Goal: Task Accomplishment & Management: Manage account settings

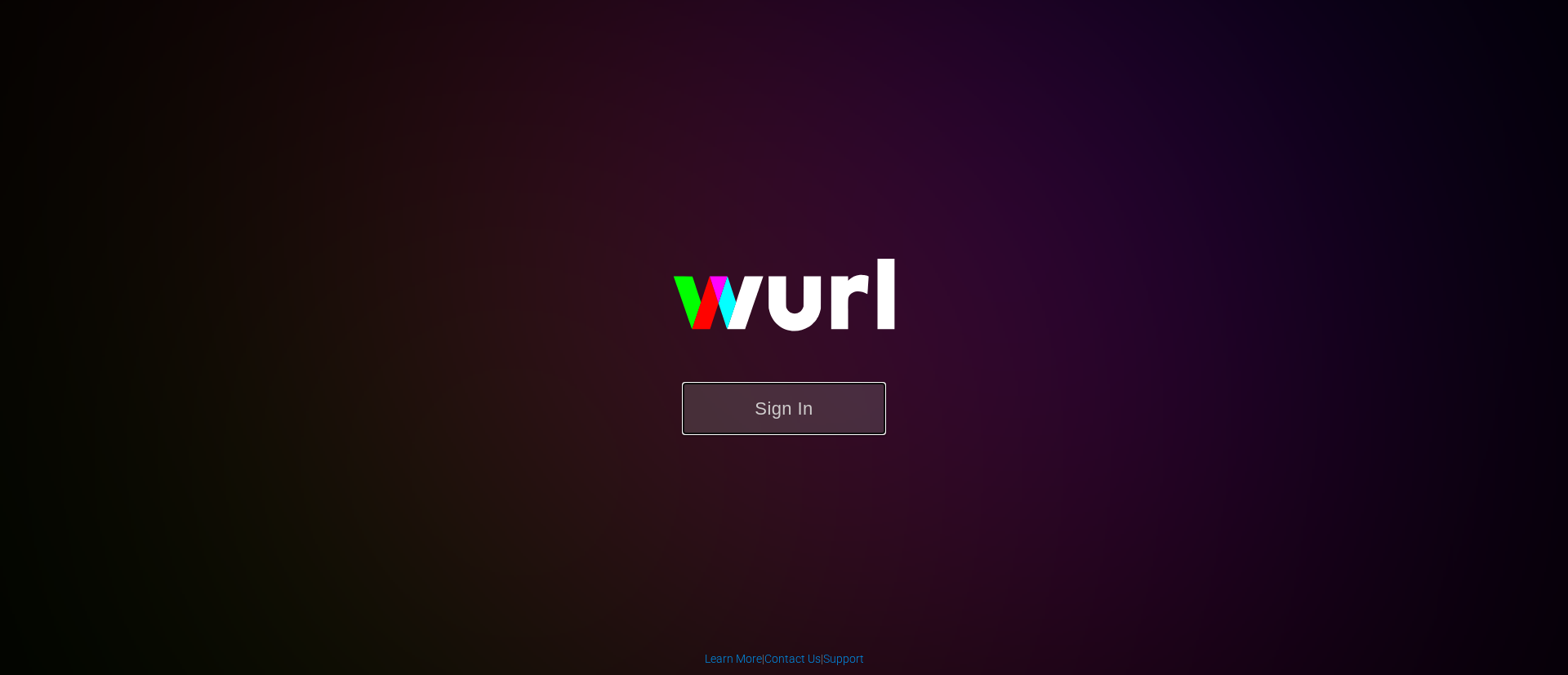
click at [748, 393] on button "Sign In" at bounding box center [784, 408] width 204 height 53
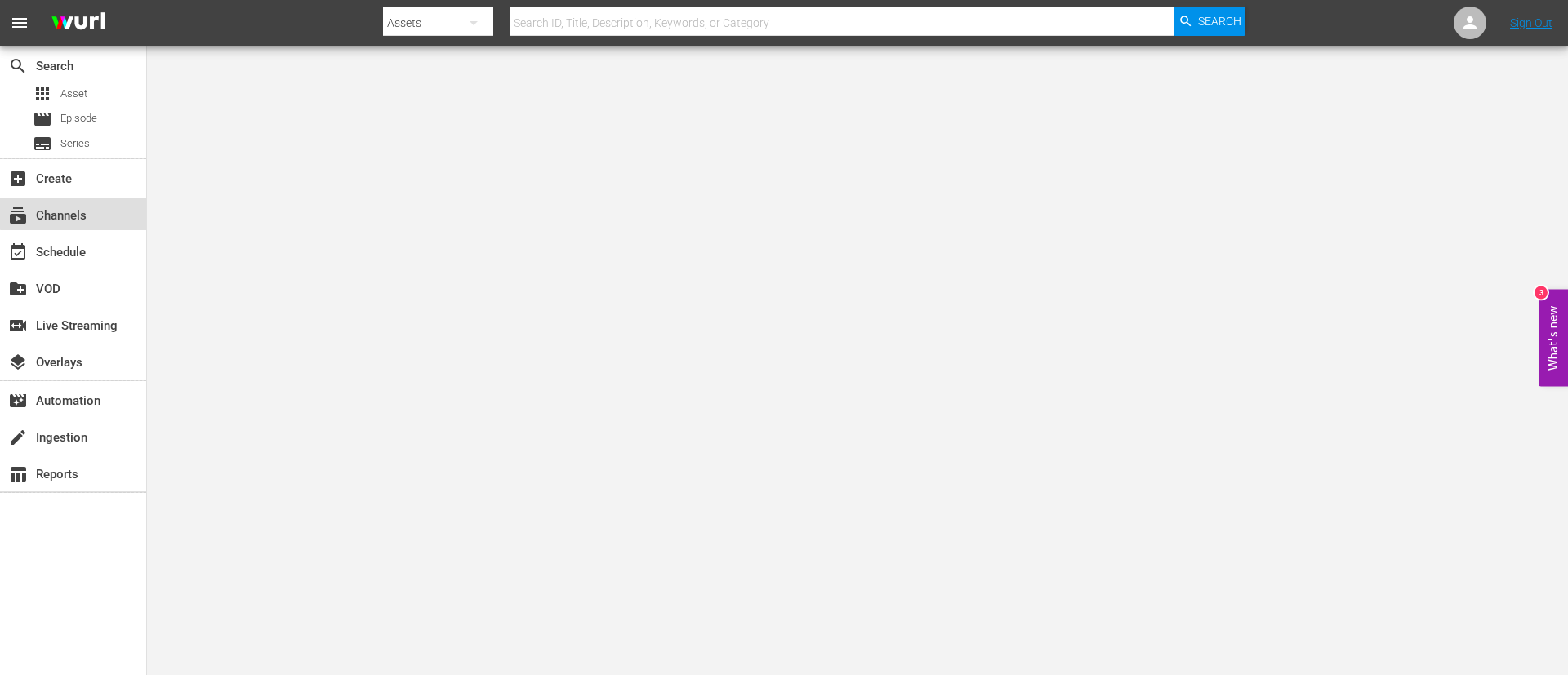
click at [93, 204] on div "subscriptions Channels" at bounding box center [72, 213] width 146 height 33
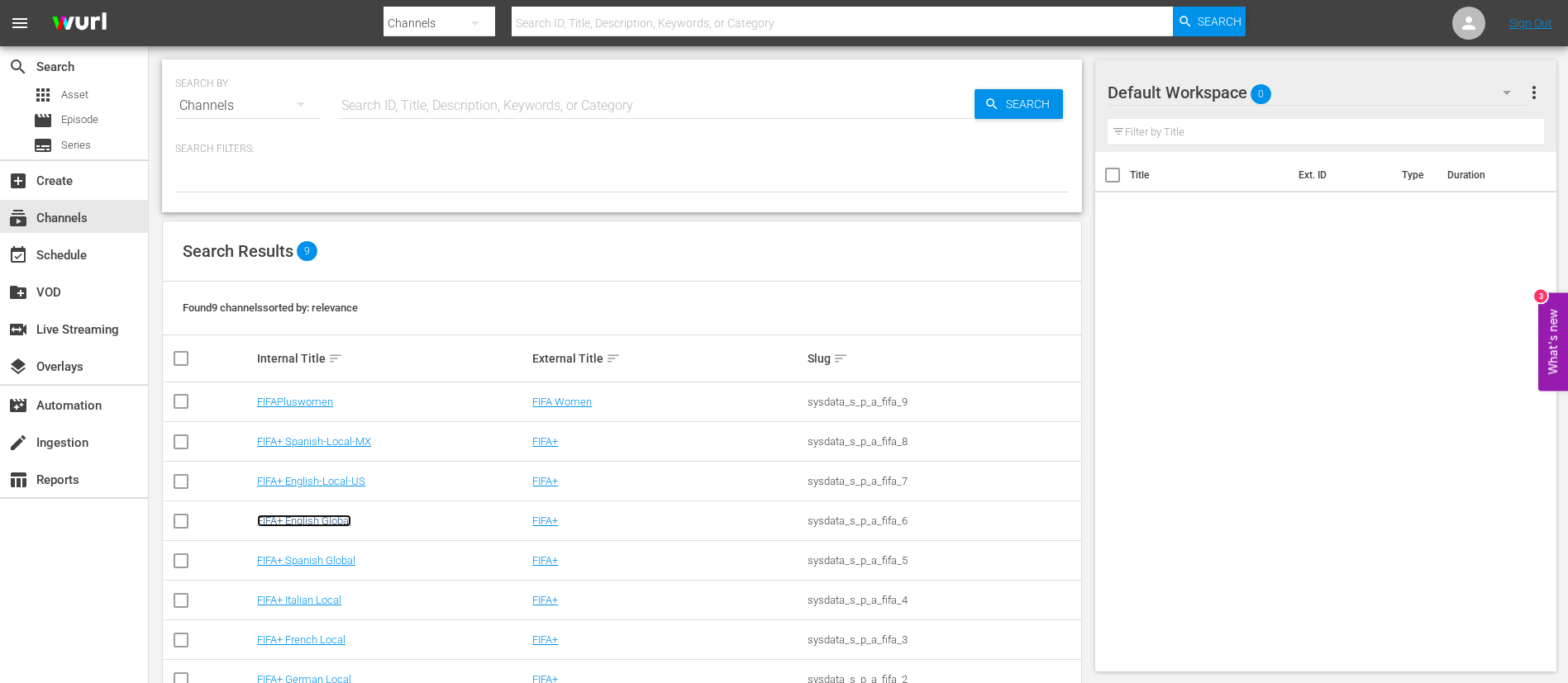
click at [328, 521] on link "FIFA+ English Global" at bounding box center [304, 521] width 94 height 13
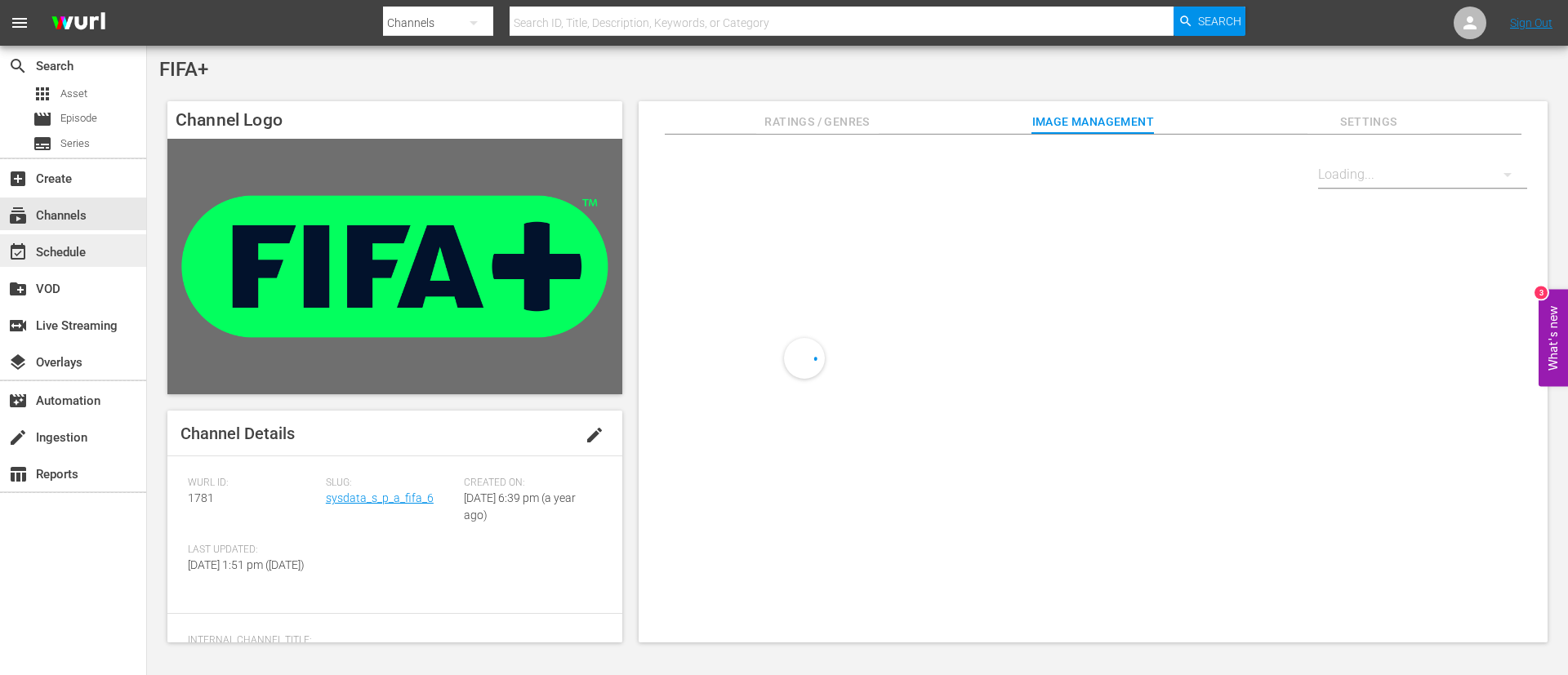
click at [94, 246] on div "event_available Schedule" at bounding box center [72, 250] width 146 height 33
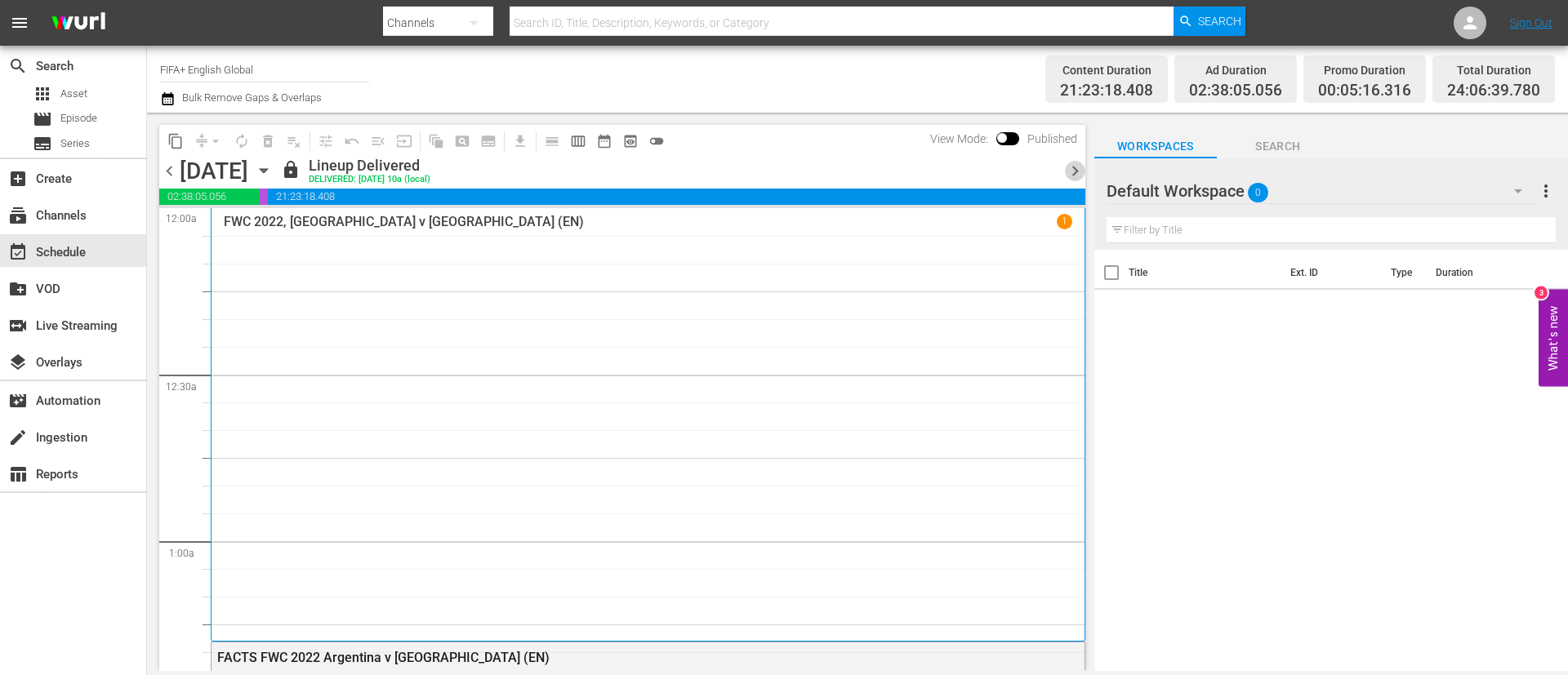
click at [1071, 172] on span "chevron_right" at bounding box center [1075, 171] width 20 height 20
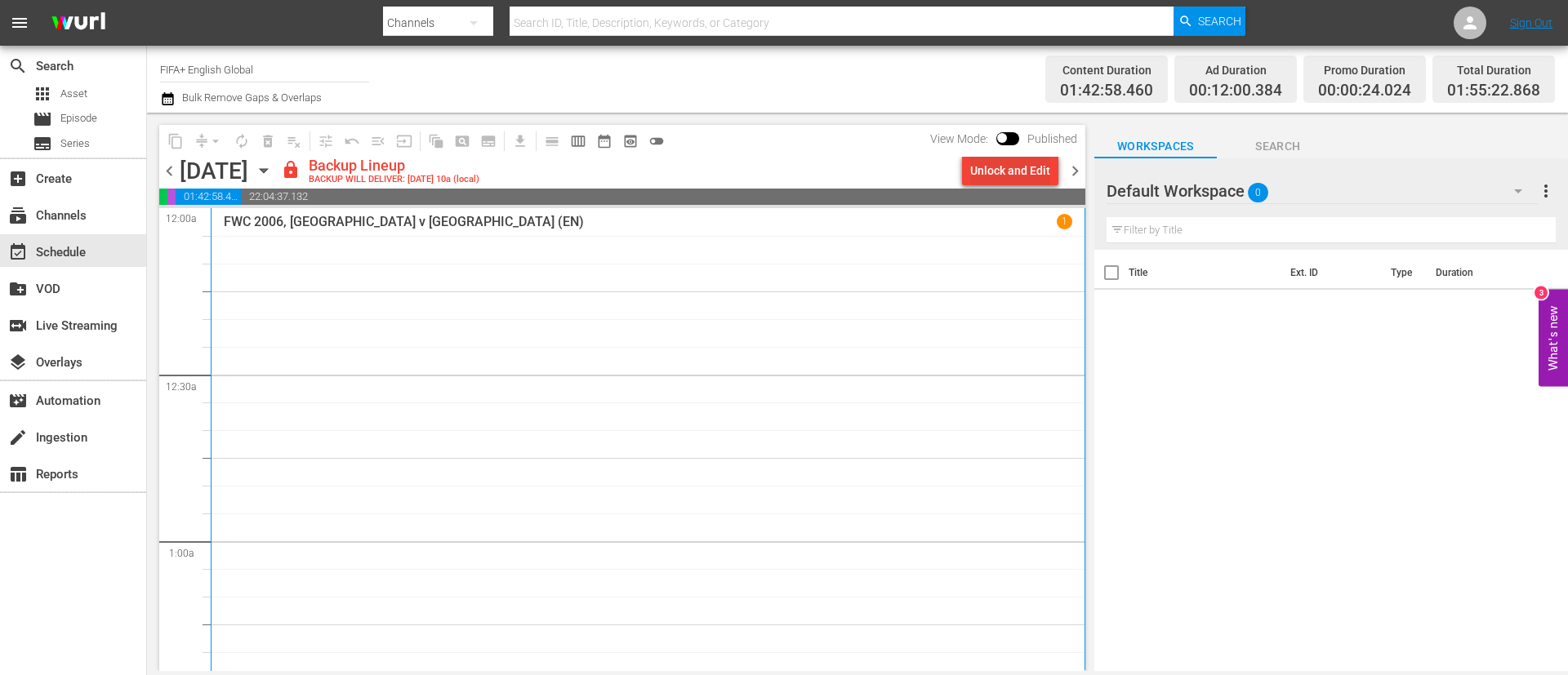
click at [981, 158] on div "Unlock and Edit" at bounding box center [1010, 170] width 80 height 29
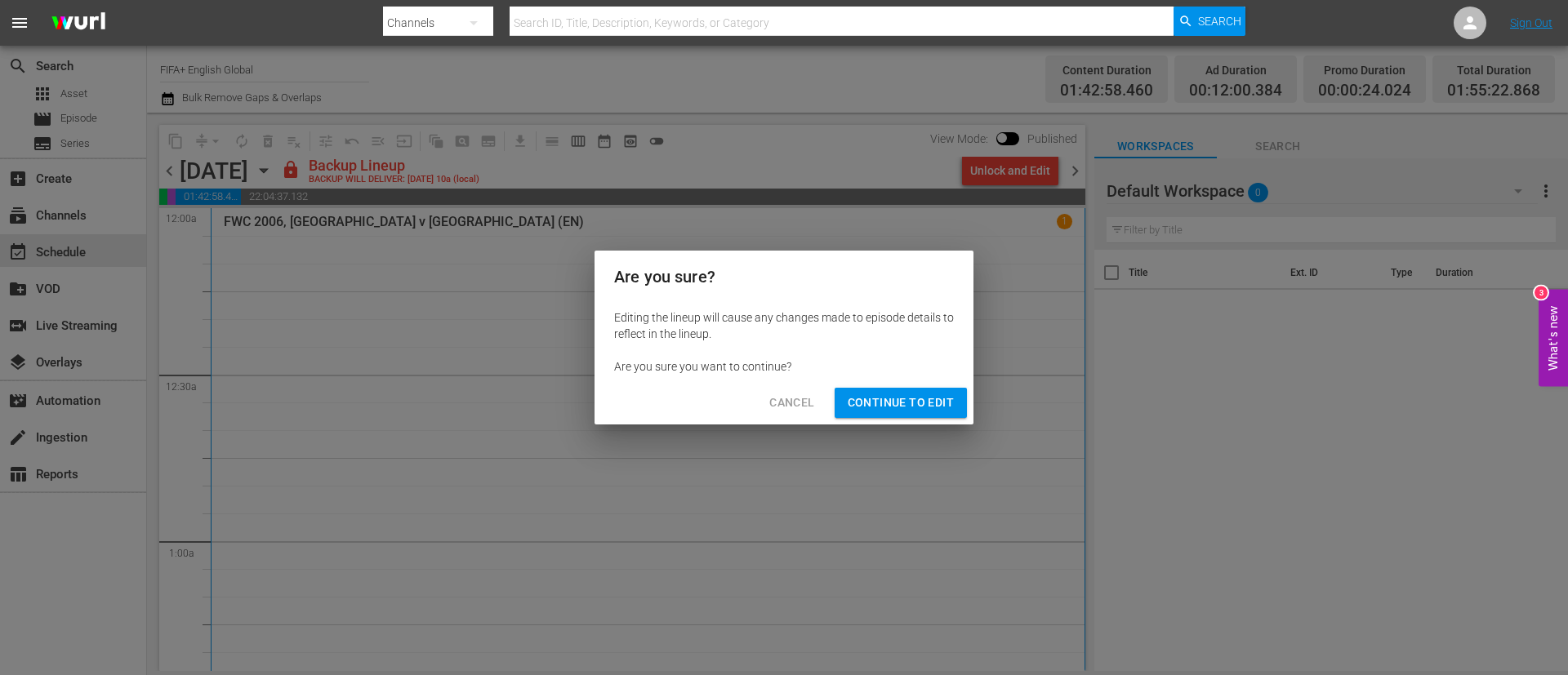
click at [881, 400] on span "Continue to Edit" at bounding box center [901, 403] width 106 height 20
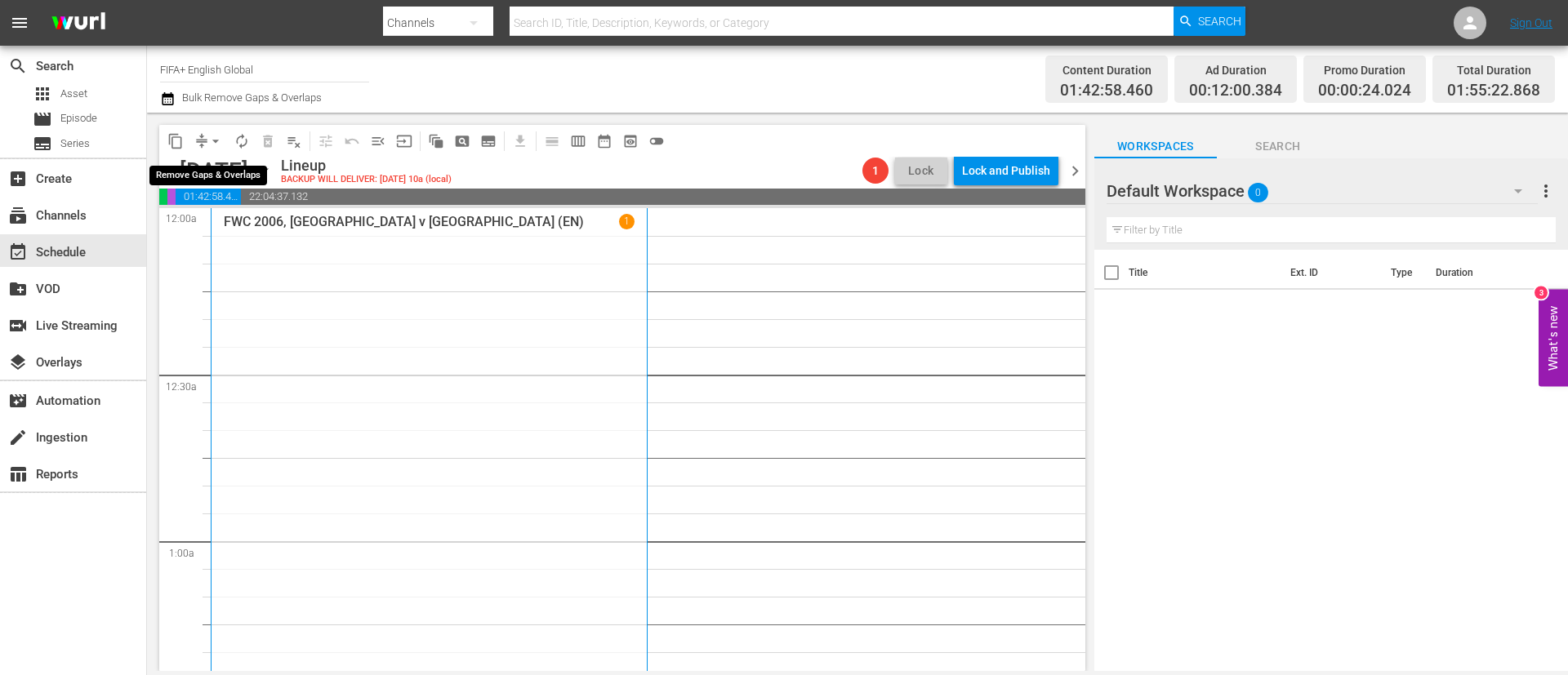
click at [204, 137] on button "arrow_drop_down" at bounding box center [215, 141] width 26 height 26
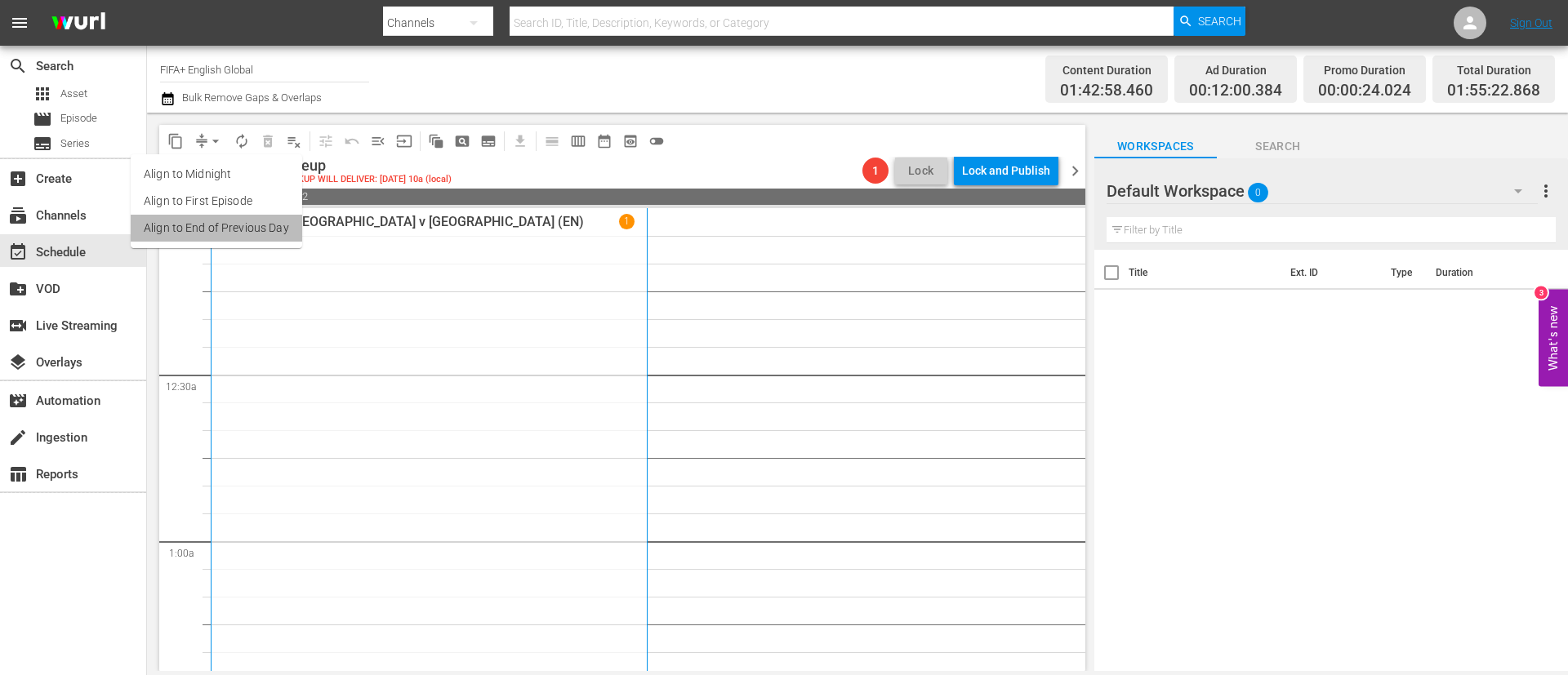
click at [256, 224] on li "Align to End of Previous Day" at bounding box center [216, 228] width 171 height 27
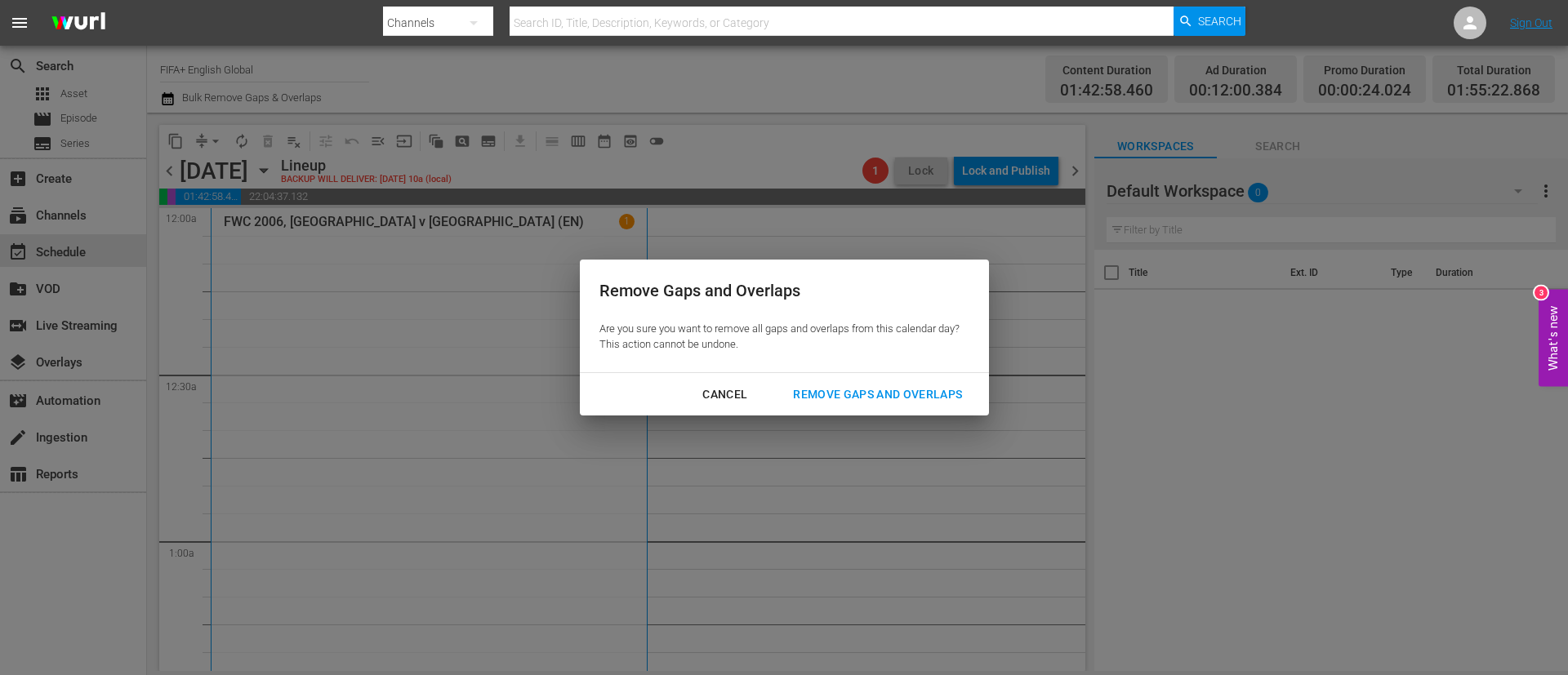
click at [817, 400] on div "Remove Gaps and Overlaps" at bounding box center [878, 394] width 196 height 20
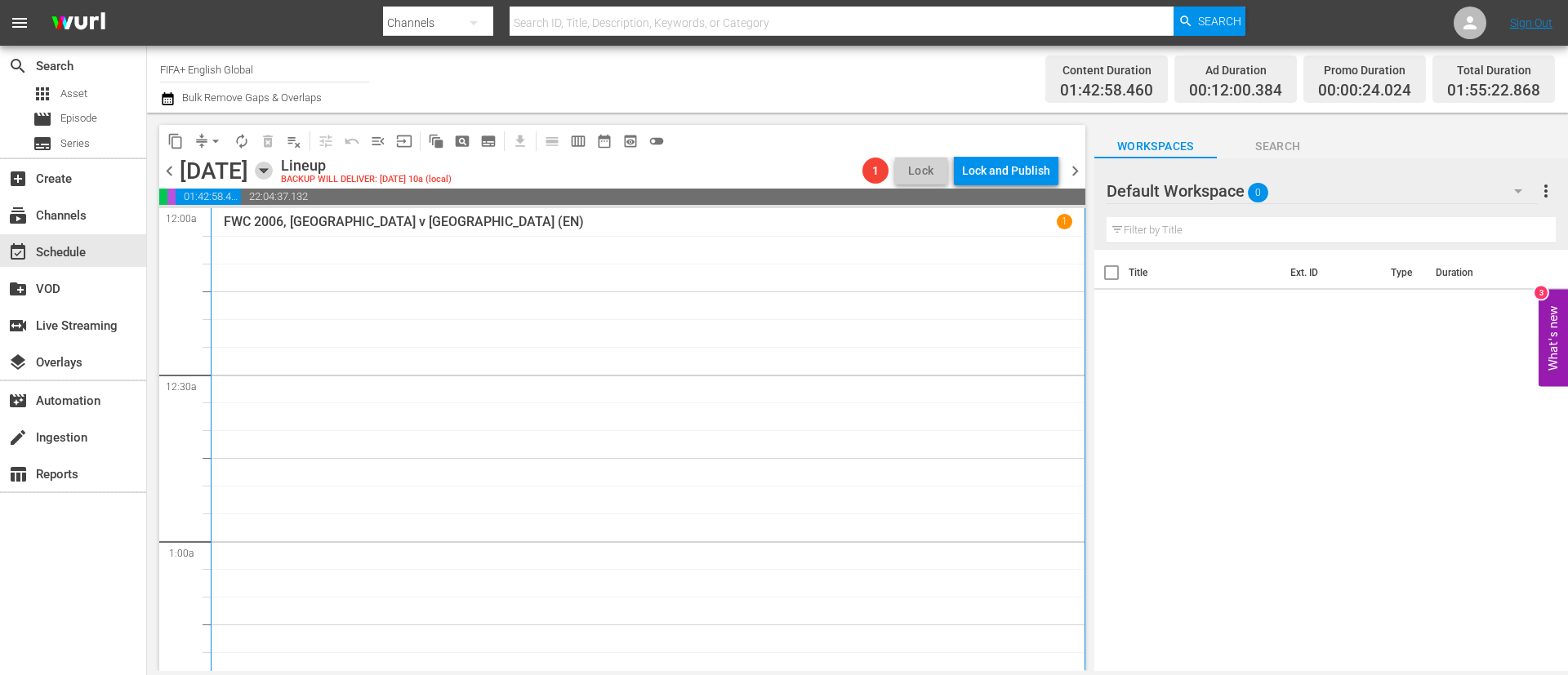
click at [273, 168] on icon "button" at bounding box center [263, 170] width 18 height 18
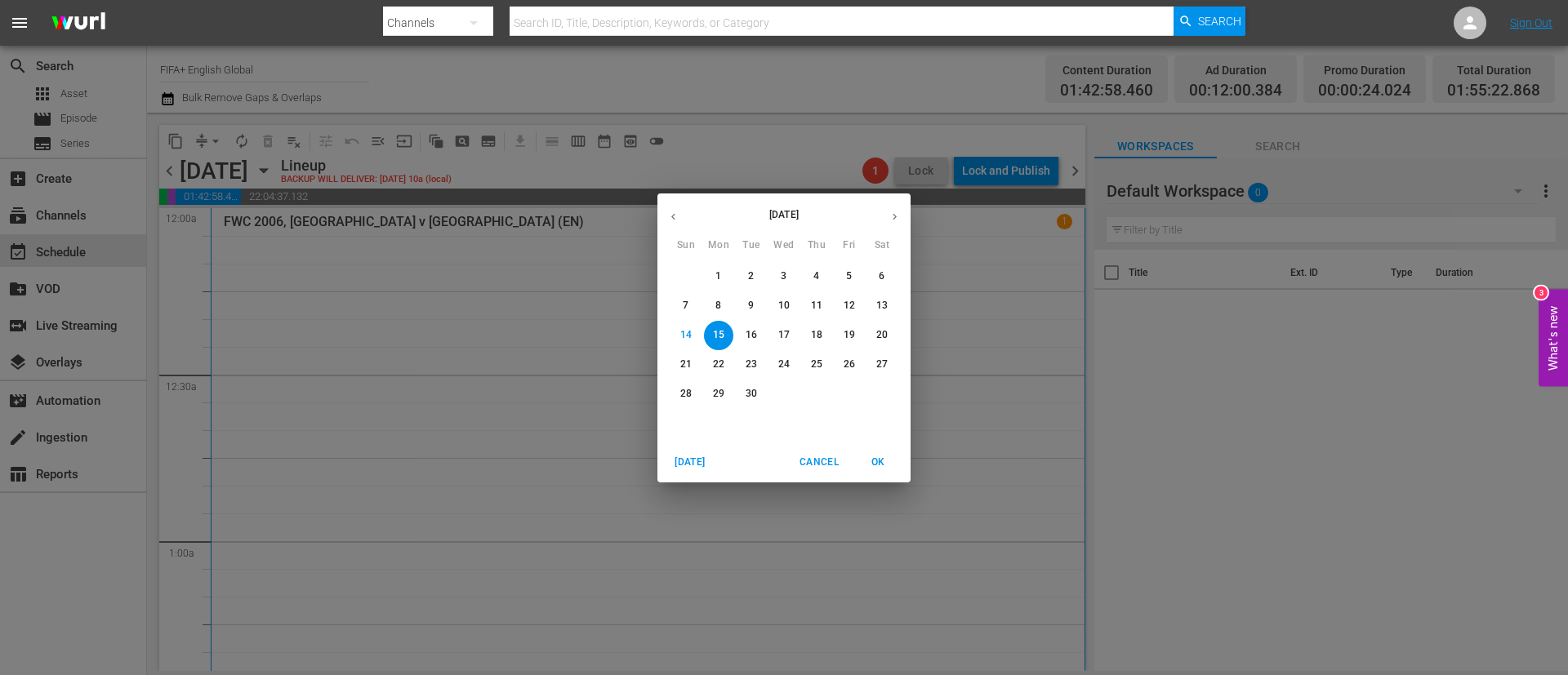
click at [890, 308] on span "13" at bounding box center [882, 306] width 30 height 13
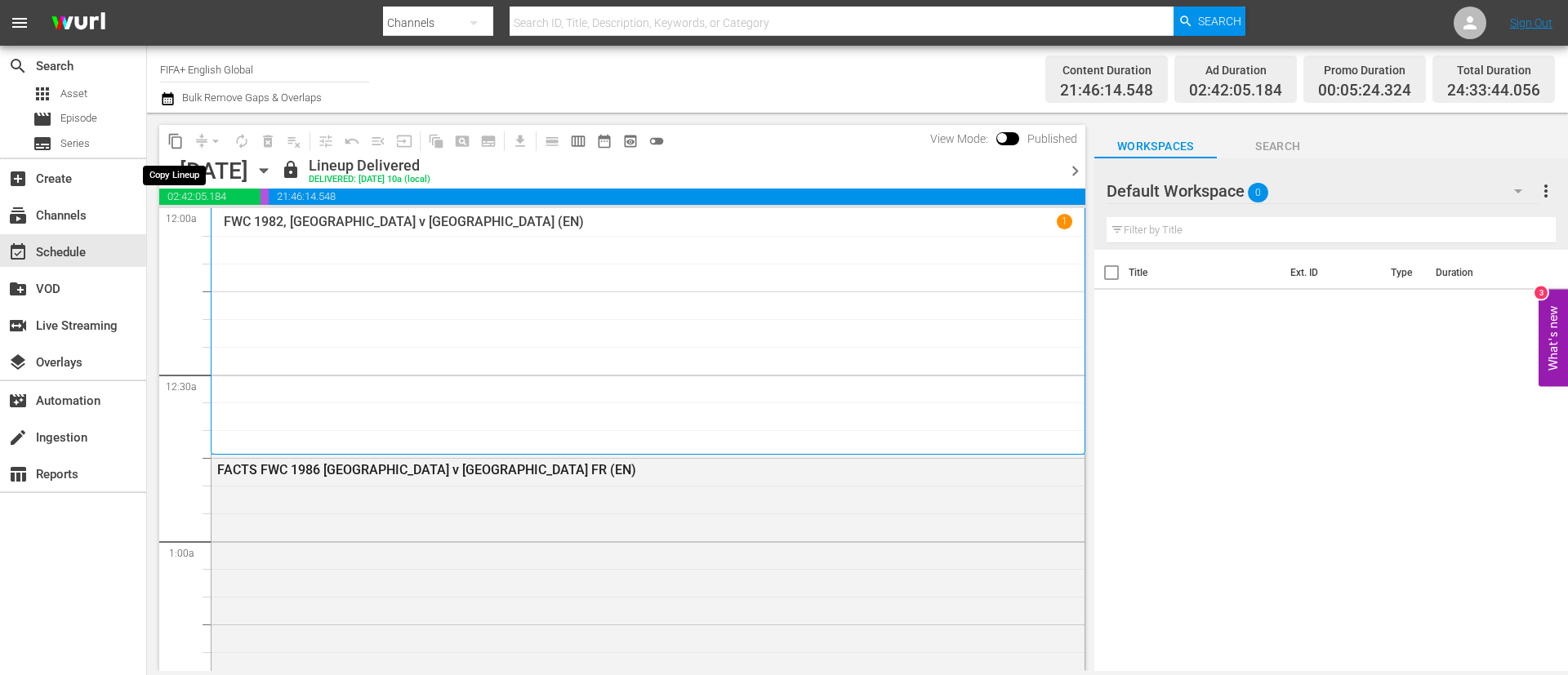
click at [175, 140] on span "content_copy" at bounding box center [175, 141] width 16 height 16
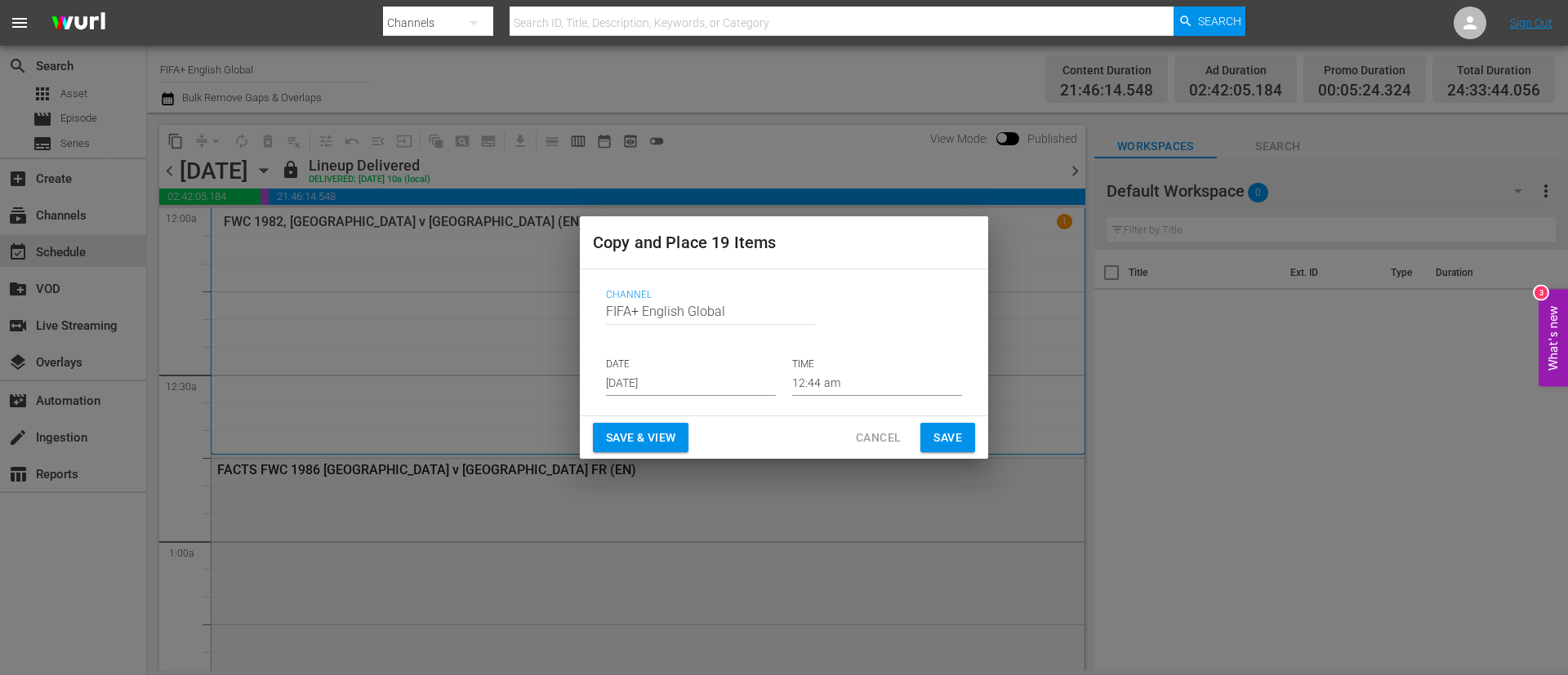
click at [677, 378] on input "Sep 16th 2025" at bounding box center [691, 383] width 170 height 24
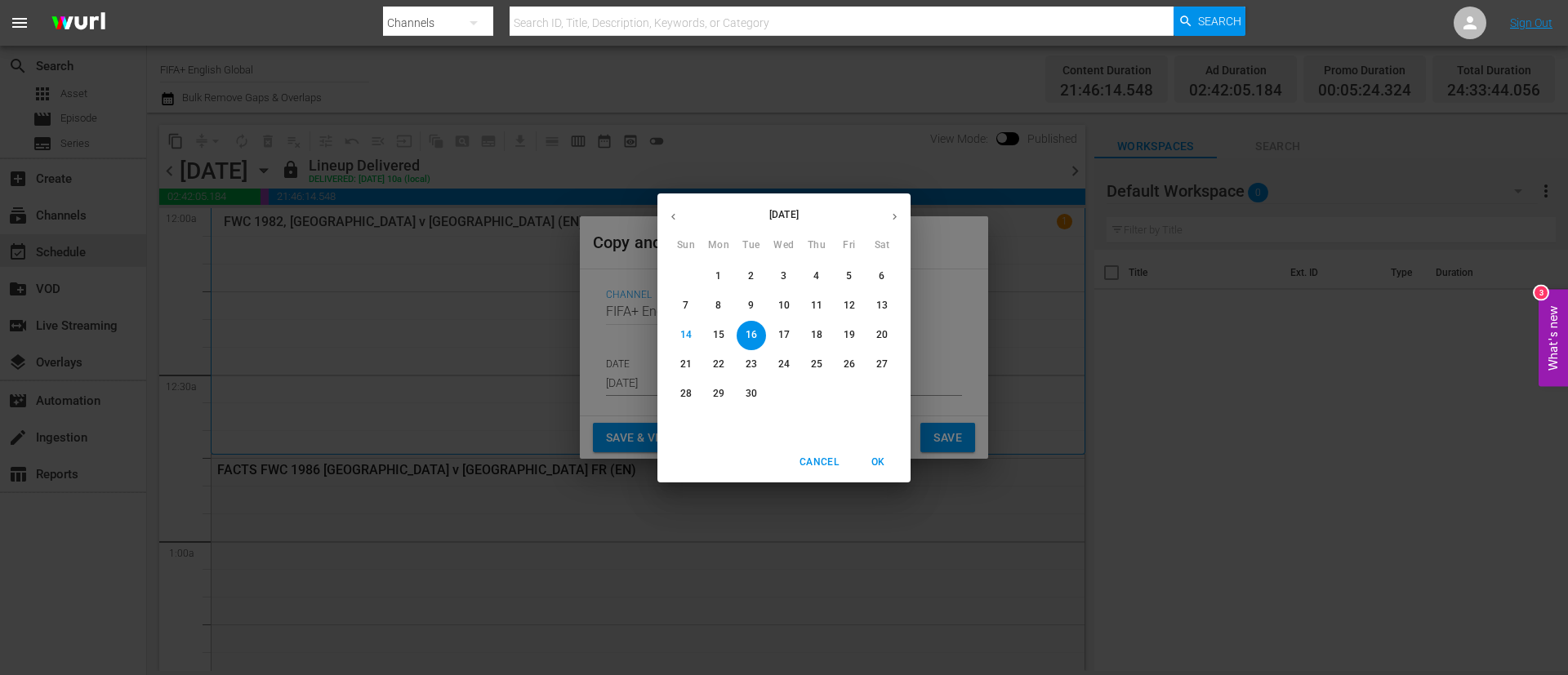
click at [729, 340] on span "15" at bounding box center [718, 335] width 30 height 13
type input "Sep 15th 2025"
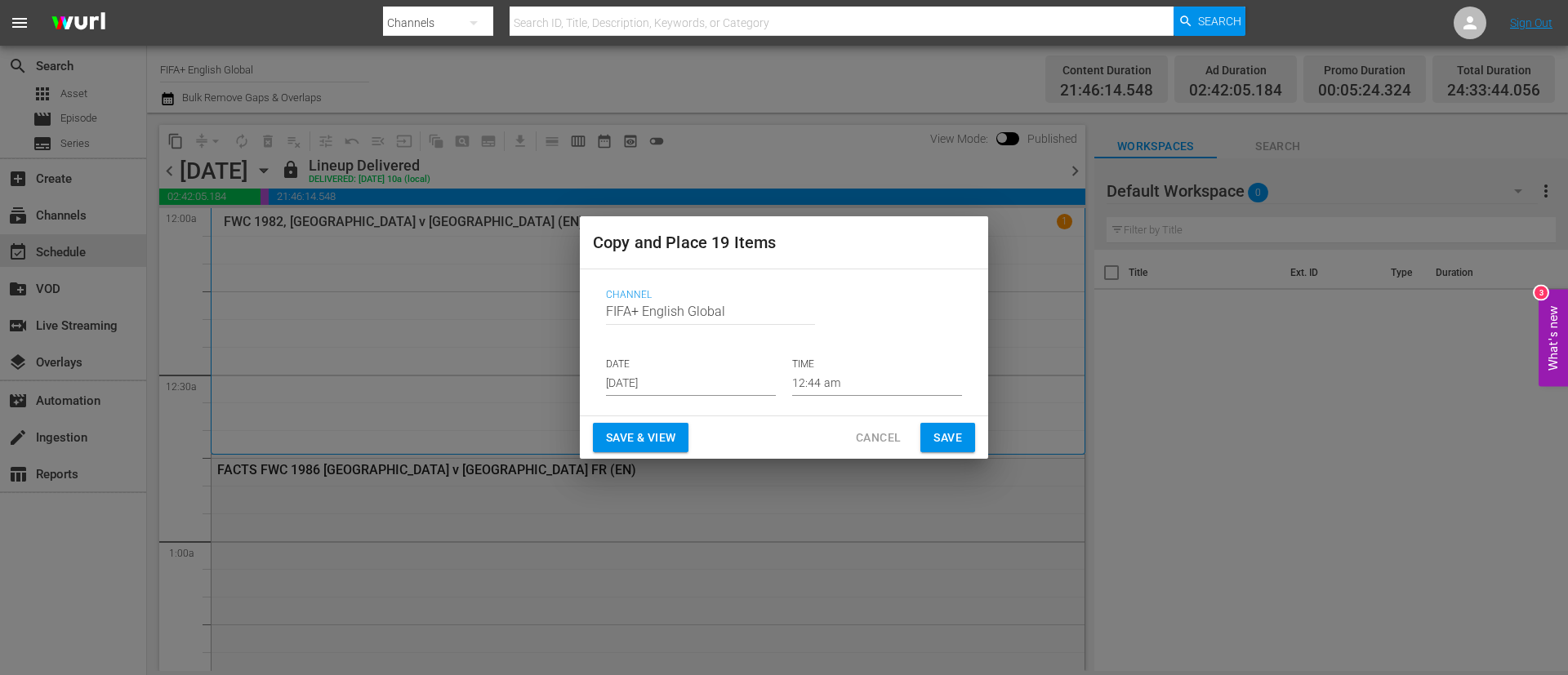
click at [645, 442] on span "Save & View" at bounding box center [641, 438] width 69 height 20
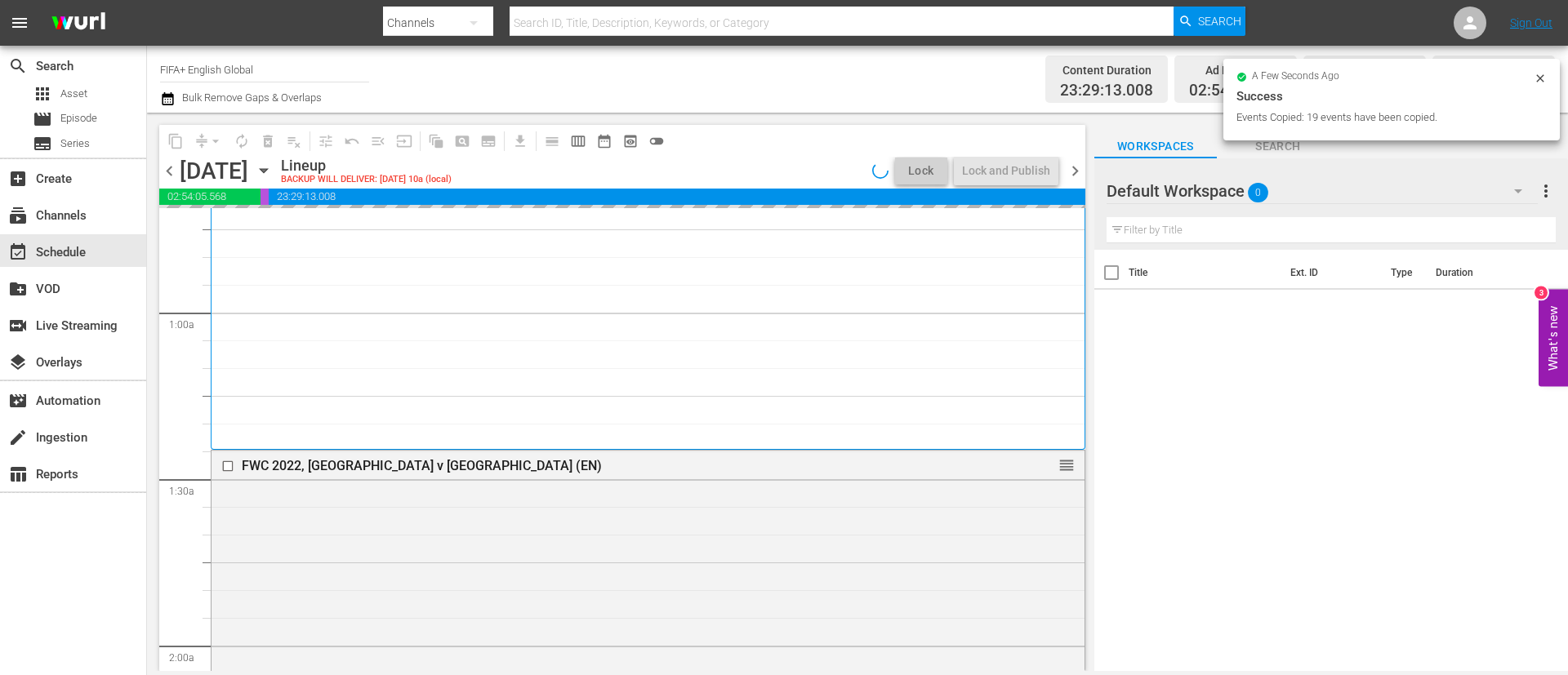
scroll to position [122, 0]
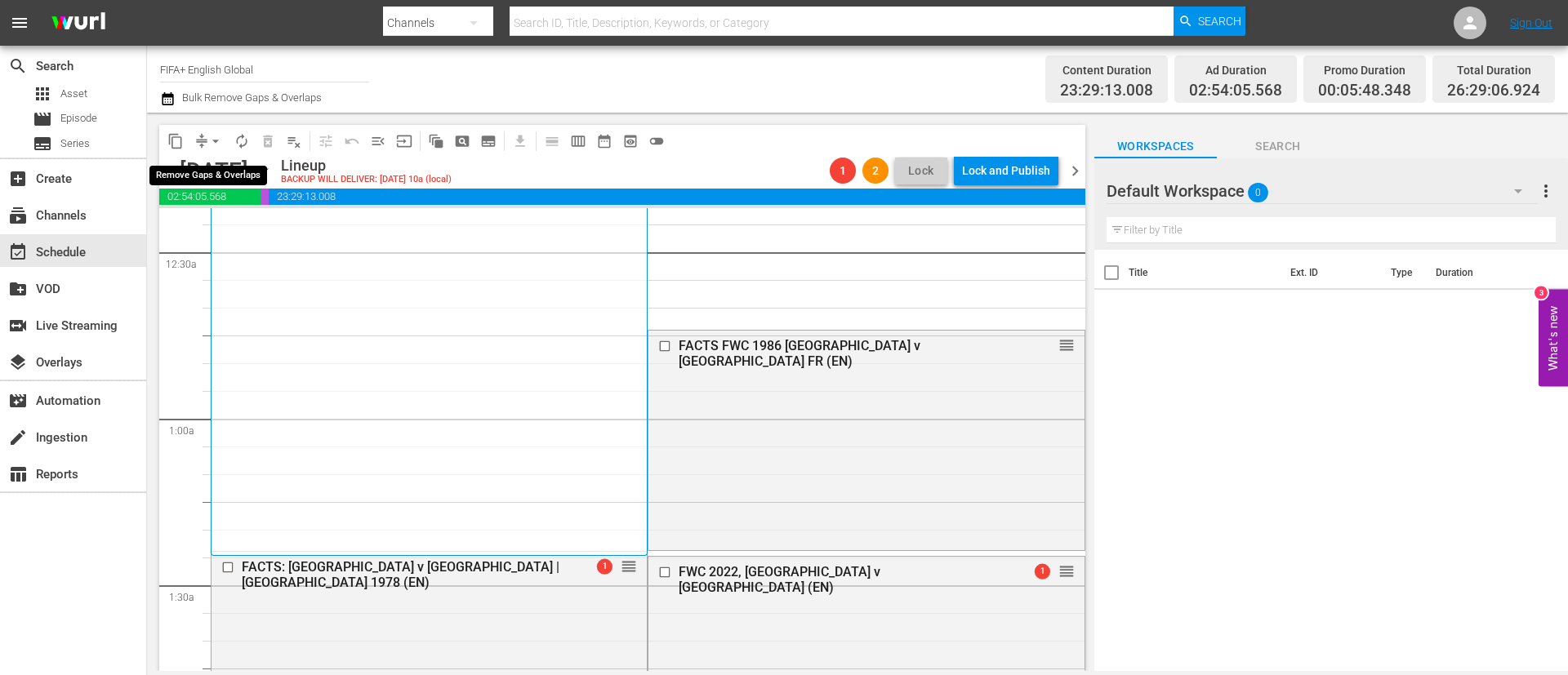
drag, startPoint x: 215, startPoint y: 139, endPoint x: 212, endPoint y: 147, distance: 8.5
click at [215, 139] on span "arrow_drop_down" at bounding box center [215, 141] width 16 height 16
click at [226, 215] on li "Align to End of Previous Day" at bounding box center [216, 228] width 171 height 27
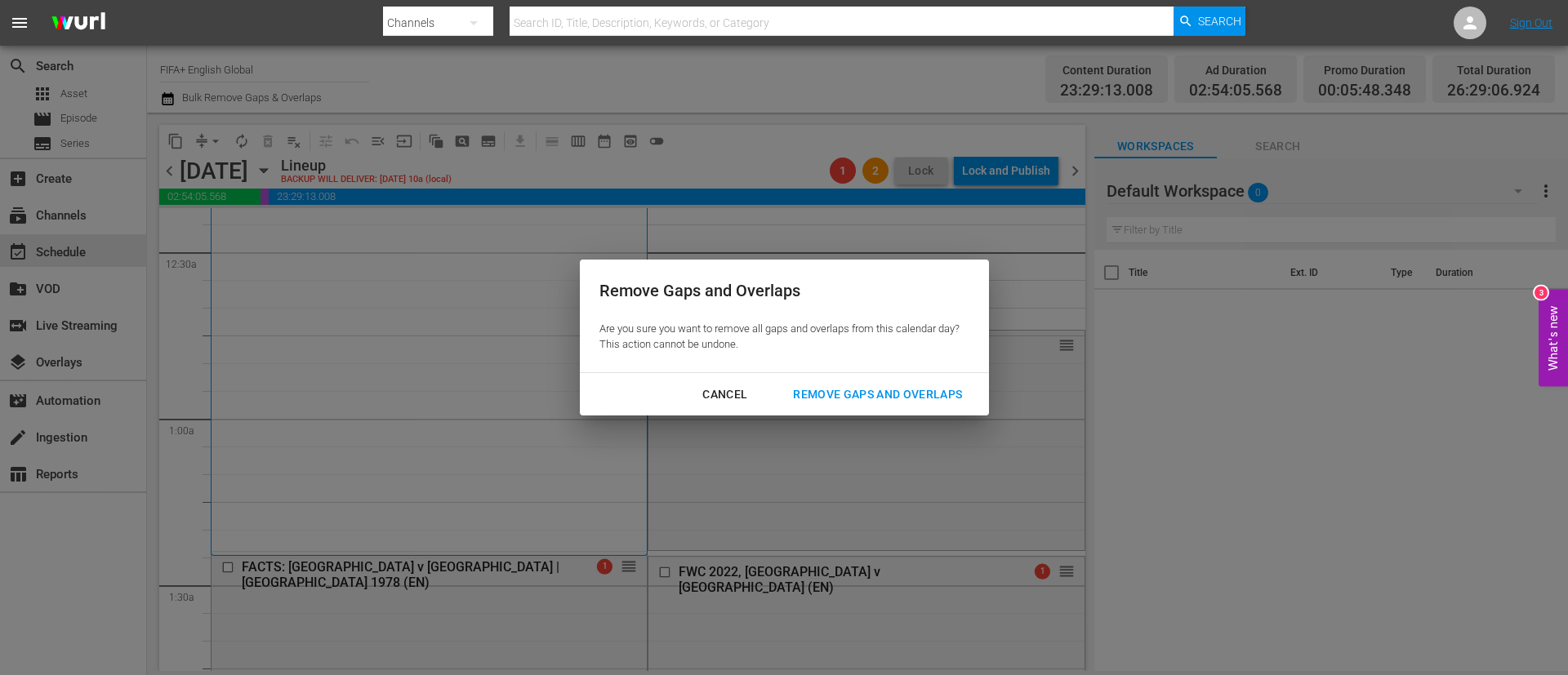
click at [851, 393] on div "Remove Gaps and Overlaps" at bounding box center [878, 394] width 196 height 20
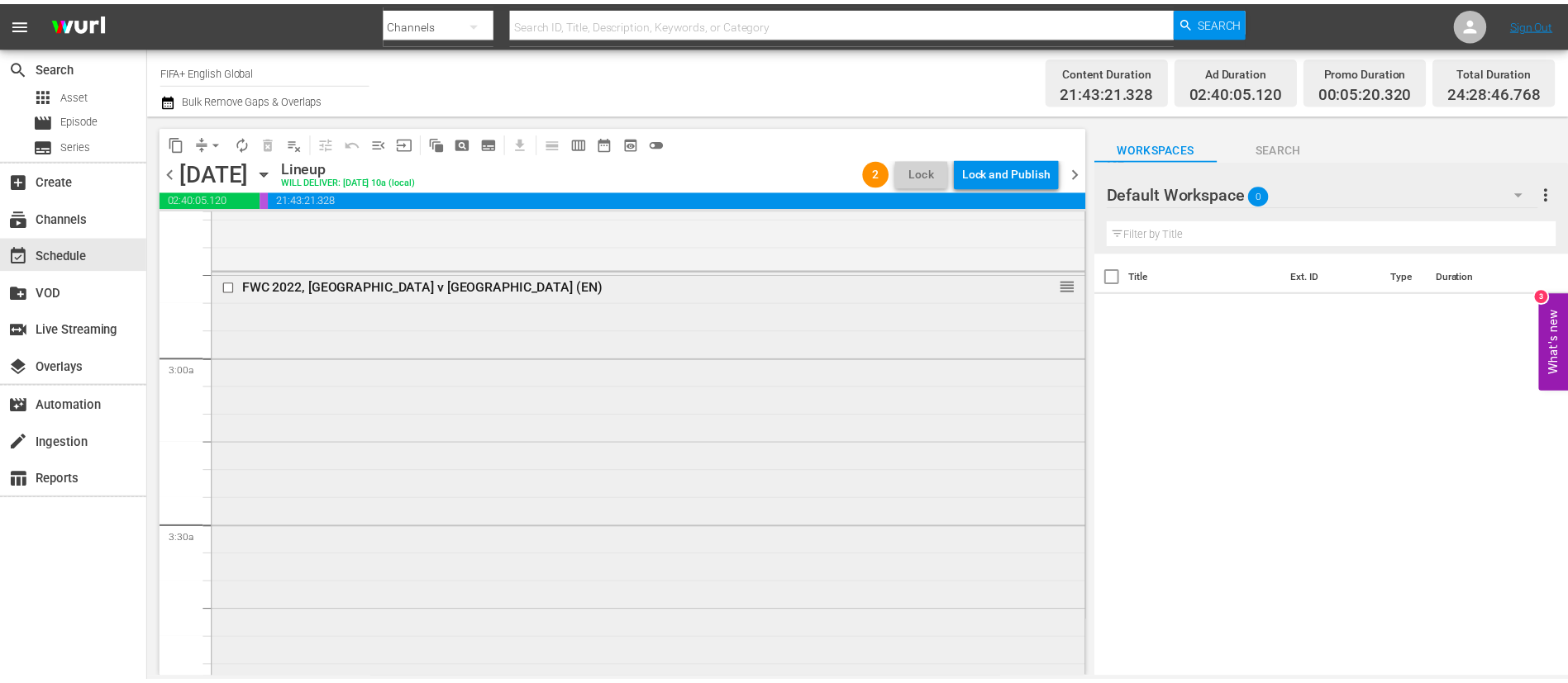
scroll to position [867, 0]
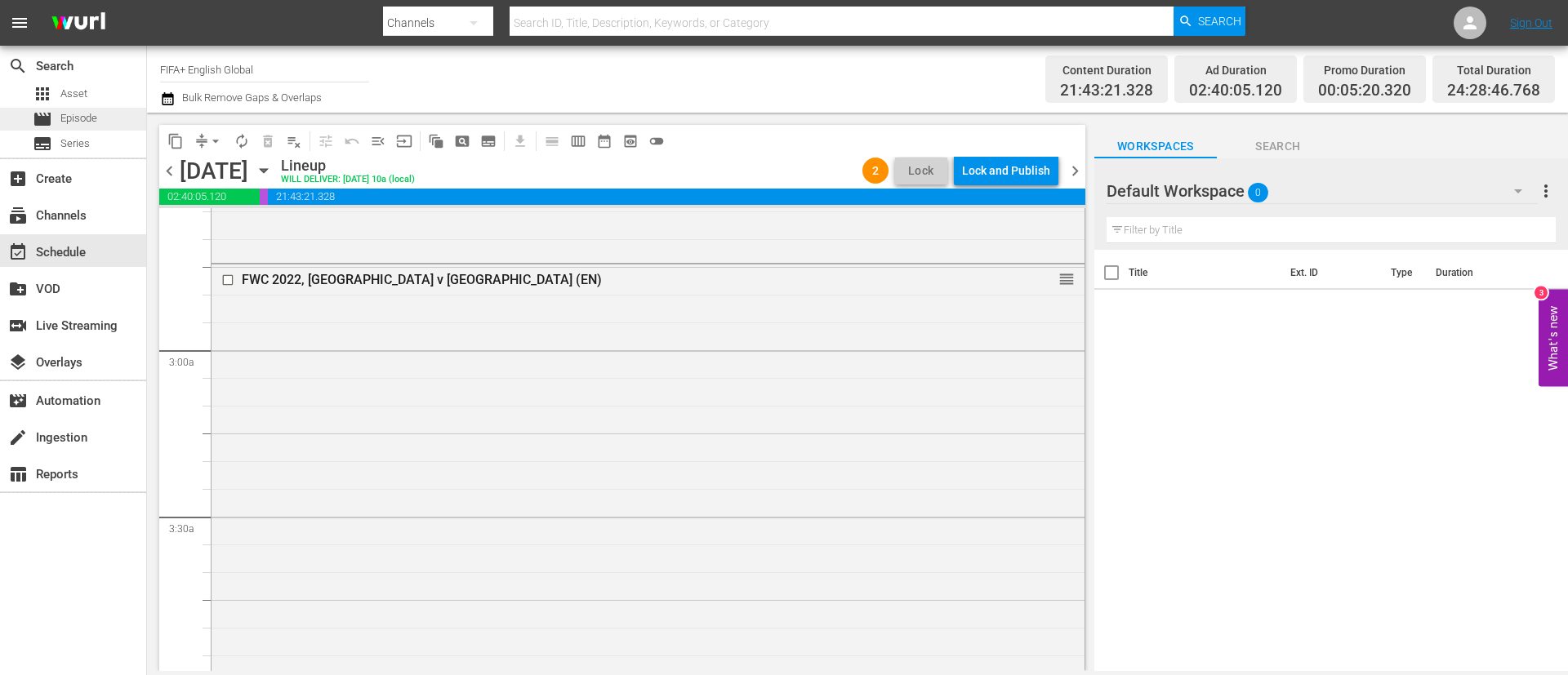
click at [89, 113] on span "Episode" at bounding box center [79, 118] width 37 height 16
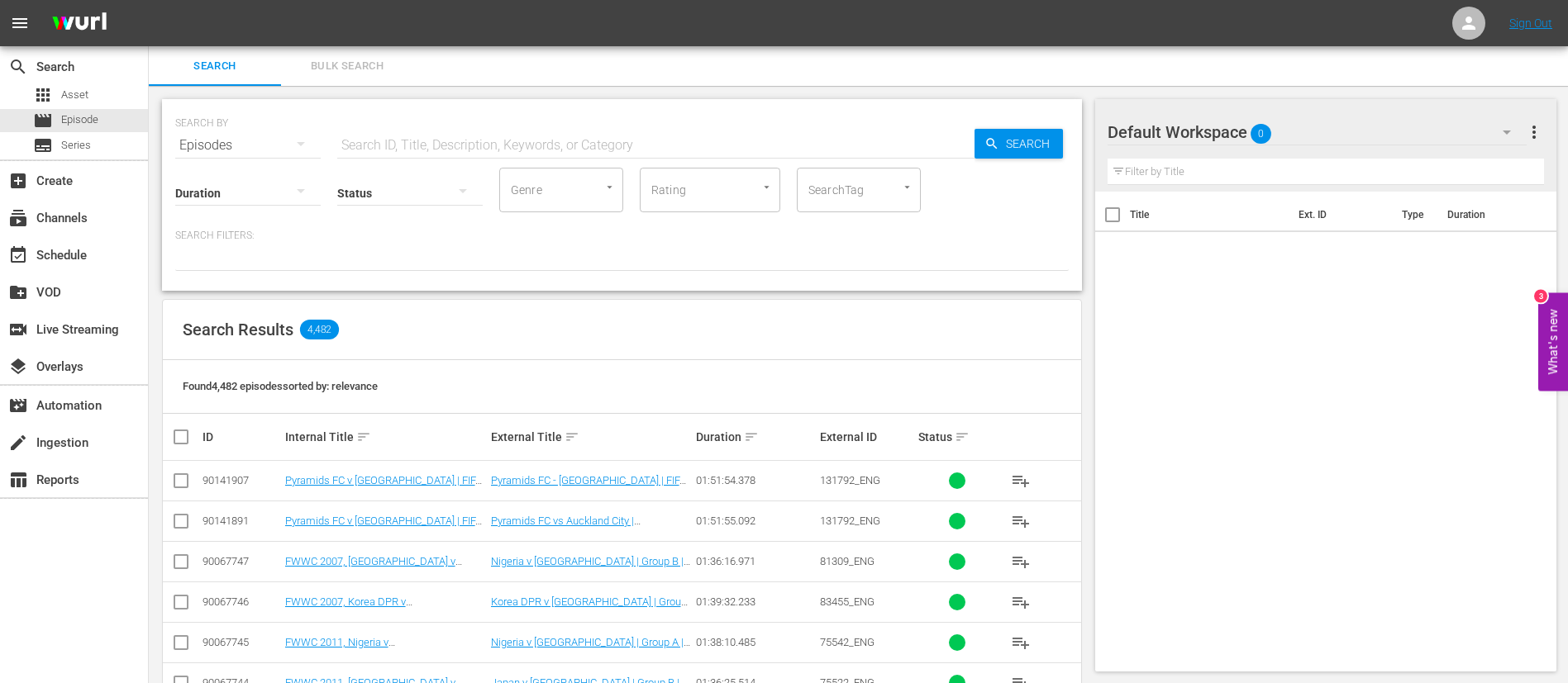
click at [479, 146] on input "text" at bounding box center [655, 145] width 637 height 40
type input "draw"
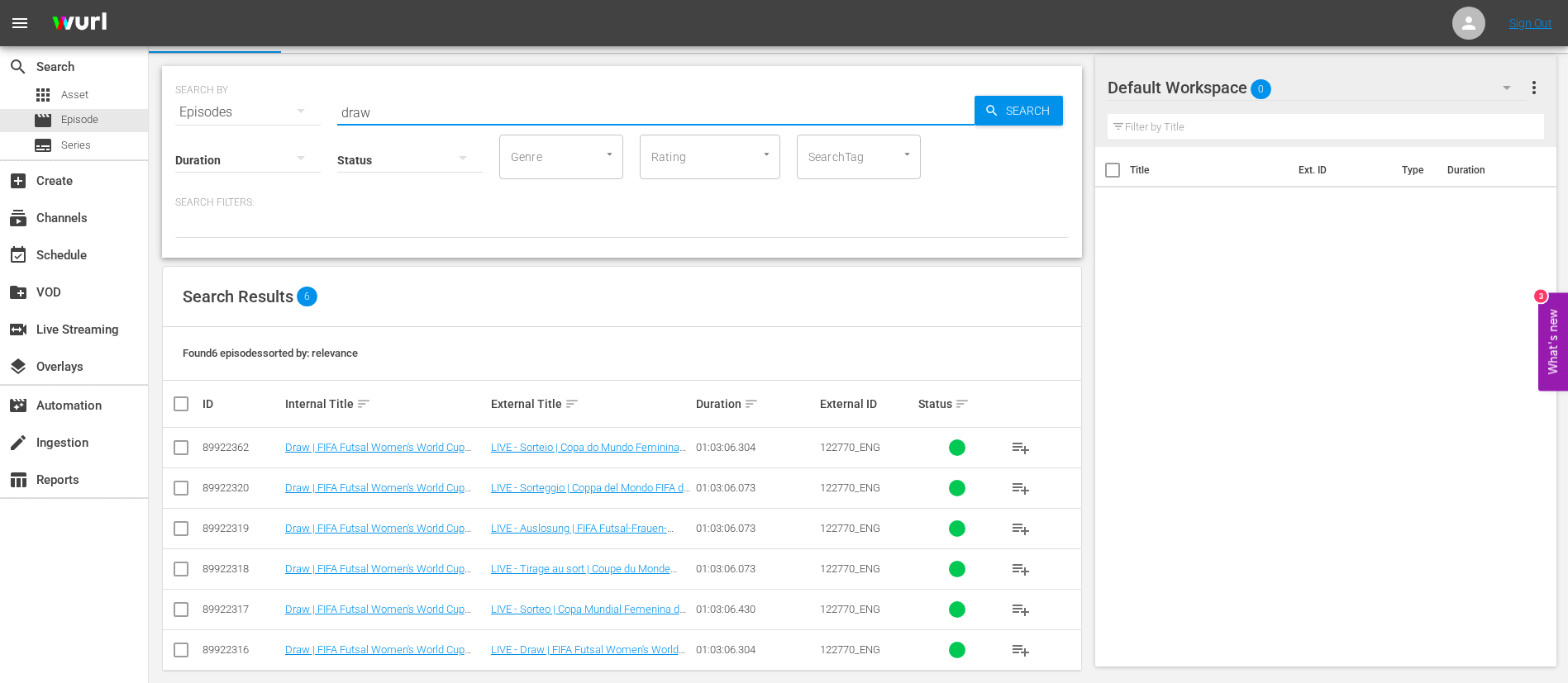
scroll to position [51, 0]
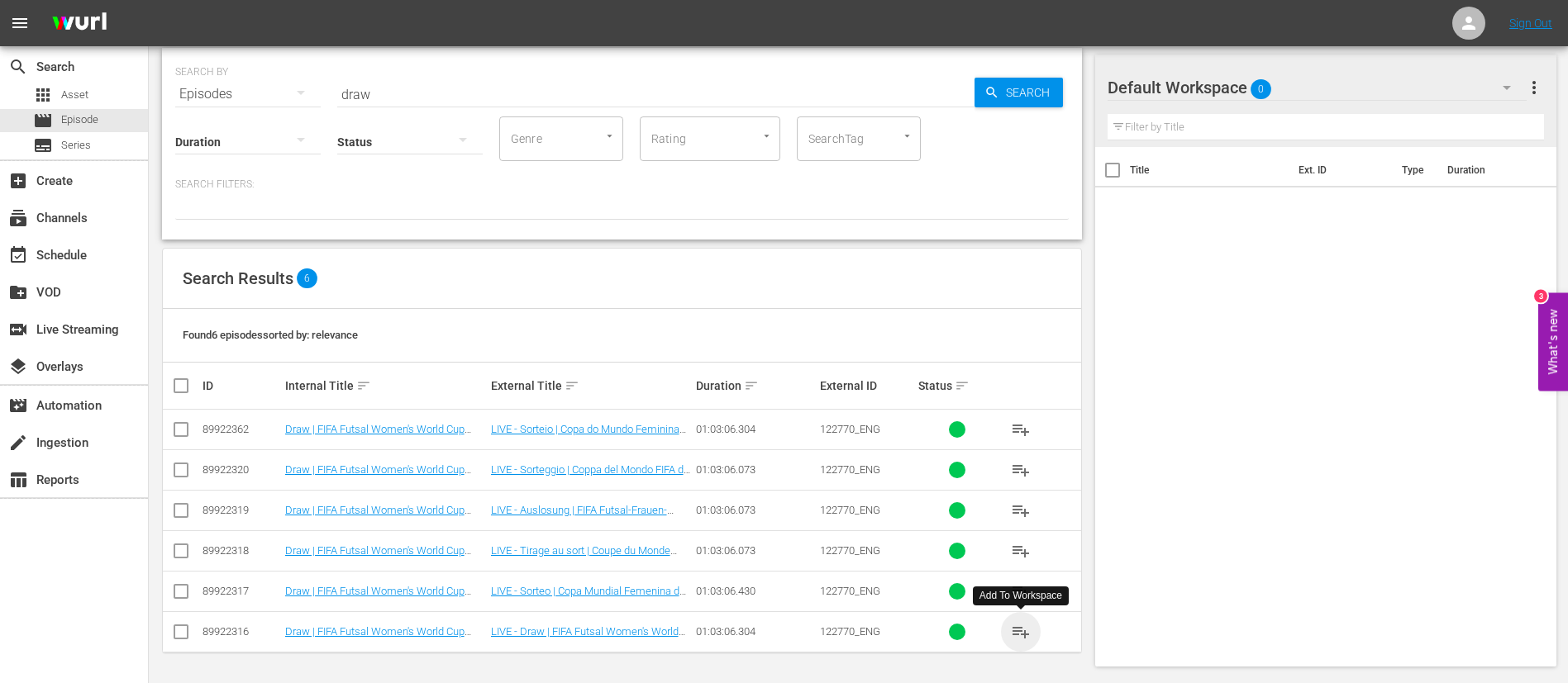
click at [1027, 636] on span "playlist_add" at bounding box center [1020, 632] width 20 height 20
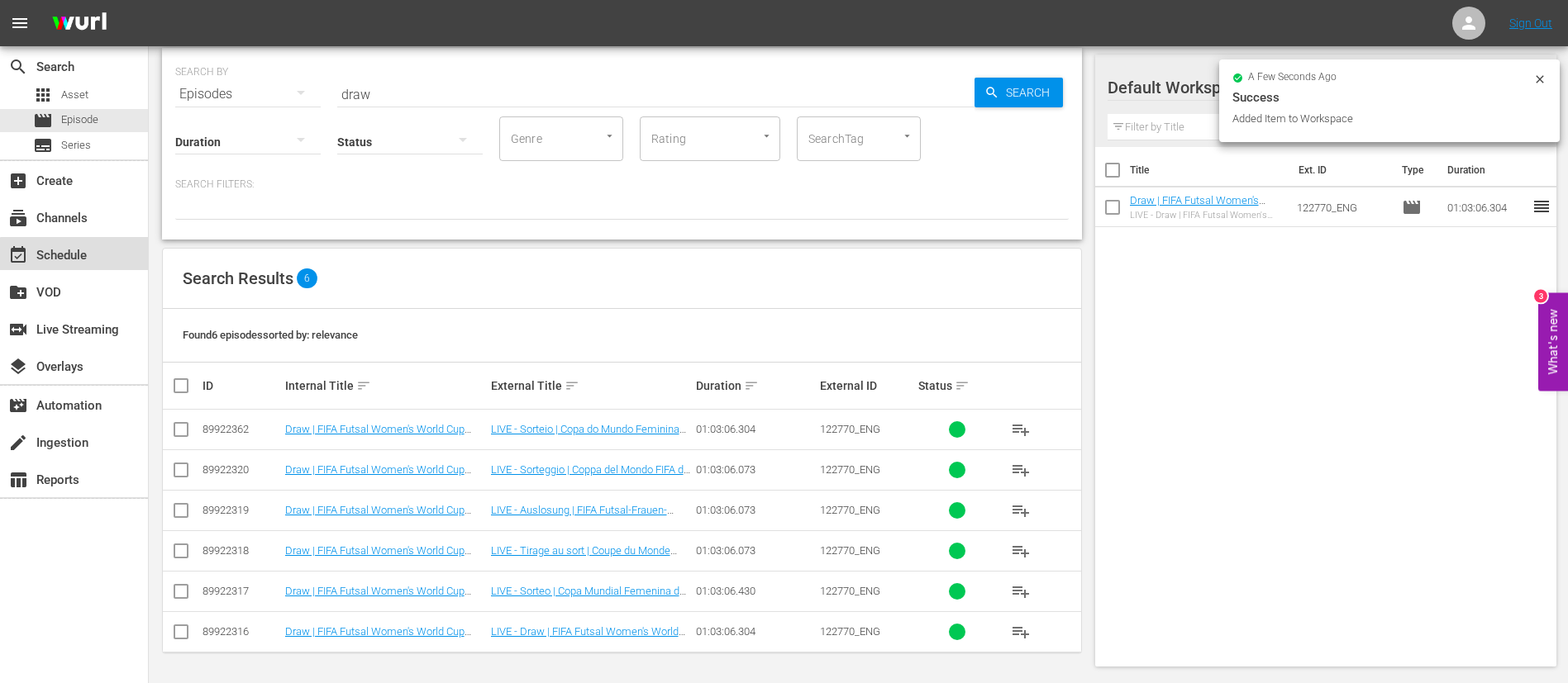
click at [78, 250] on div "event_available Schedule" at bounding box center [46, 252] width 93 height 14
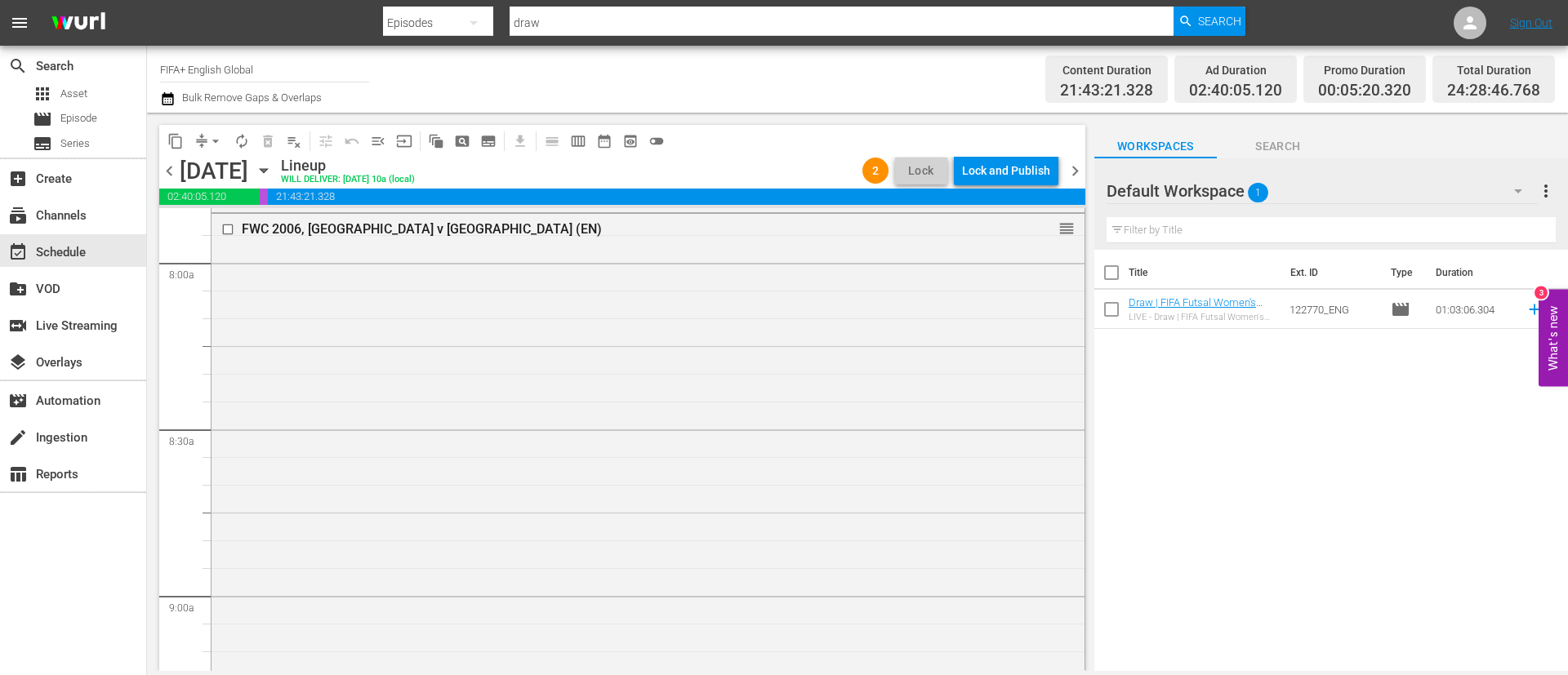
scroll to position [2572, 0]
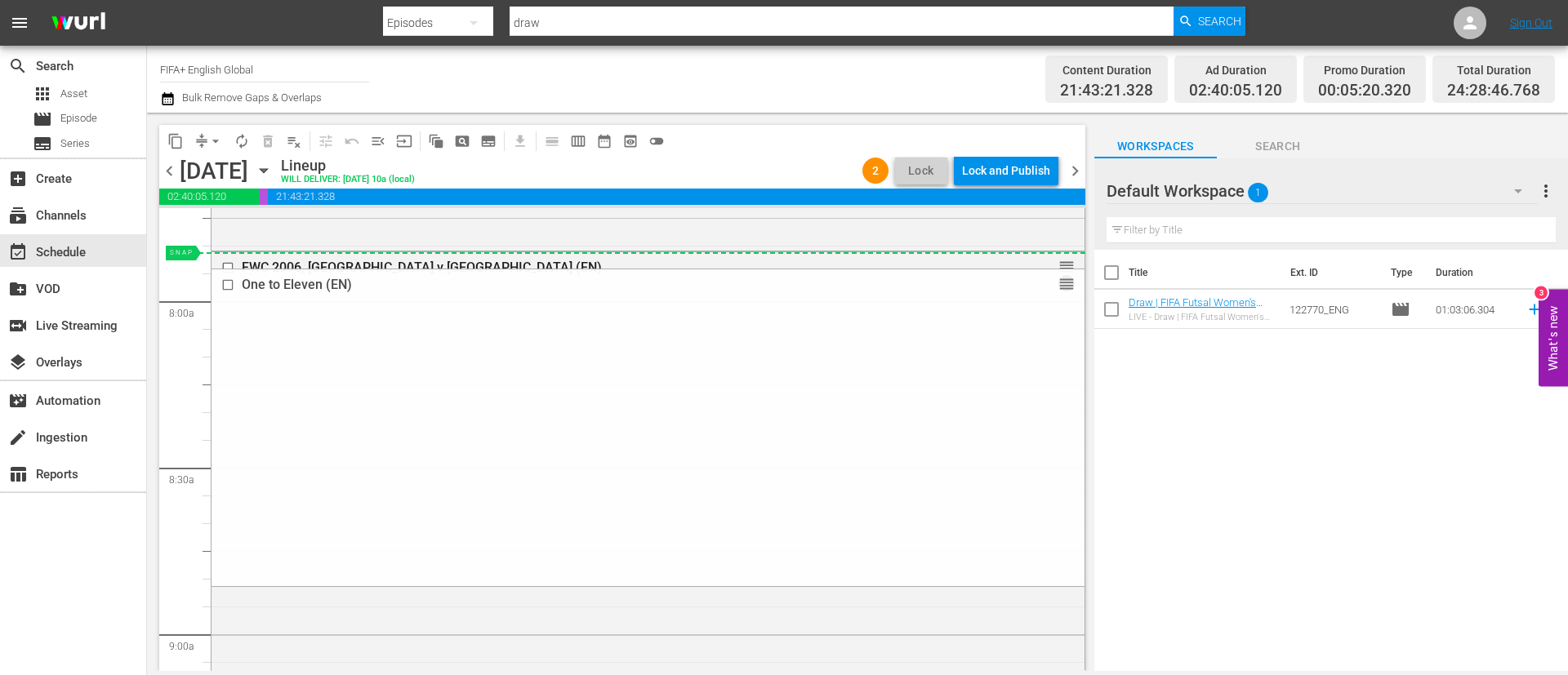
drag, startPoint x: 1052, startPoint y: 247, endPoint x: 592, endPoint y: 265, distance: 460.4
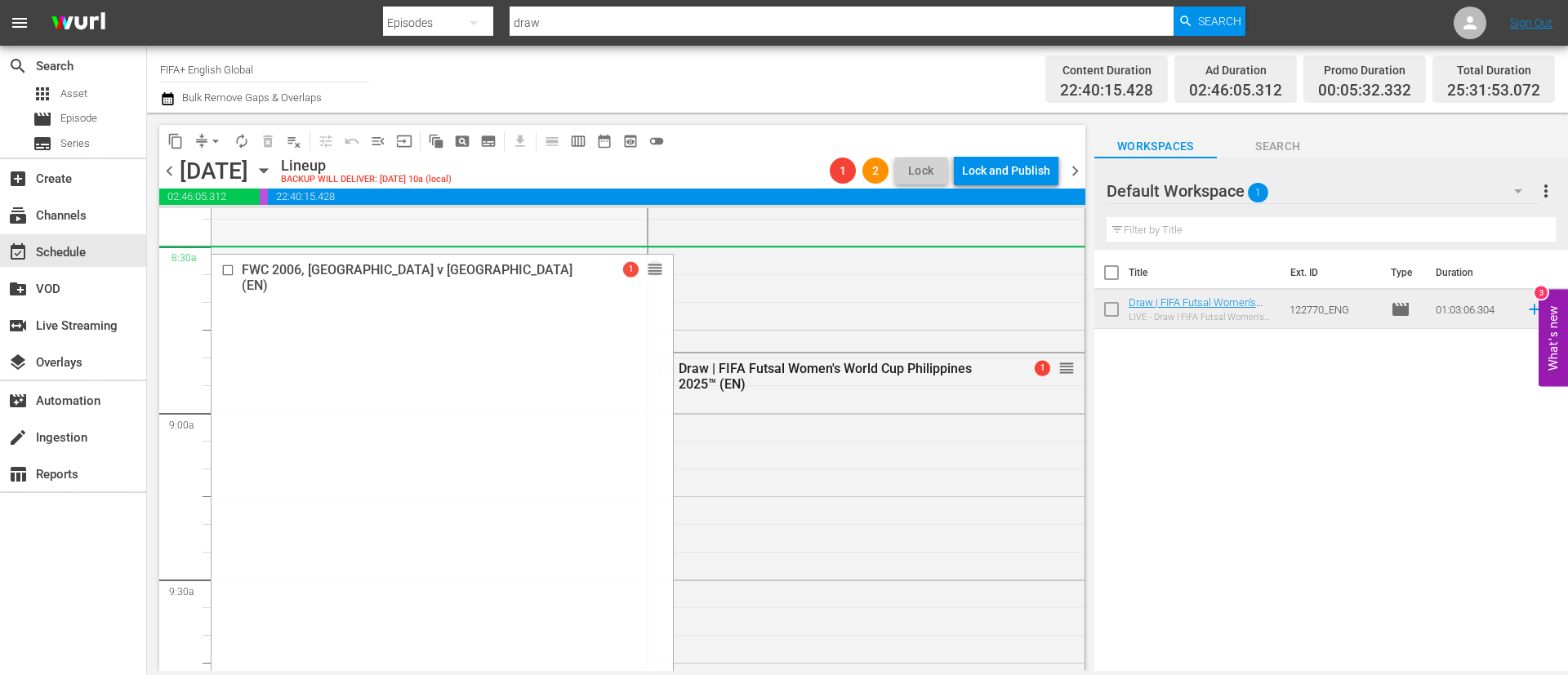
scroll to position [2939, 0]
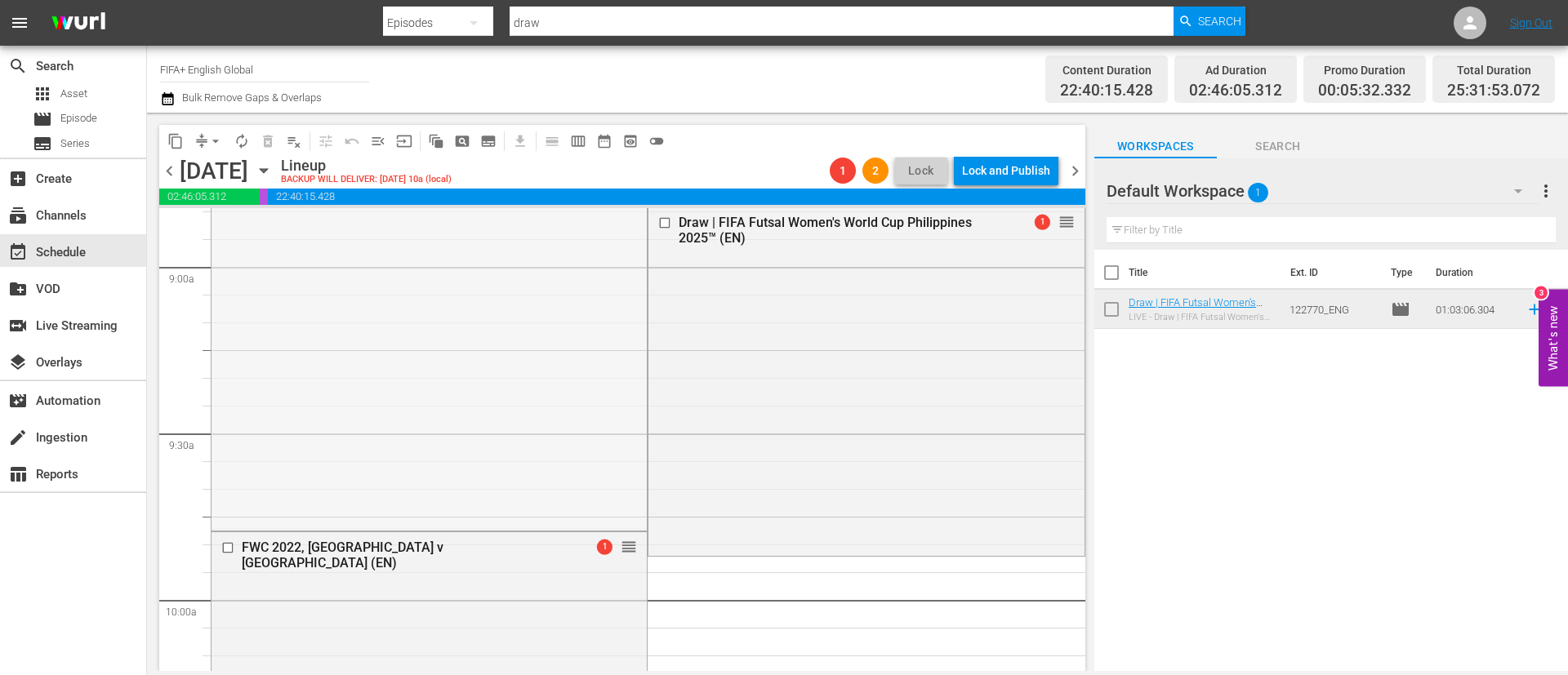
drag, startPoint x: 620, startPoint y: 268, endPoint x: 559, endPoint y: 566, distance: 304.2
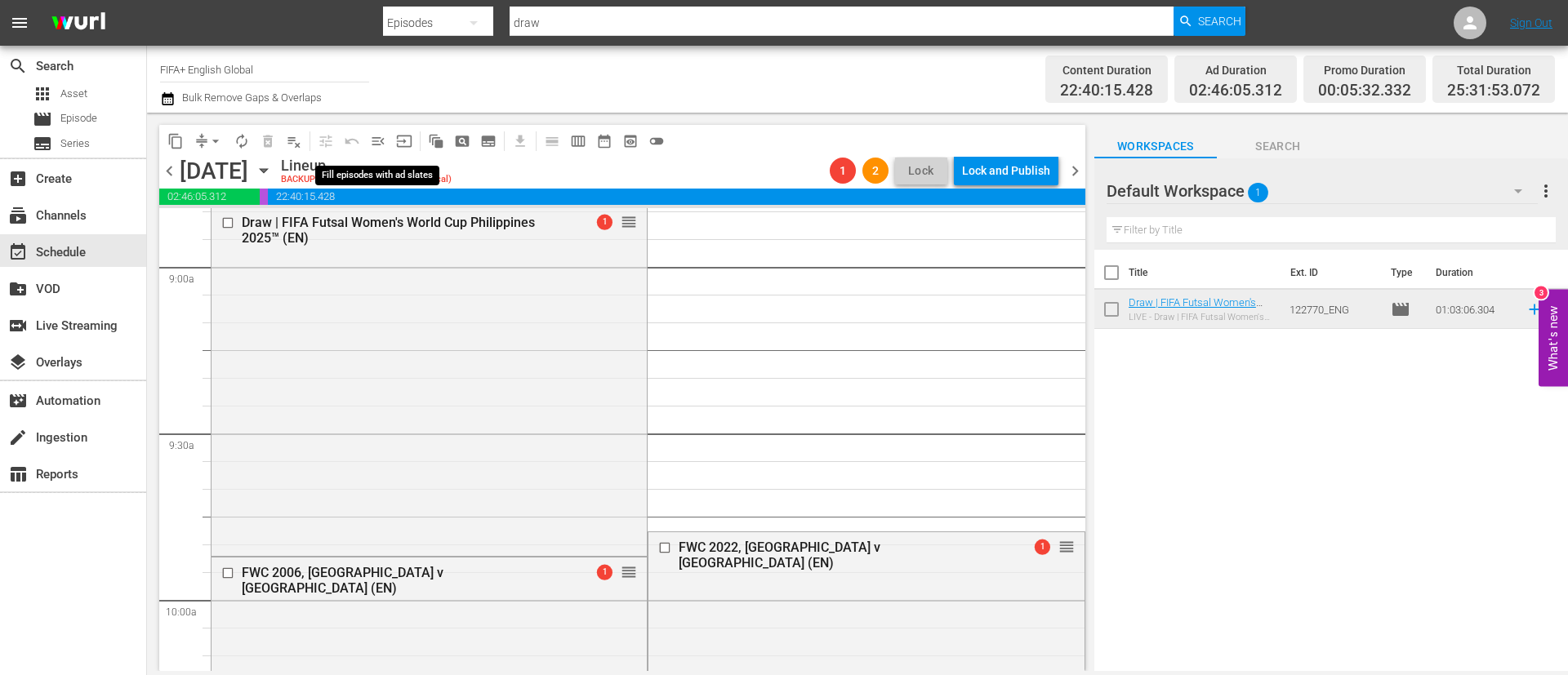
click at [370, 141] on span "menu_open" at bounding box center [378, 141] width 16 height 16
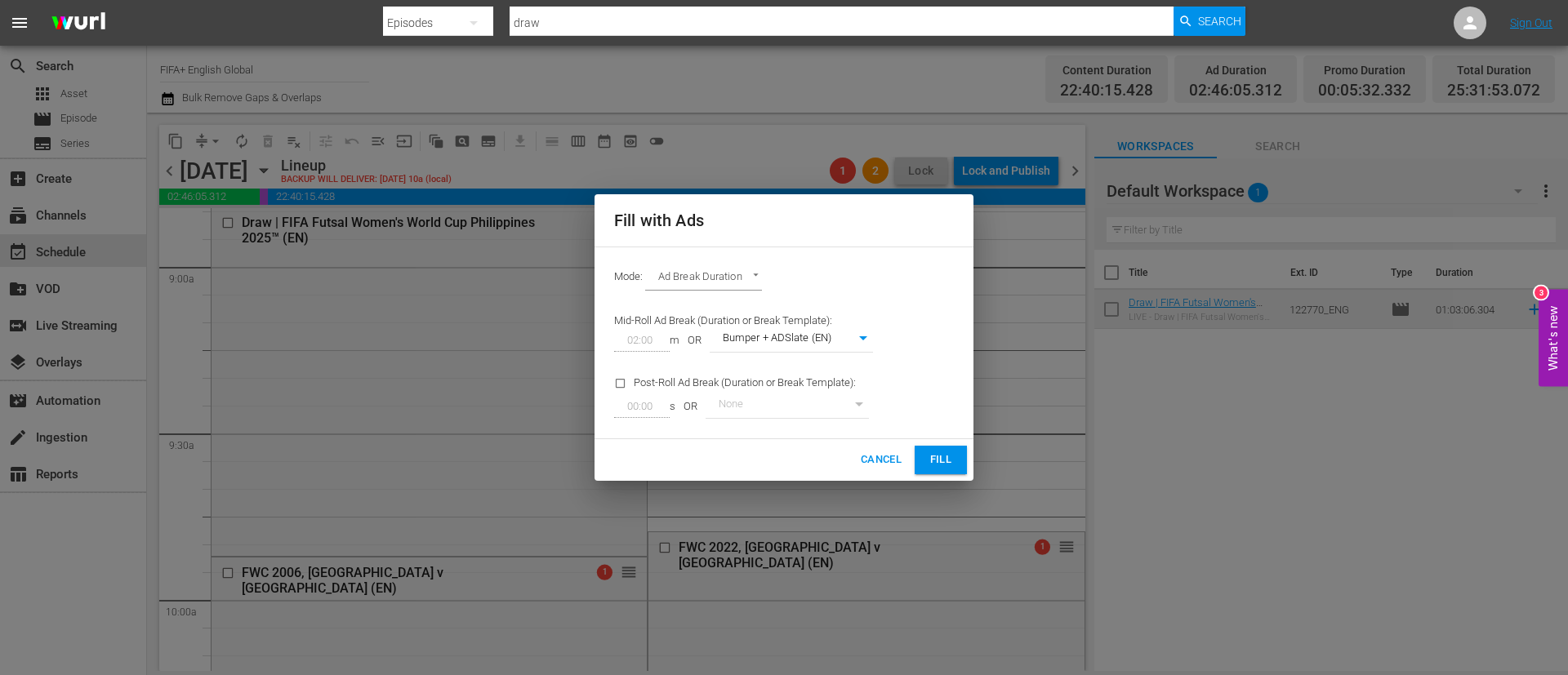
click at [935, 453] on span "Fill" at bounding box center [941, 460] width 26 height 19
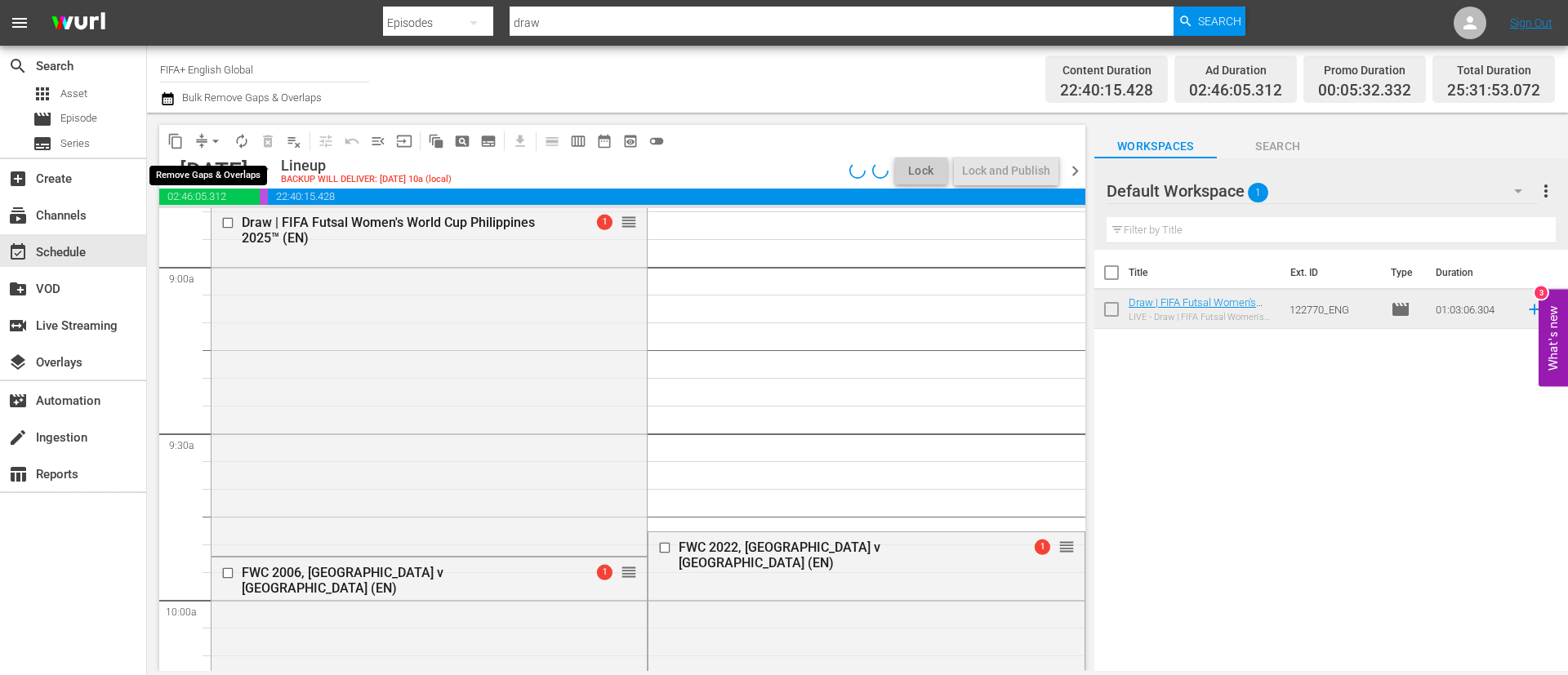
click at [203, 137] on button "arrow_drop_down" at bounding box center [215, 141] width 26 height 26
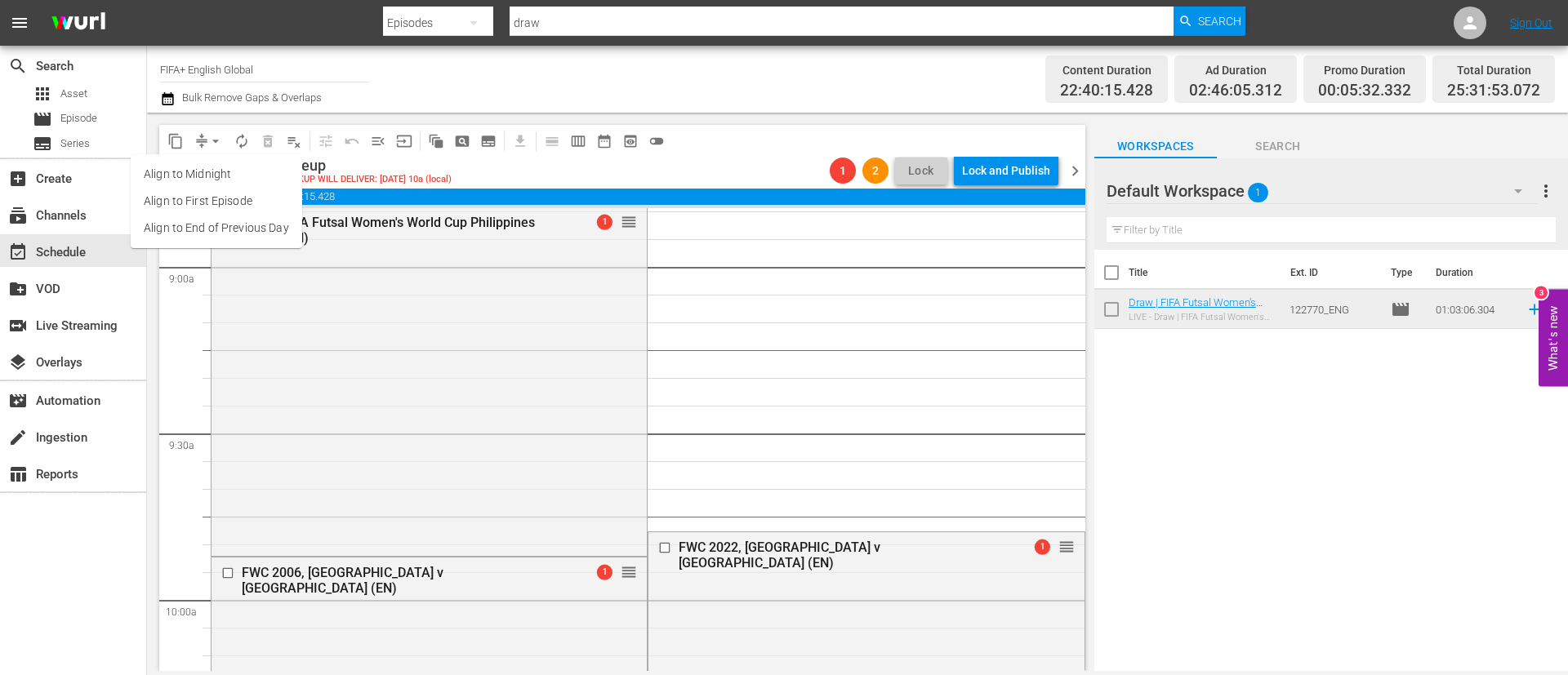
click at [244, 224] on li "Align to End of Previous Day" at bounding box center [216, 228] width 171 height 27
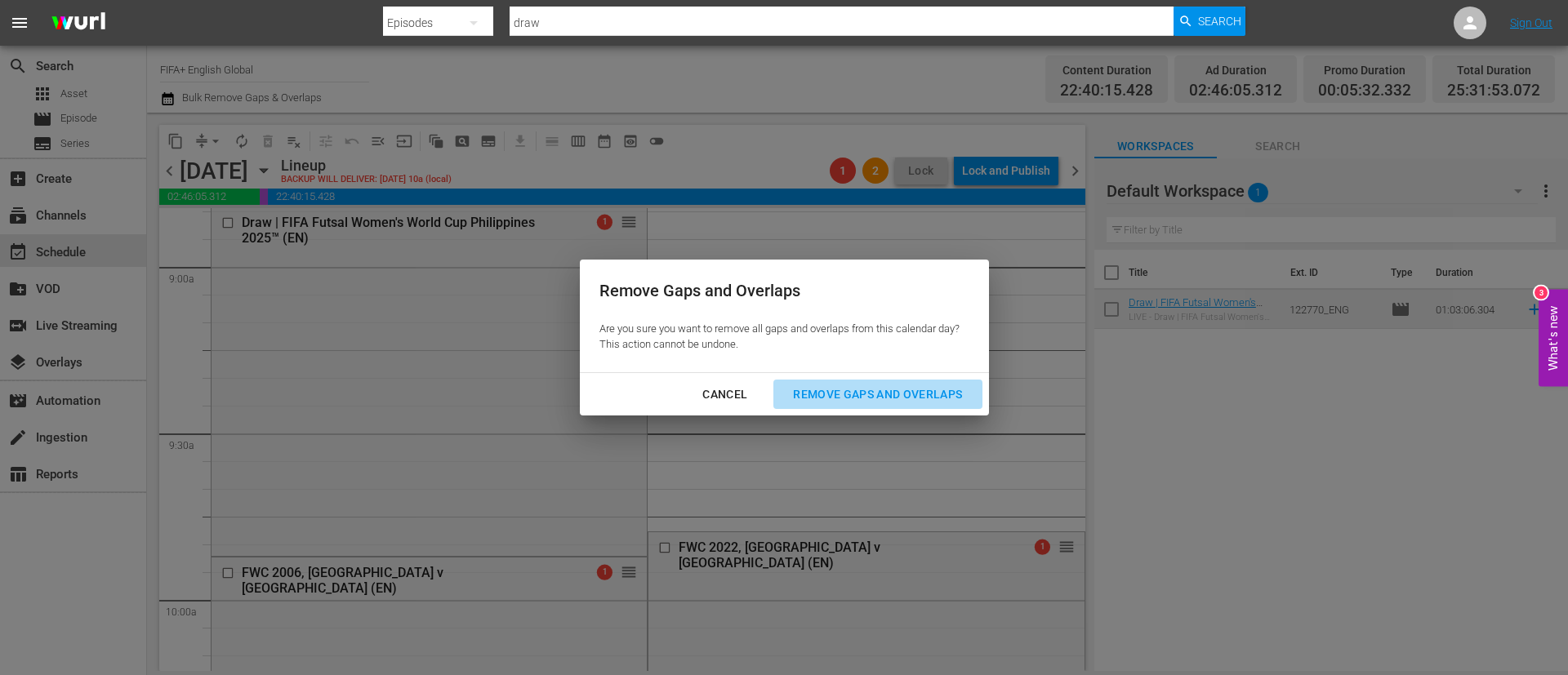
click at [818, 391] on div "Remove Gaps and Overlaps" at bounding box center [878, 394] width 196 height 20
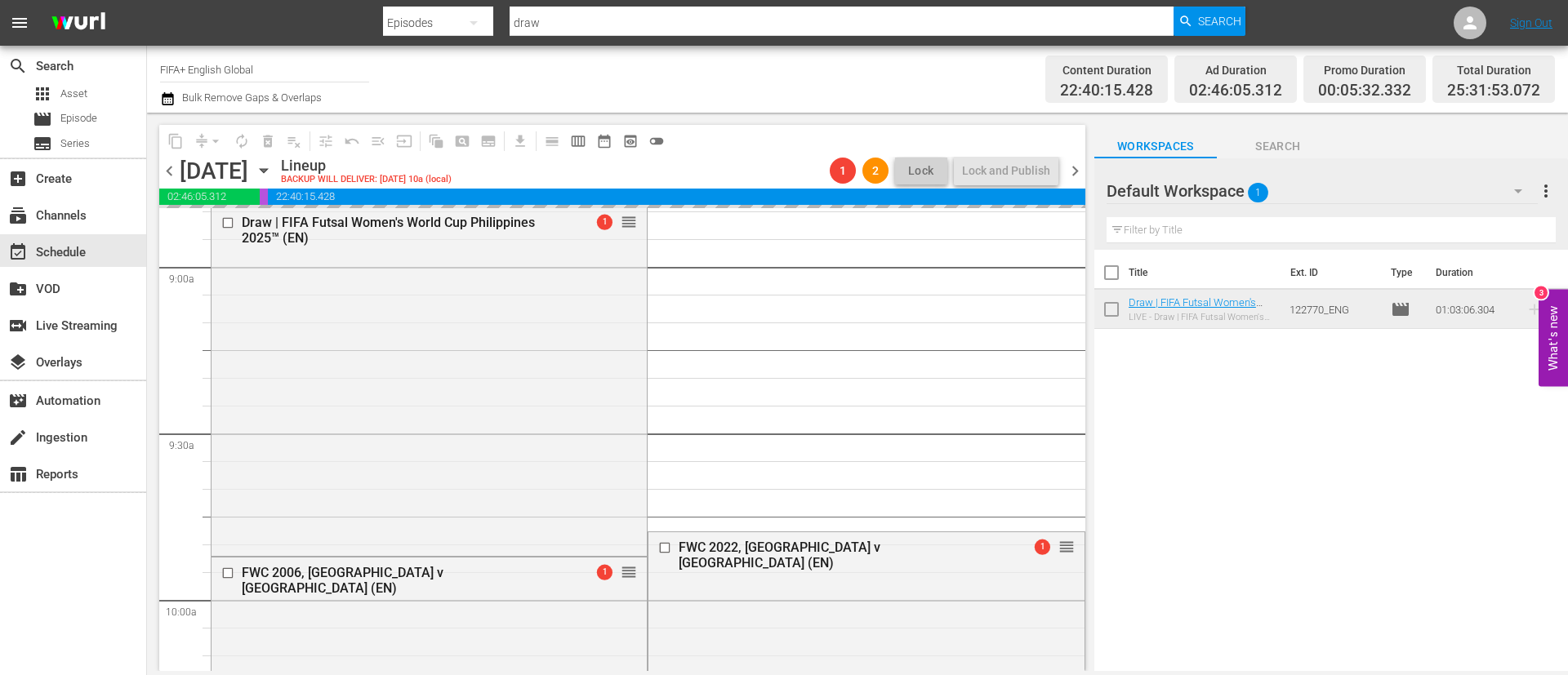
click at [1549, 190] on span "more_vert" at bounding box center [1545, 190] width 19 height 19
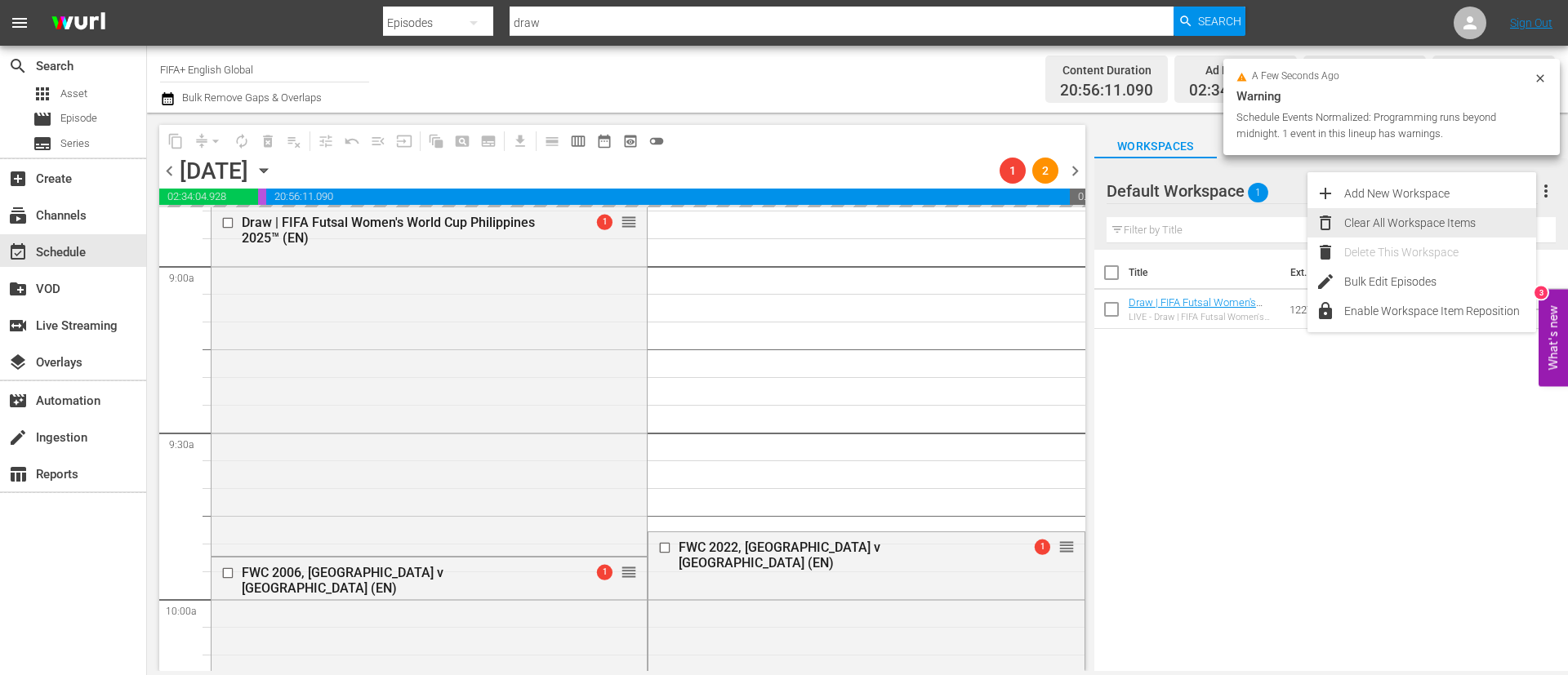
click at [1422, 222] on div "Clear All Workspace Items" at bounding box center [1441, 222] width 192 height 29
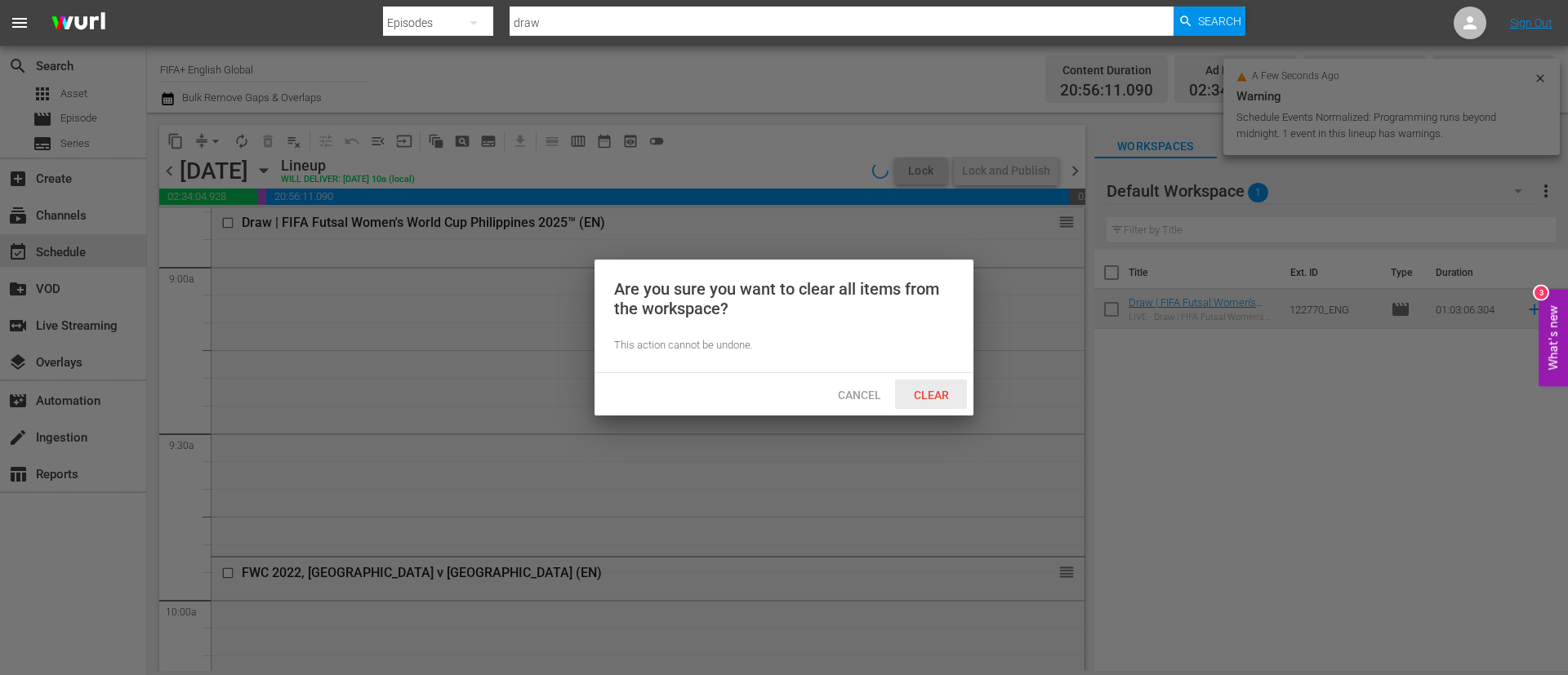
click at [939, 389] on span "Clear" at bounding box center [932, 395] width 62 height 13
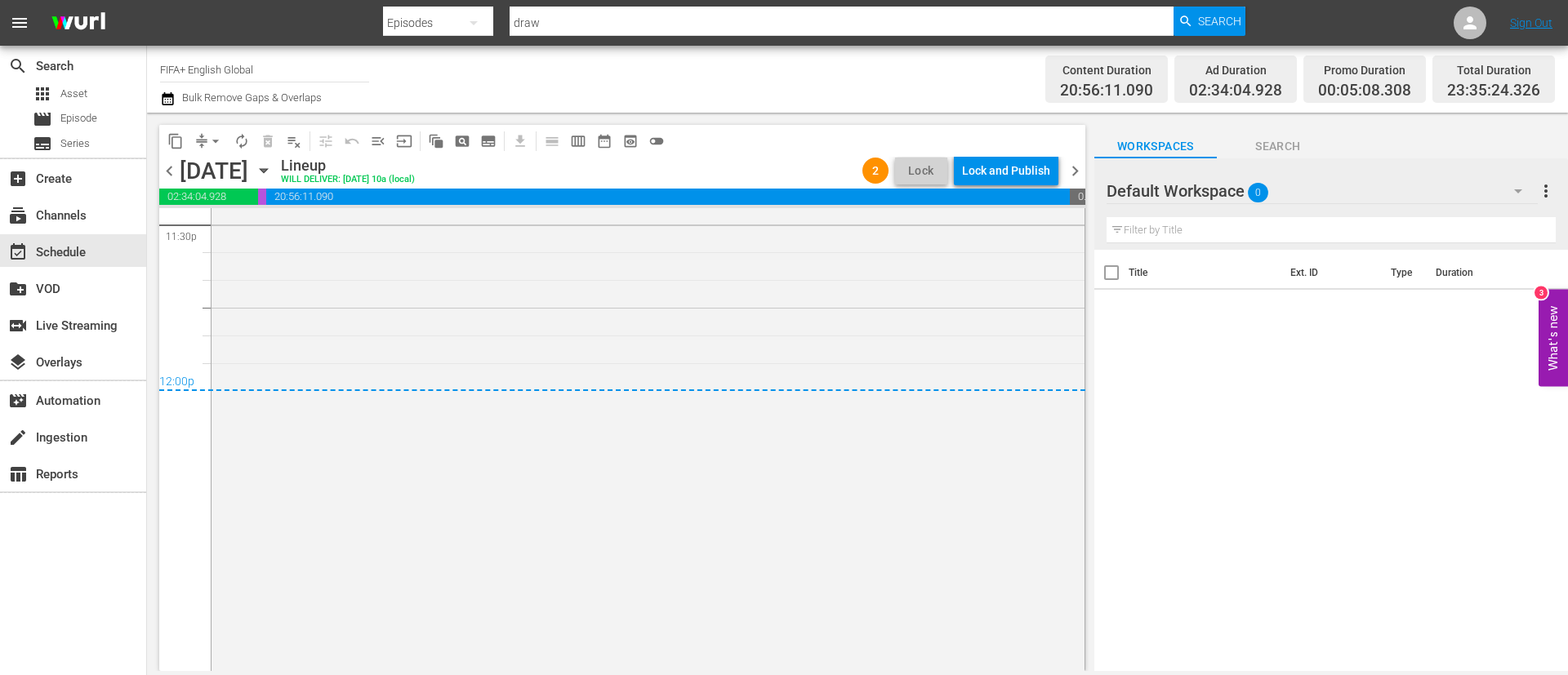
scroll to position [7866, 0]
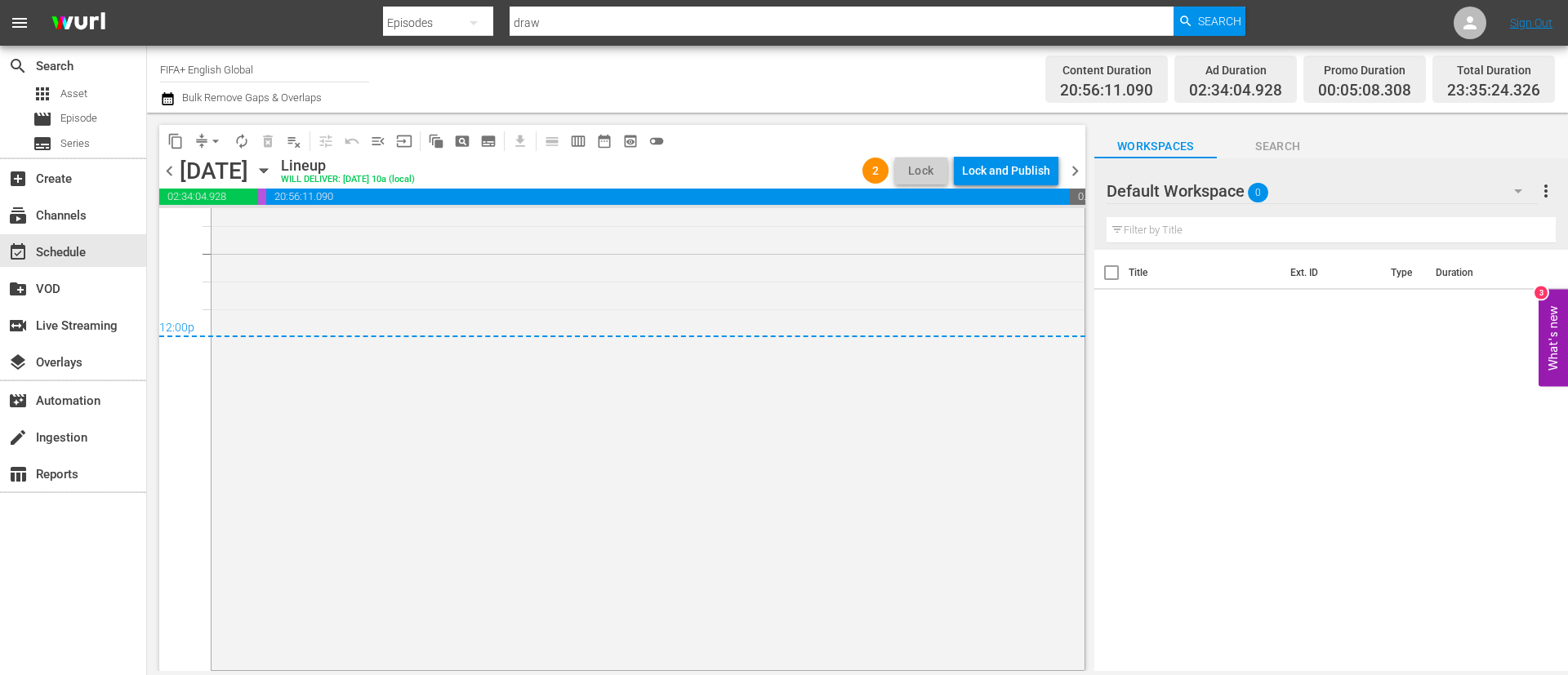
click at [1012, 155] on div "content_copy compress arrow_drop_down autorenew_outlined delete_forever_outline…" at bounding box center [622, 141] width 926 height 32
click at [1005, 174] on div "Lock and Publish" at bounding box center [1006, 170] width 89 height 29
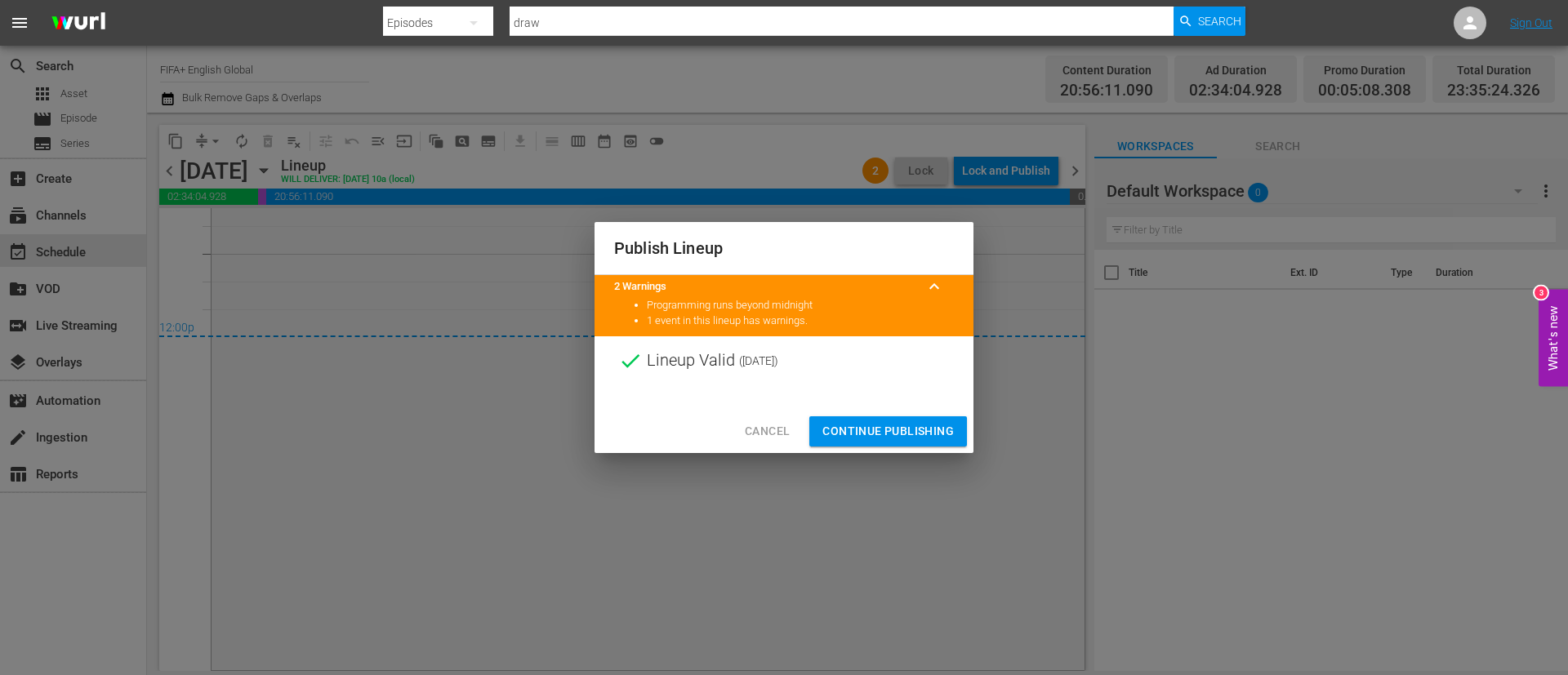
click at [840, 431] on span "Continue Publishing" at bounding box center [889, 431] width 132 height 20
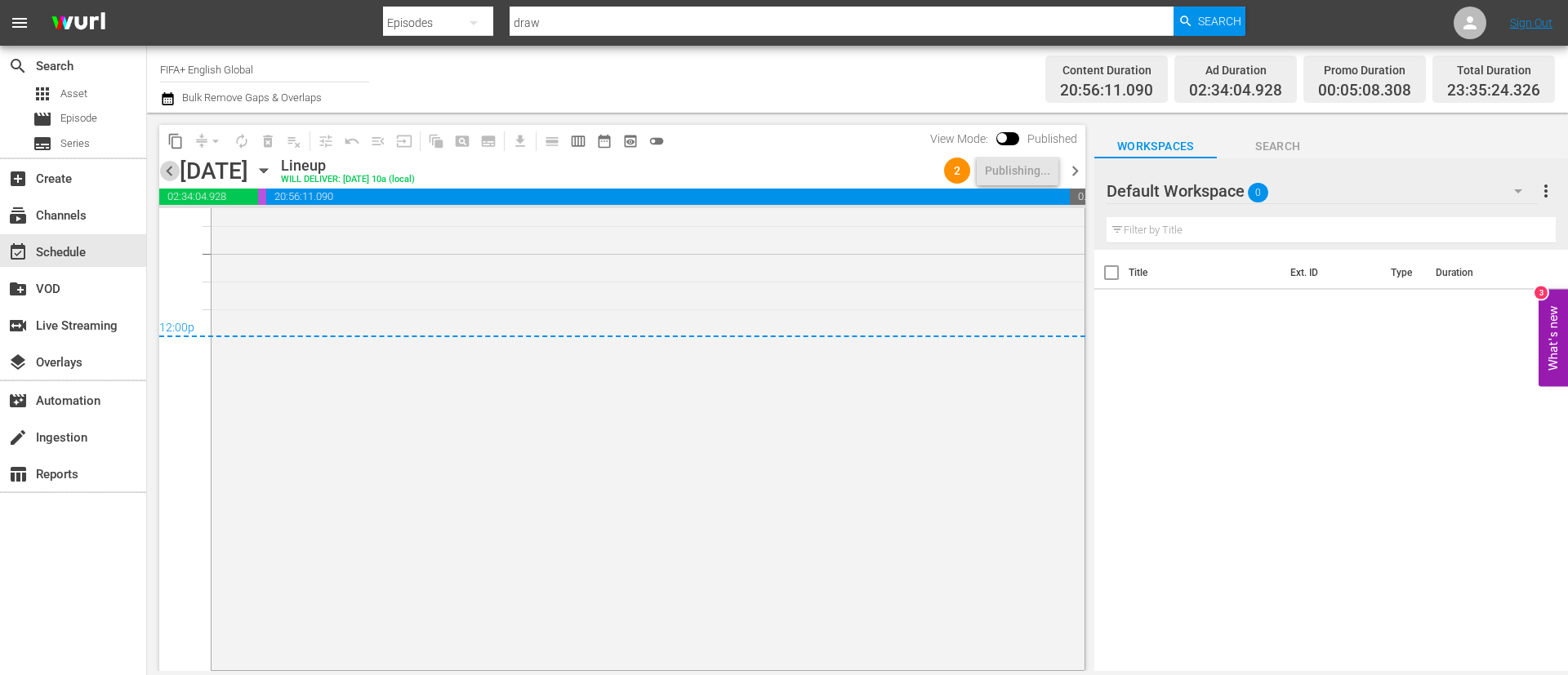
click at [169, 171] on span "chevron_left" at bounding box center [169, 171] width 20 height 20
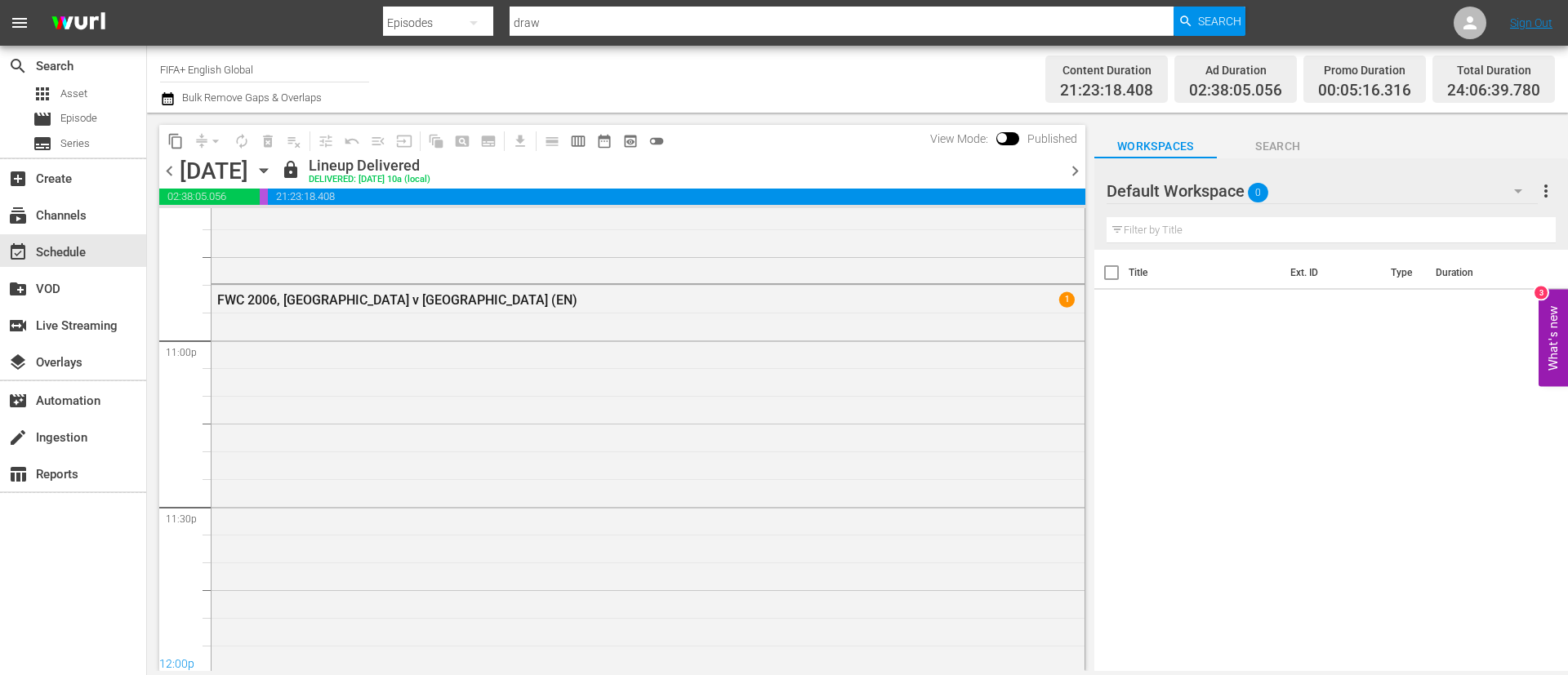
scroll to position [7866, 0]
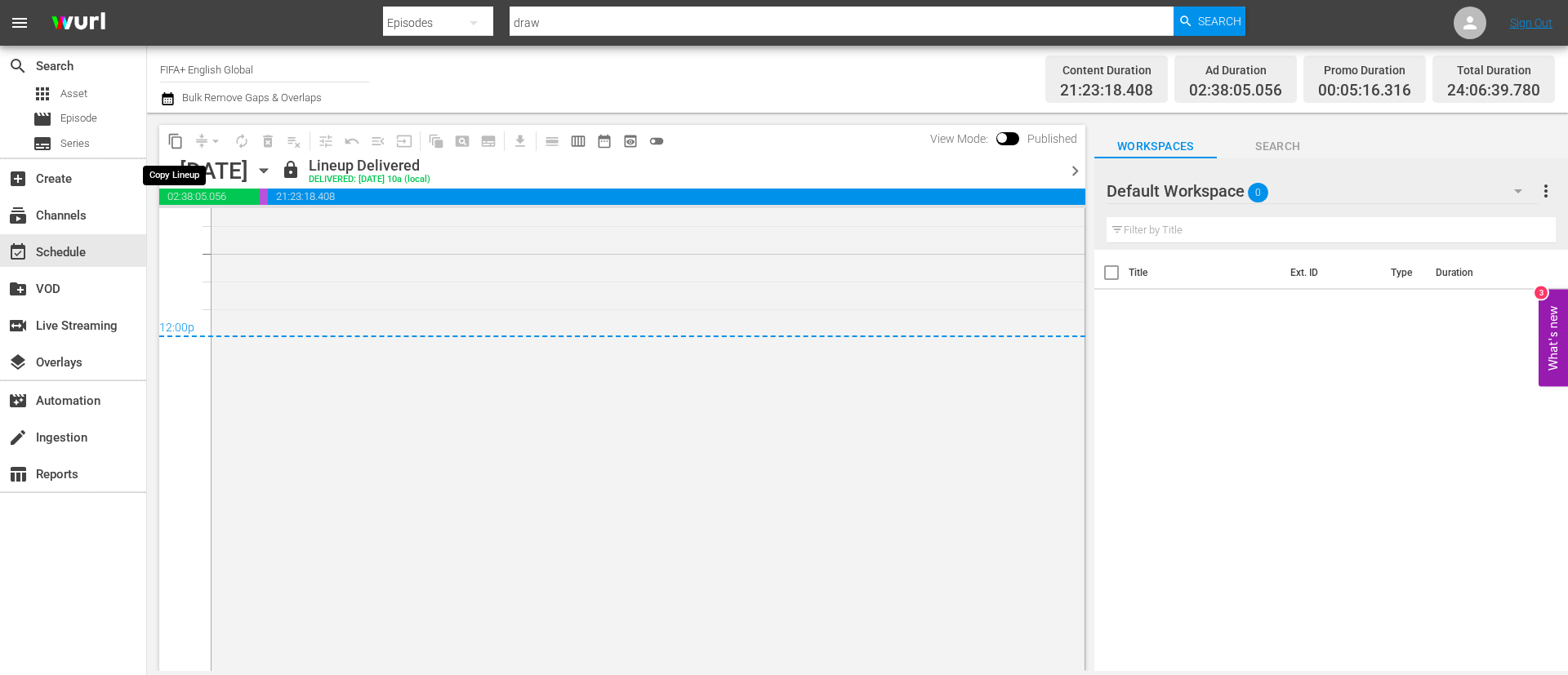
click at [180, 139] on span "content_copy" at bounding box center [175, 141] width 16 height 16
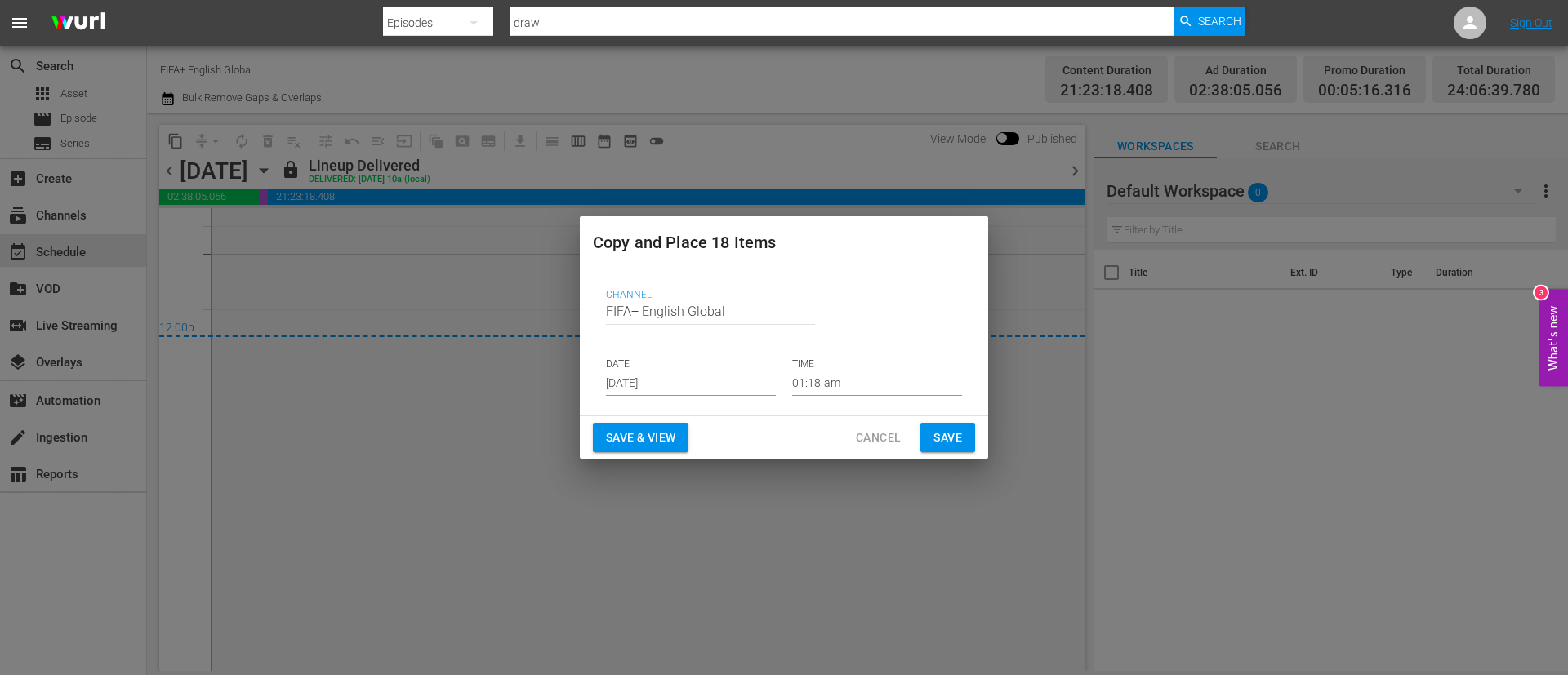
click at [664, 429] on span "Save & View" at bounding box center [641, 438] width 69 height 20
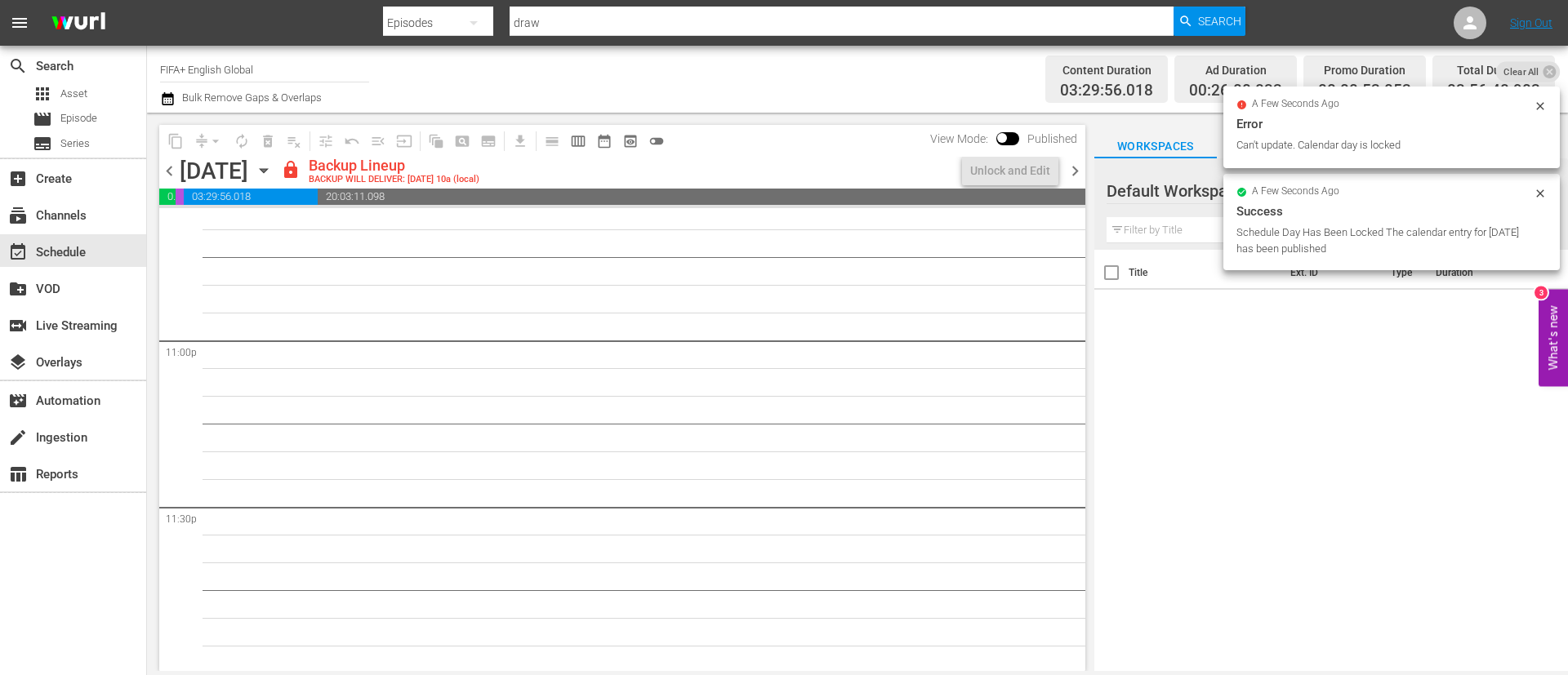
scroll to position [7531, 0]
click at [1025, 164] on div "Unlock and Edit" at bounding box center [1010, 170] width 80 height 29
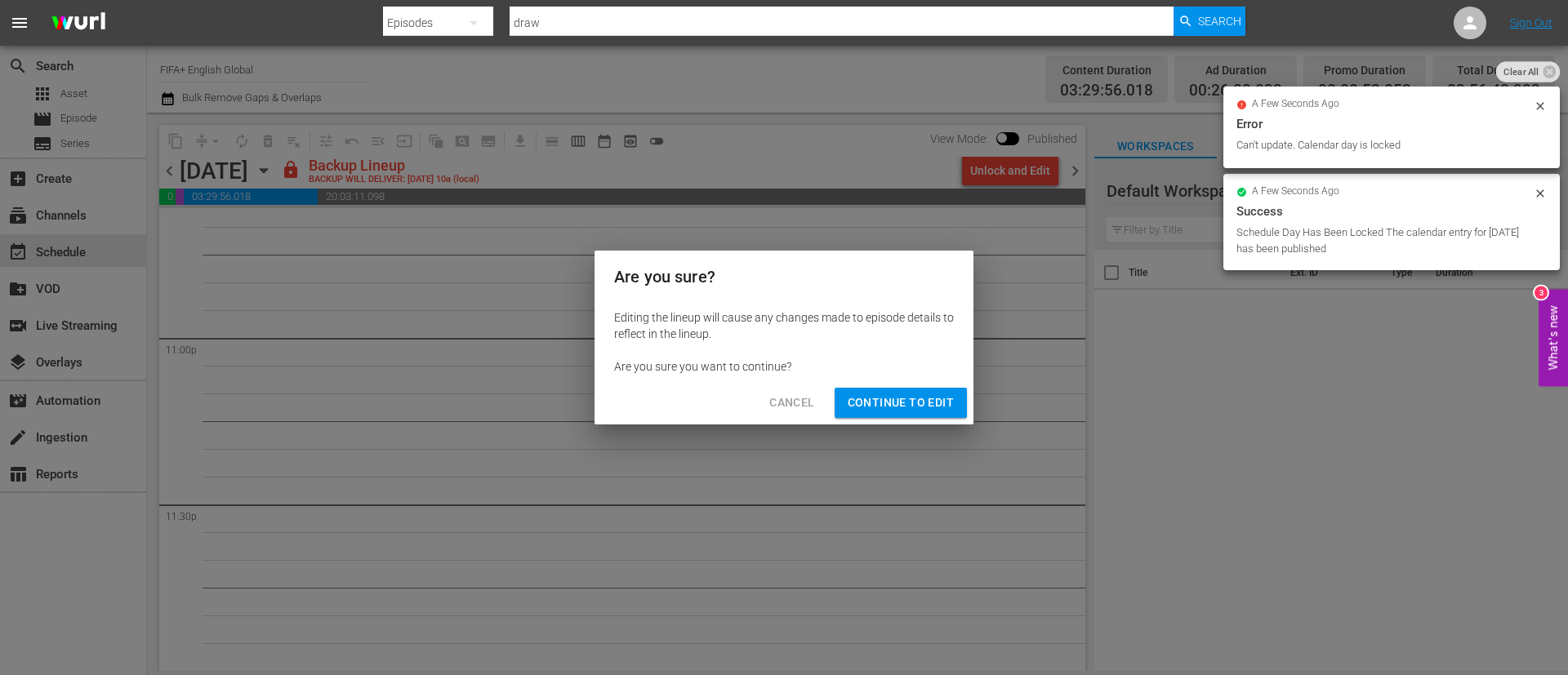
click at [891, 401] on span "Continue to Edit" at bounding box center [901, 403] width 106 height 20
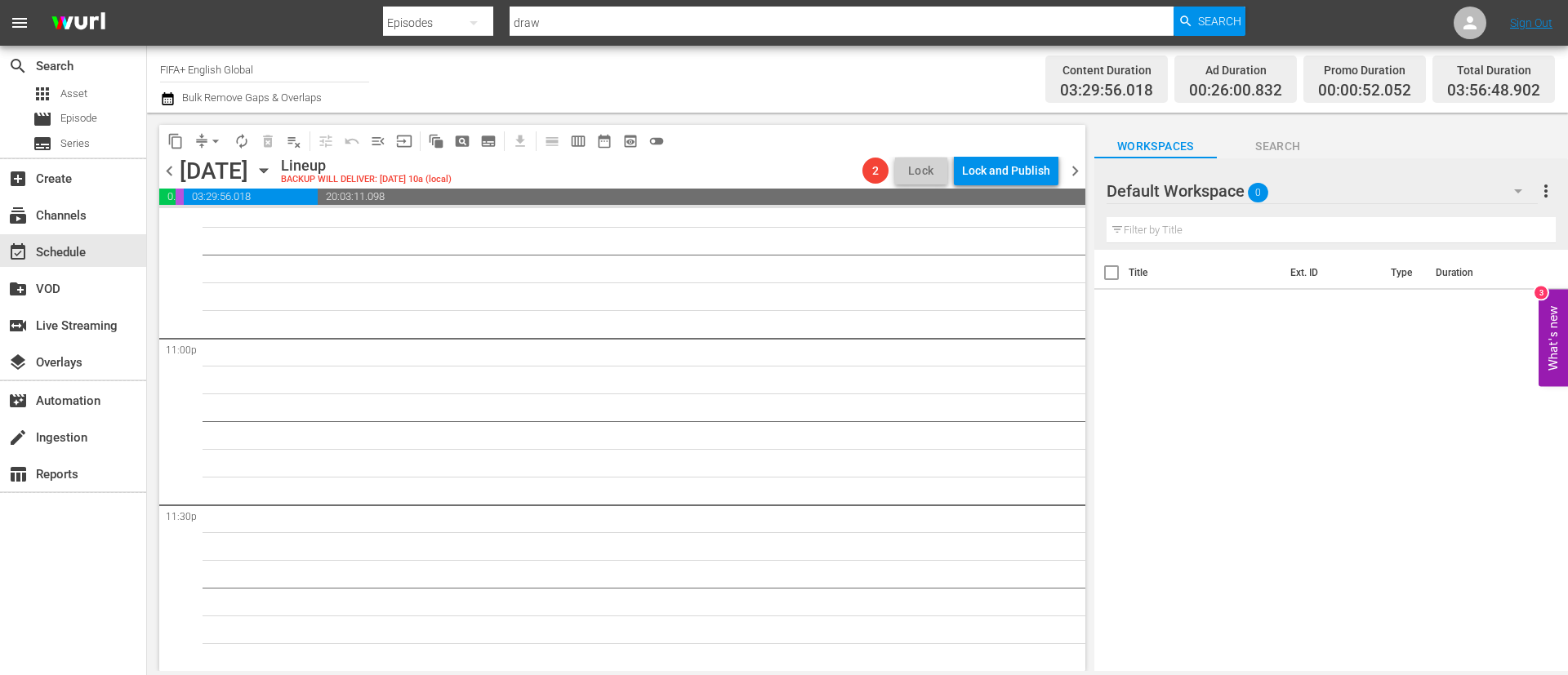
click at [273, 170] on icon "button" at bounding box center [263, 170] width 18 height 18
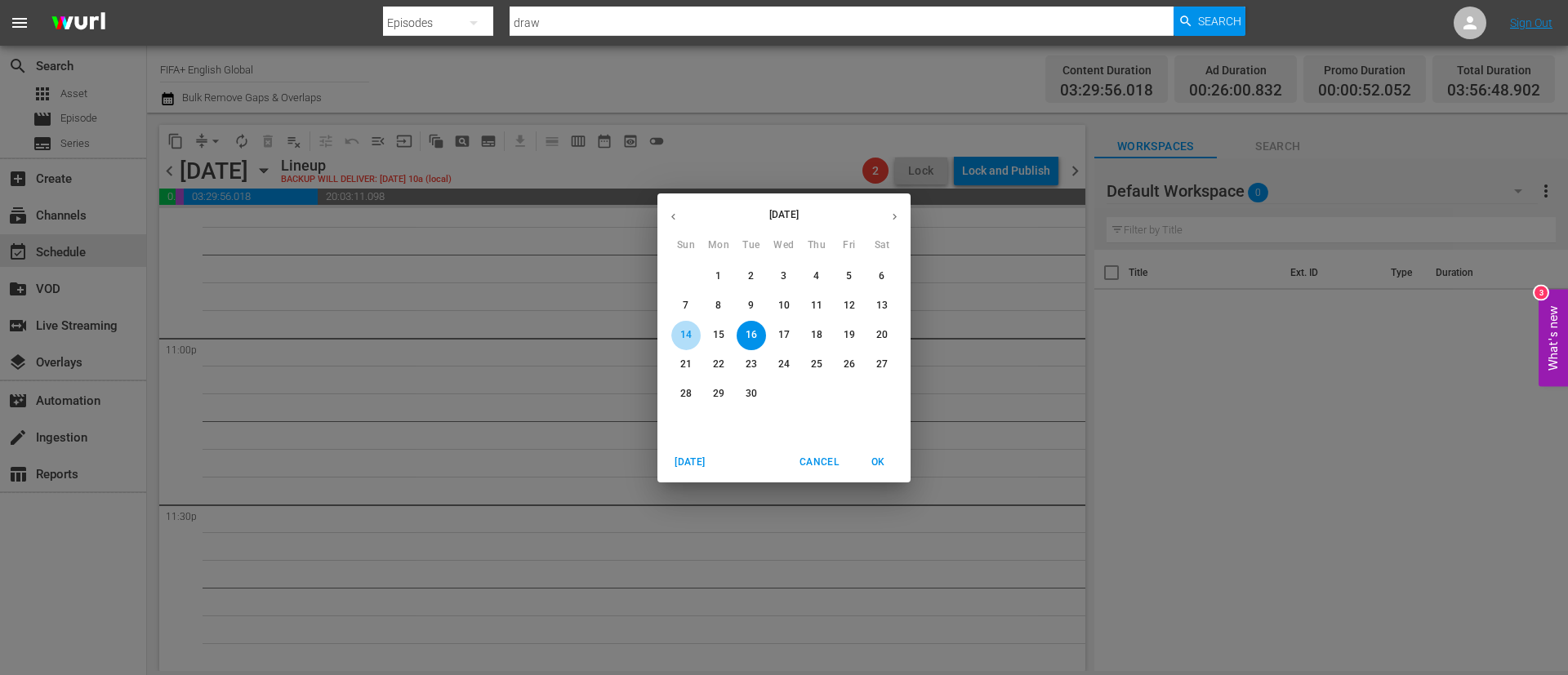
click at [698, 328] on span "14" at bounding box center [685, 335] width 30 height 13
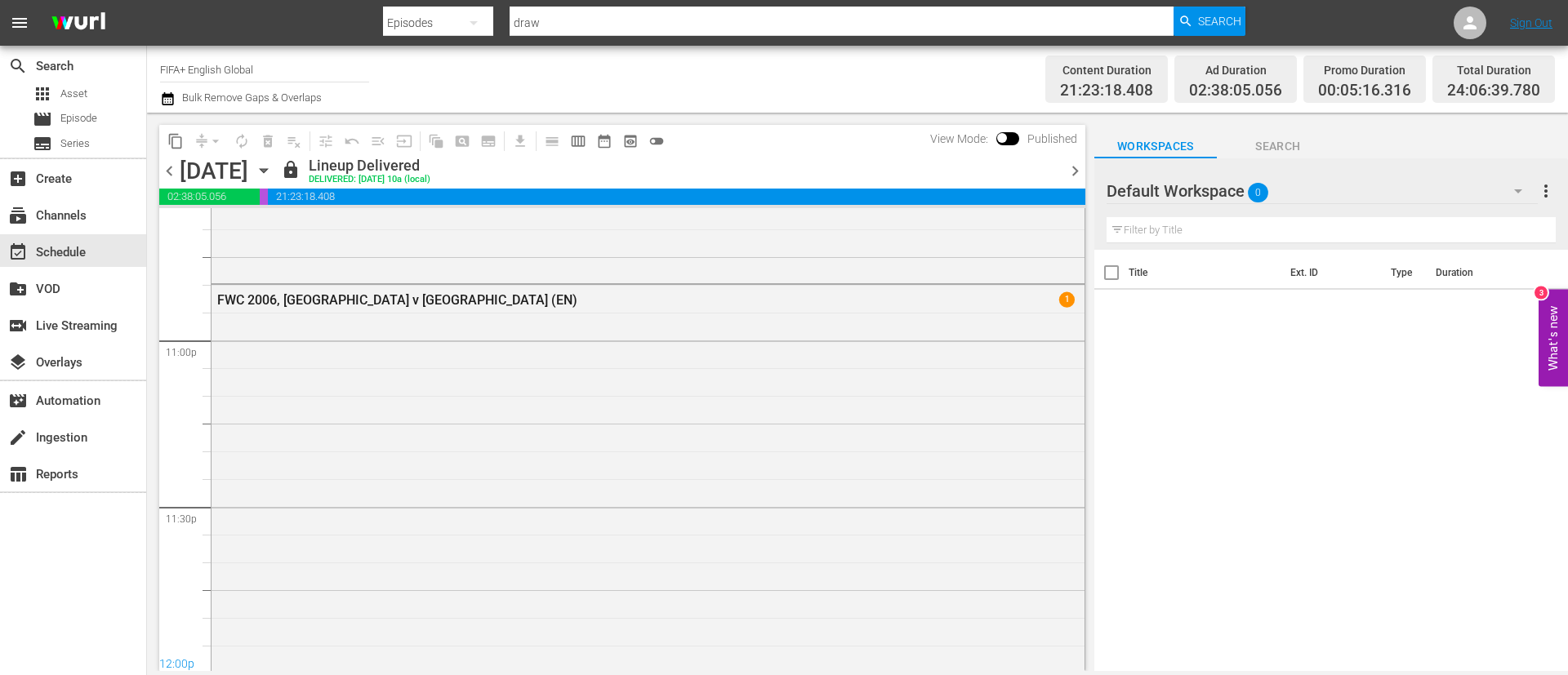
scroll to position [7866, 0]
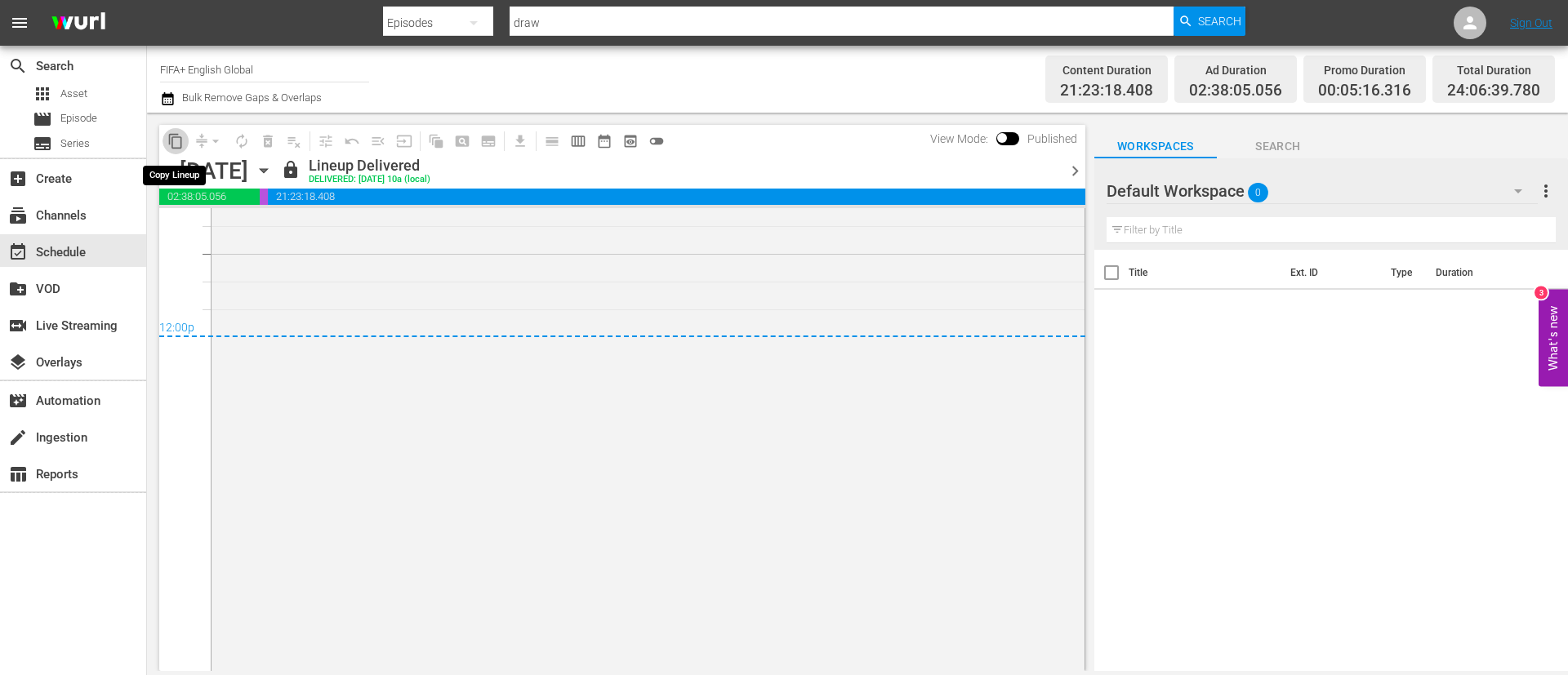
click at [185, 146] on button "content_copy" at bounding box center [175, 141] width 26 height 26
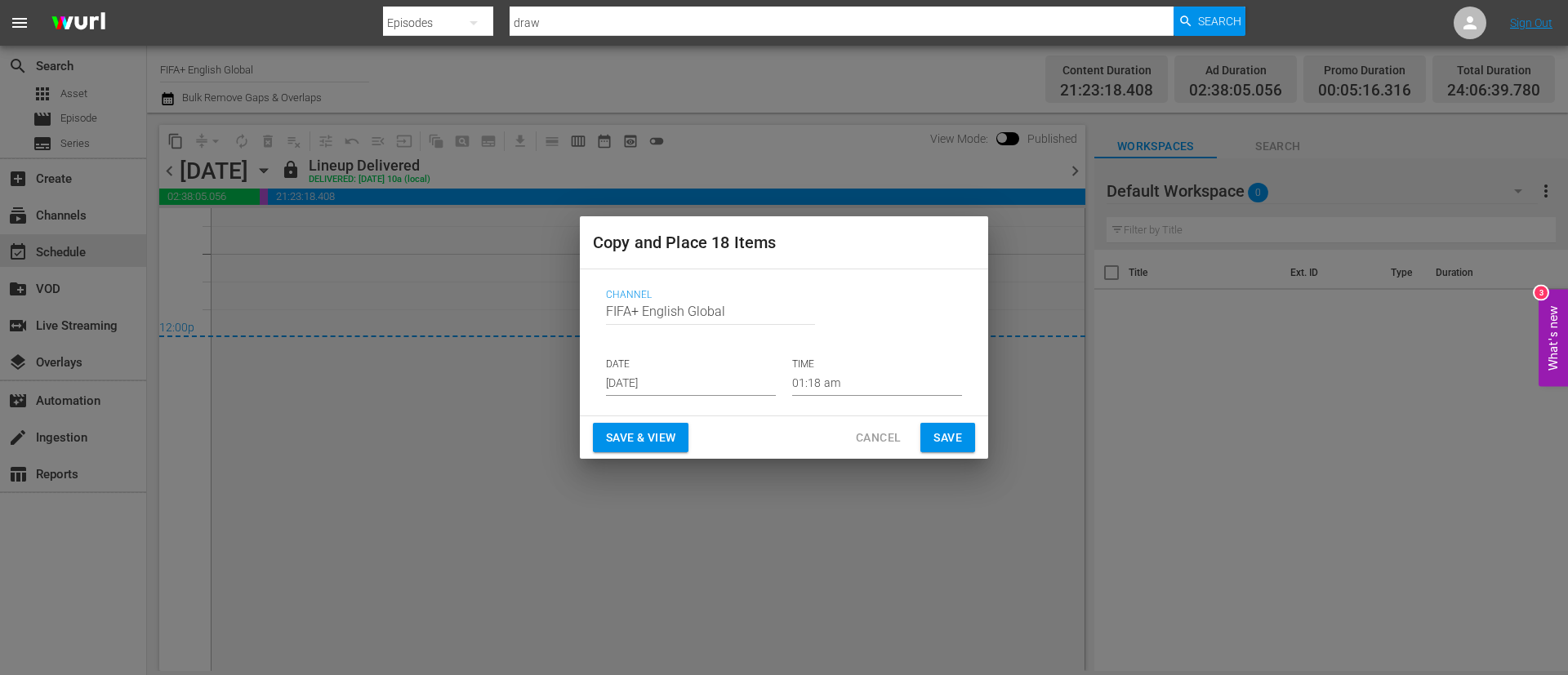
click at [674, 426] on button "Save & View" at bounding box center [640, 438] width 95 height 30
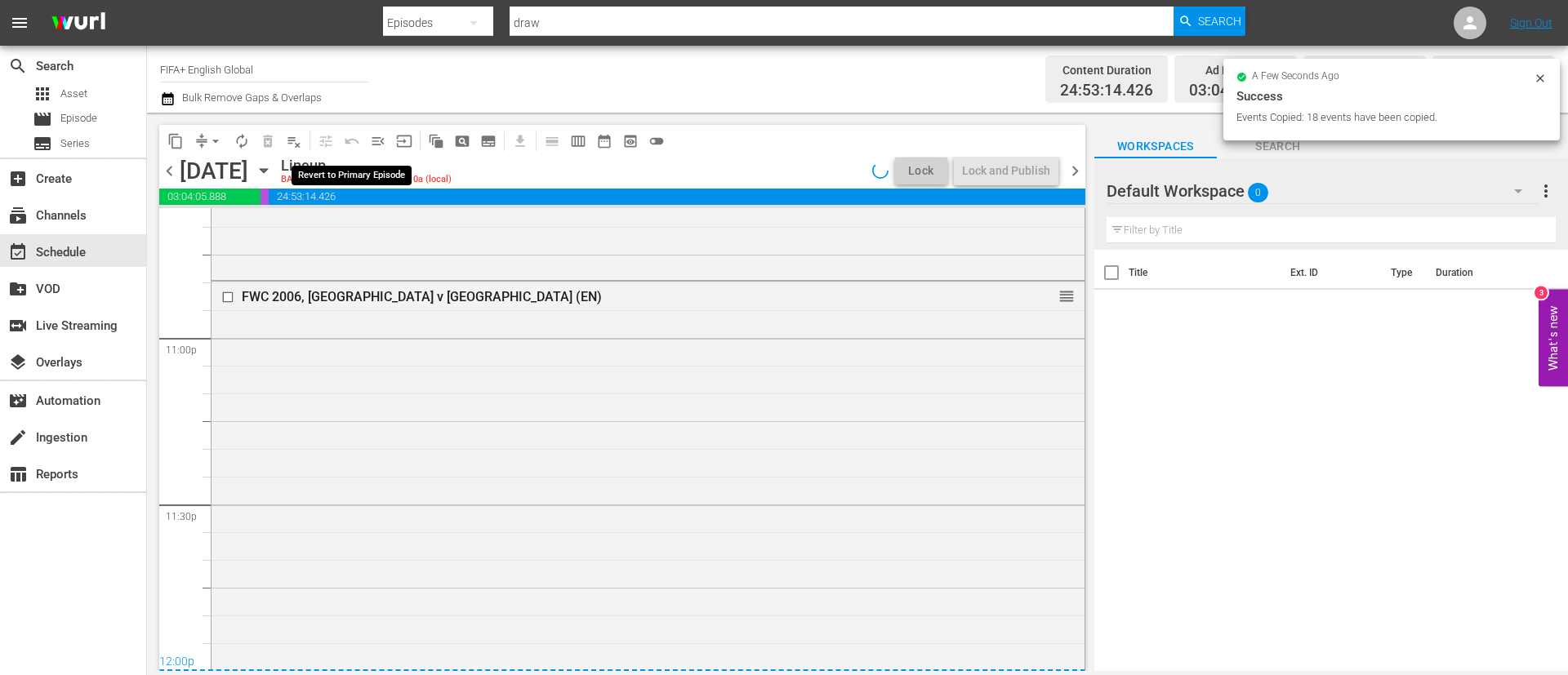
scroll to position [7866, 0]
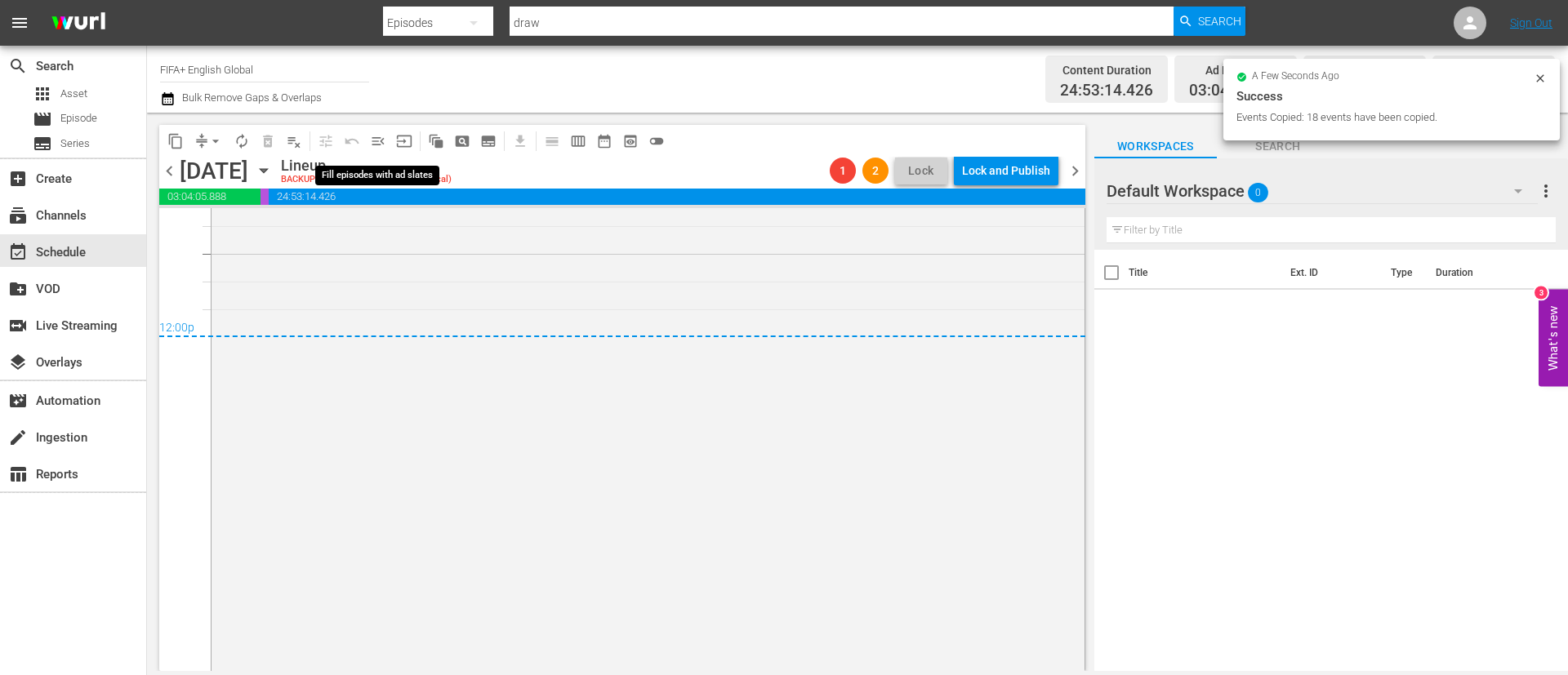
click at [373, 136] on span "menu_open" at bounding box center [378, 141] width 16 height 16
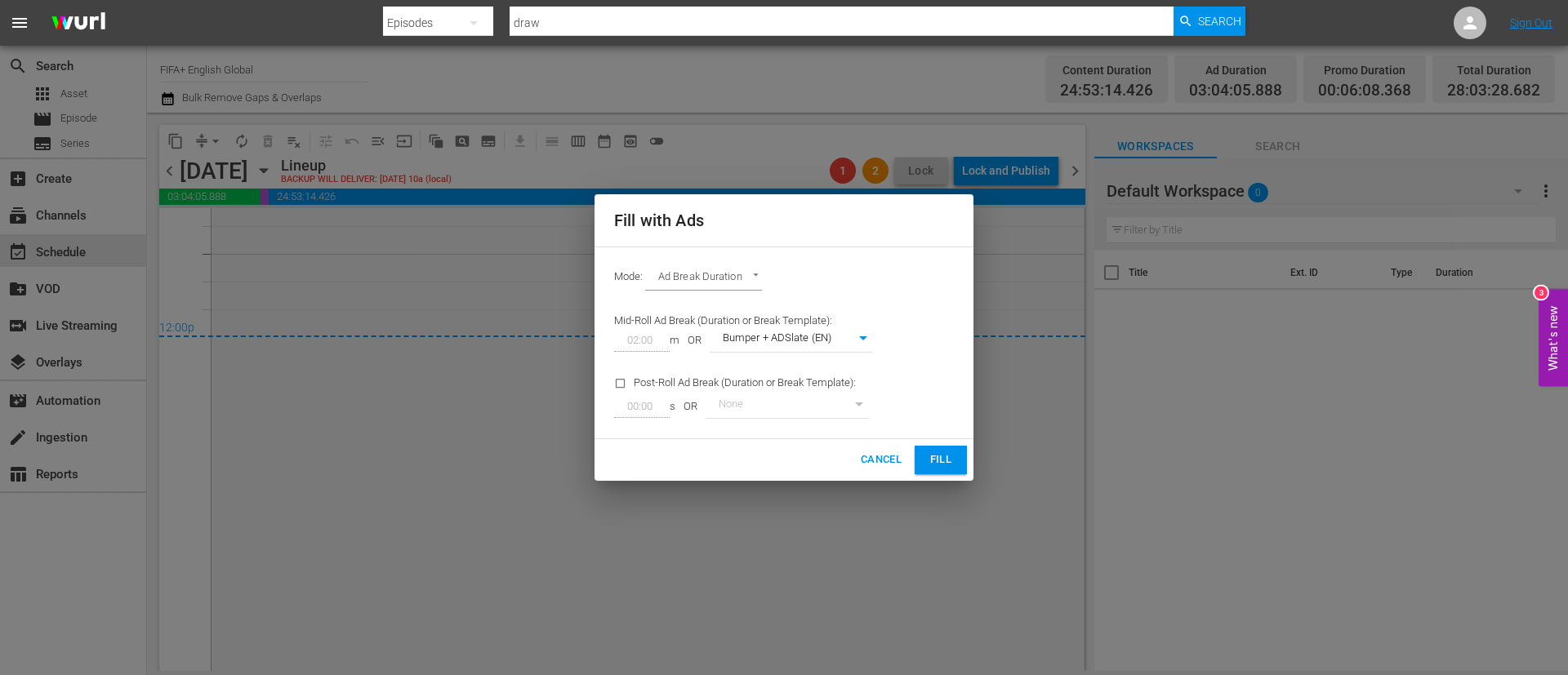
click at [956, 454] on button "Fill" at bounding box center [941, 460] width 52 height 29
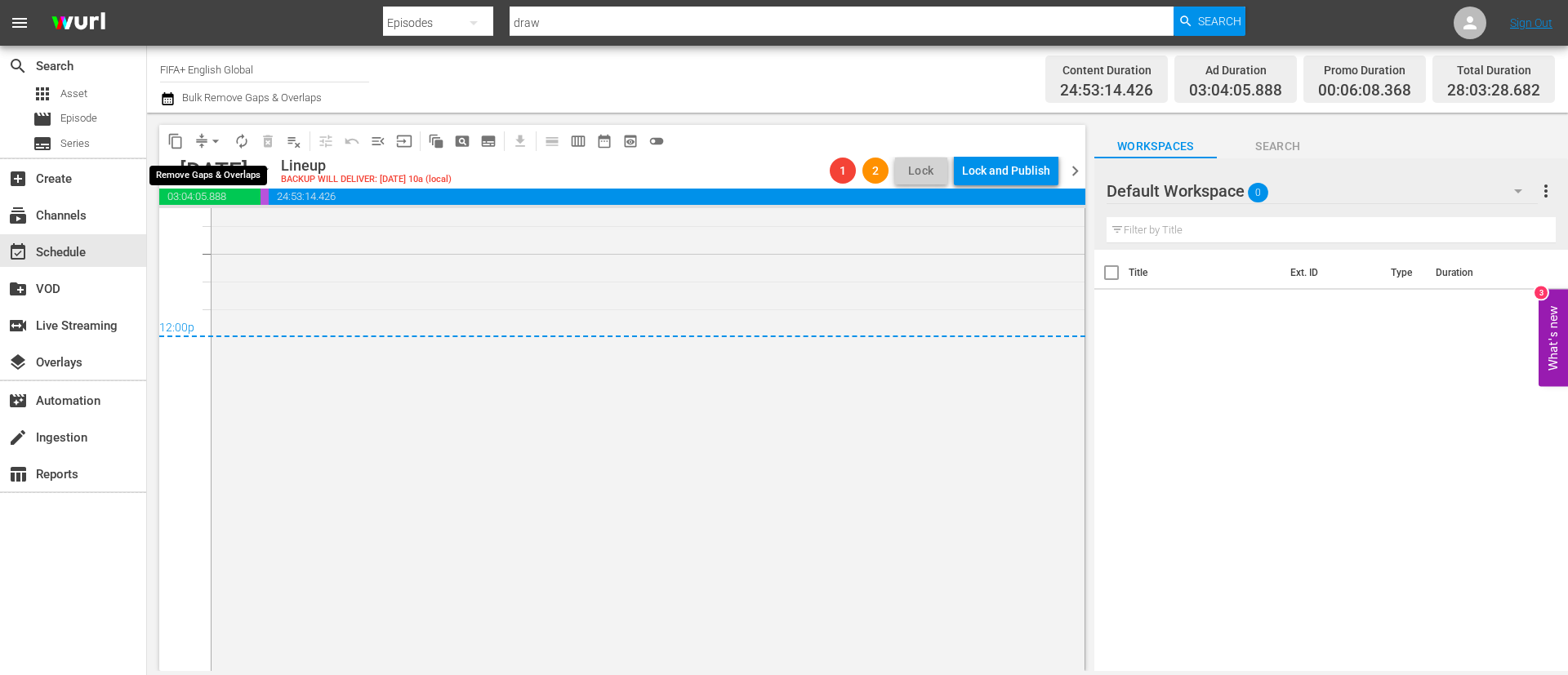
click at [218, 144] on span "arrow_drop_down" at bounding box center [215, 141] width 16 height 16
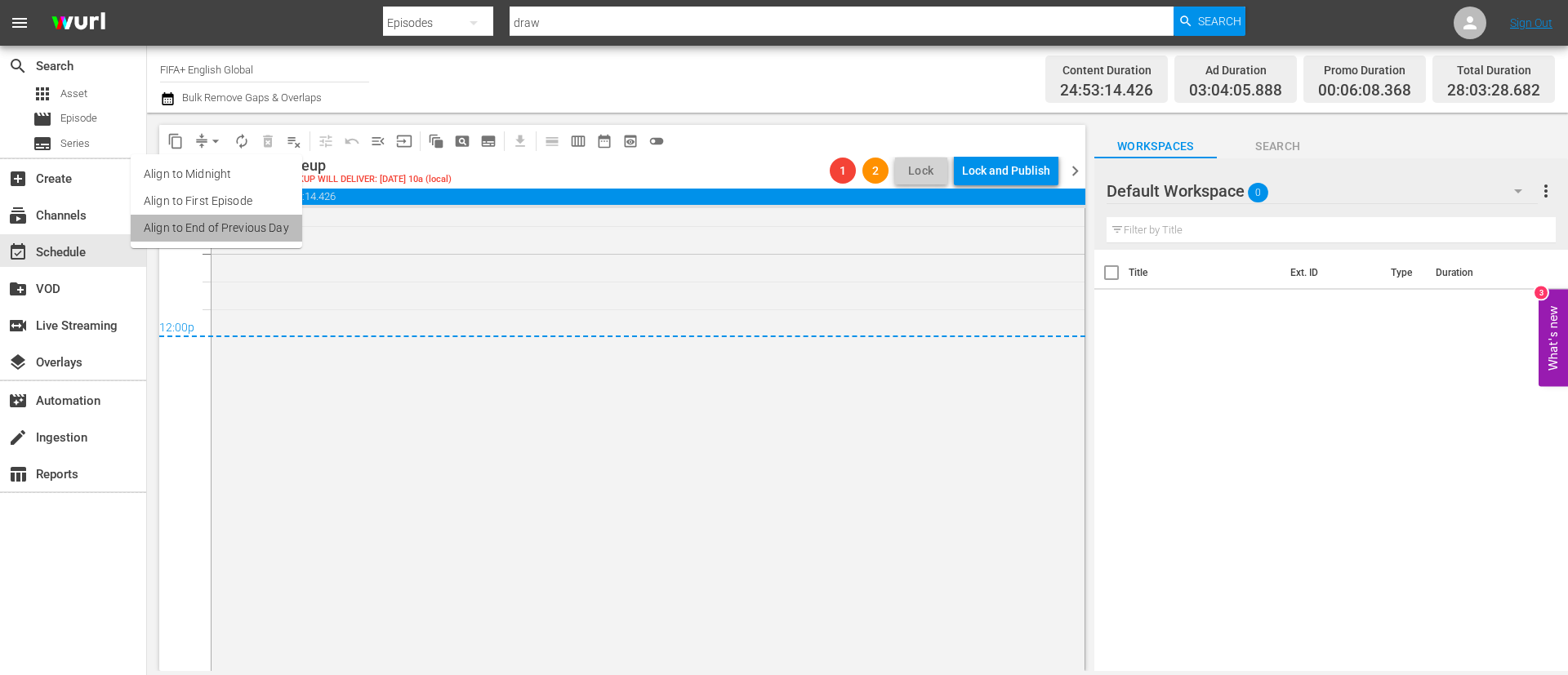
click at [244, 226] on li "Align to End of Previous Day" at bounding box center [216, 228] width 171 height 27
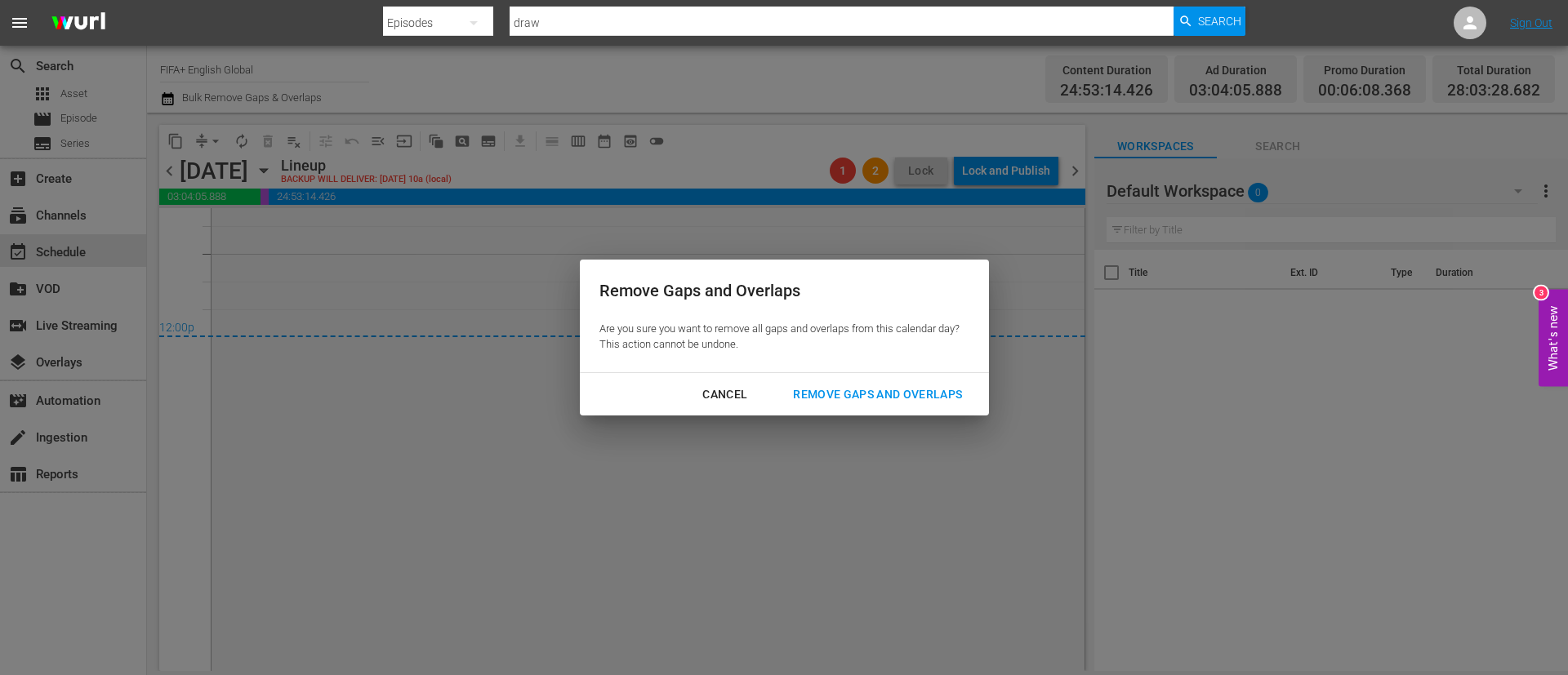
click at [921, 380] on button "Remove Gaps and Overlaps" at bounding box center [877, 395] width 208 height 30
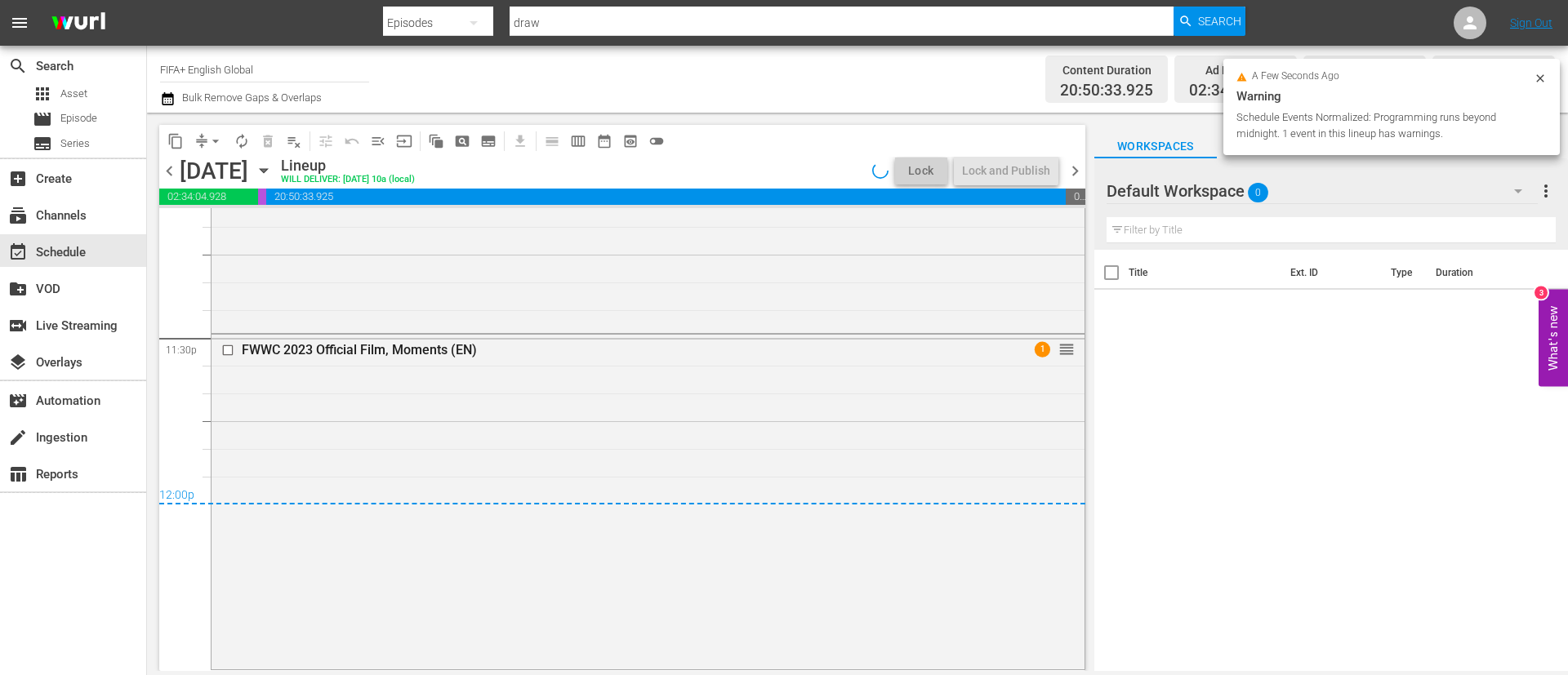
scroll to position [7698, 0]
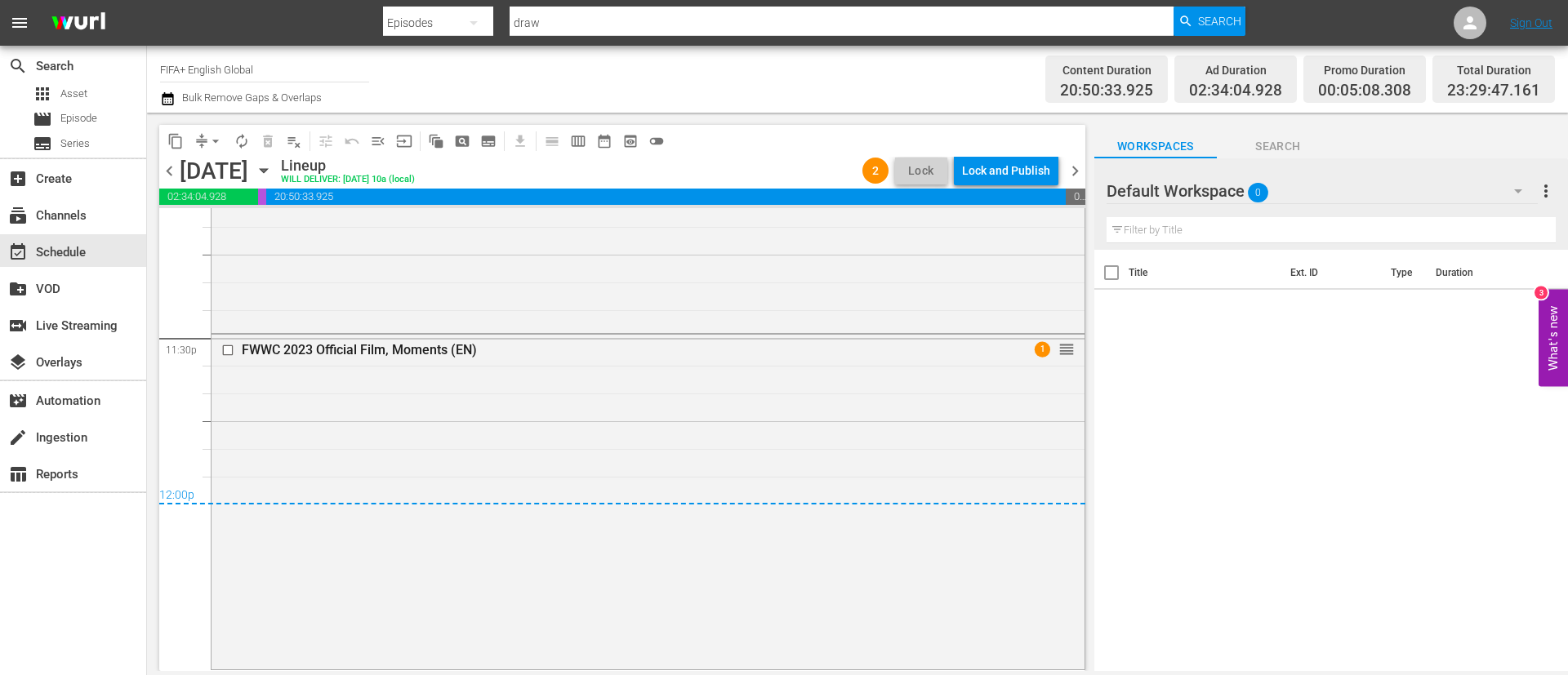
click at [1004, 153] on div "content_copy compress arrow_drop_down autorenew_outlined delete_forever_outline…" at bounding box center [622, 141] width 926 height 32
click at [998, 170] on div "Lock and Publish" at bounding box center [1006, 170] width 89 height 29
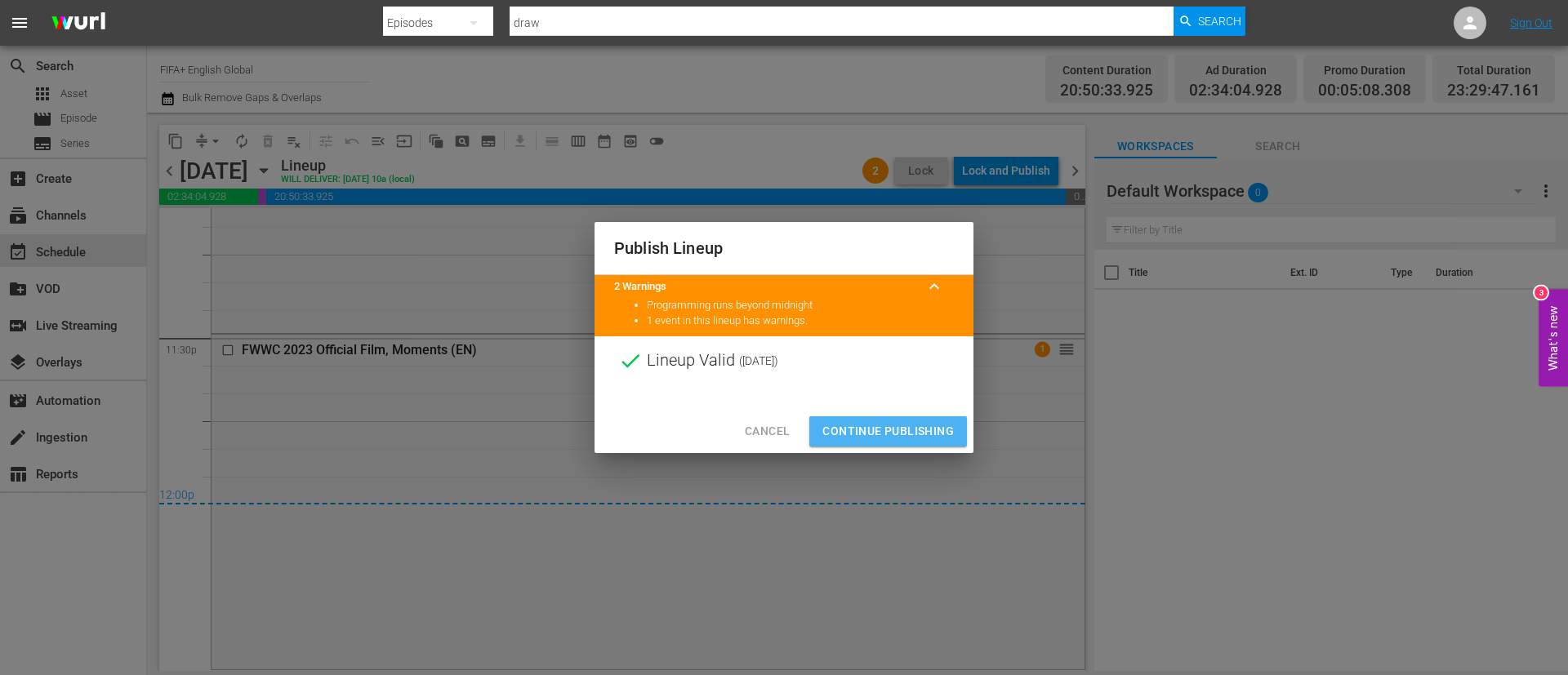
click at [880, 418] on button "Continue Publishing" at bounding box center [888, 431] width 158 height 30
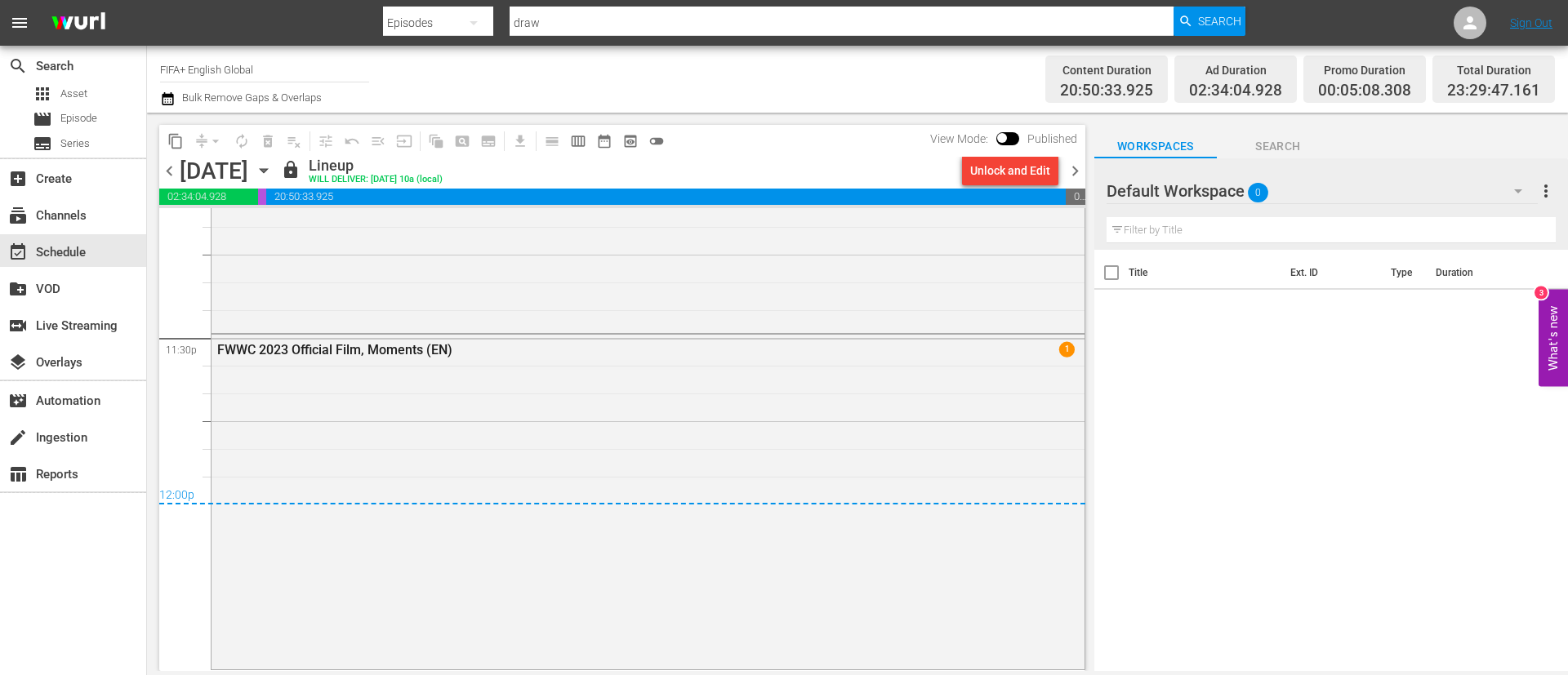
click at [273, 170] on icon "button" at bounding box center [263, 170] width 18 height 18
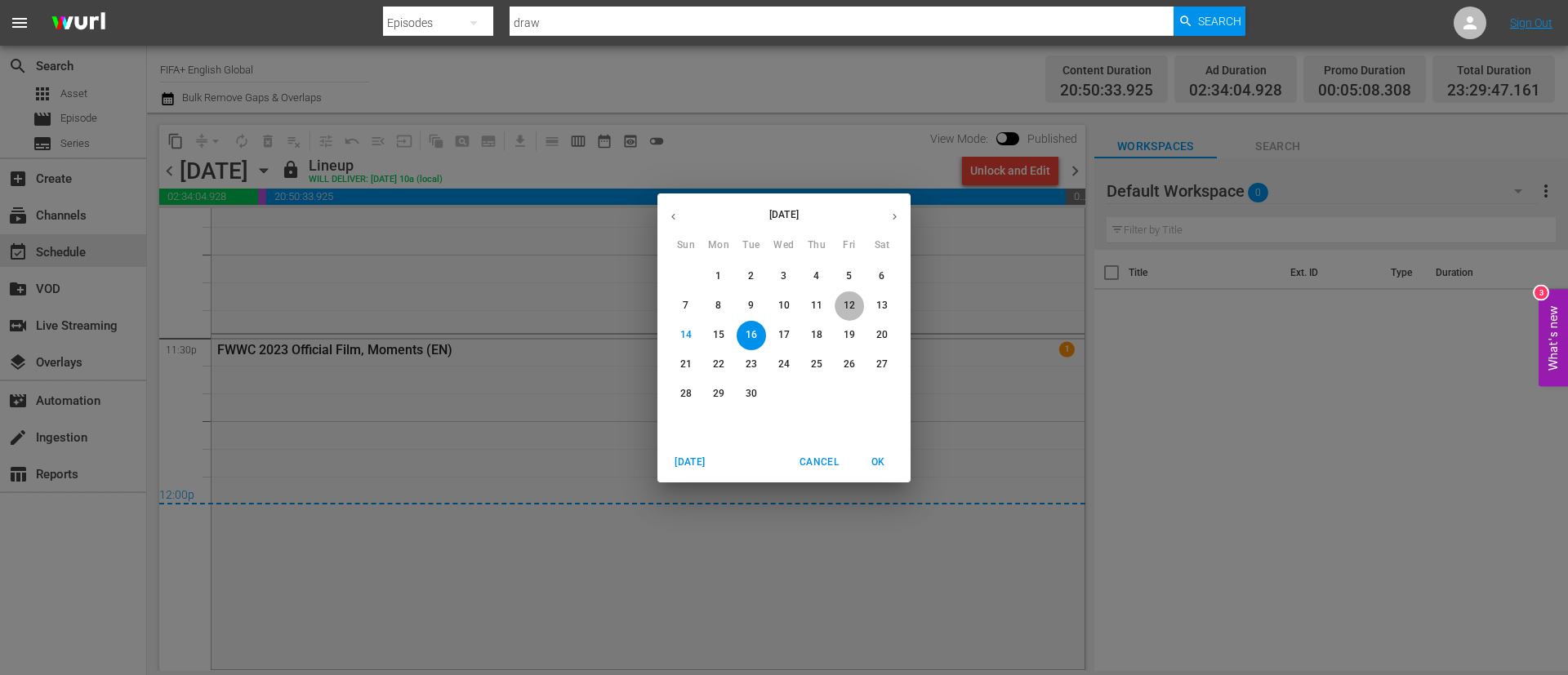
click at [839, 300] on span "12" at bounding box center [849, 306] width 30 height 13
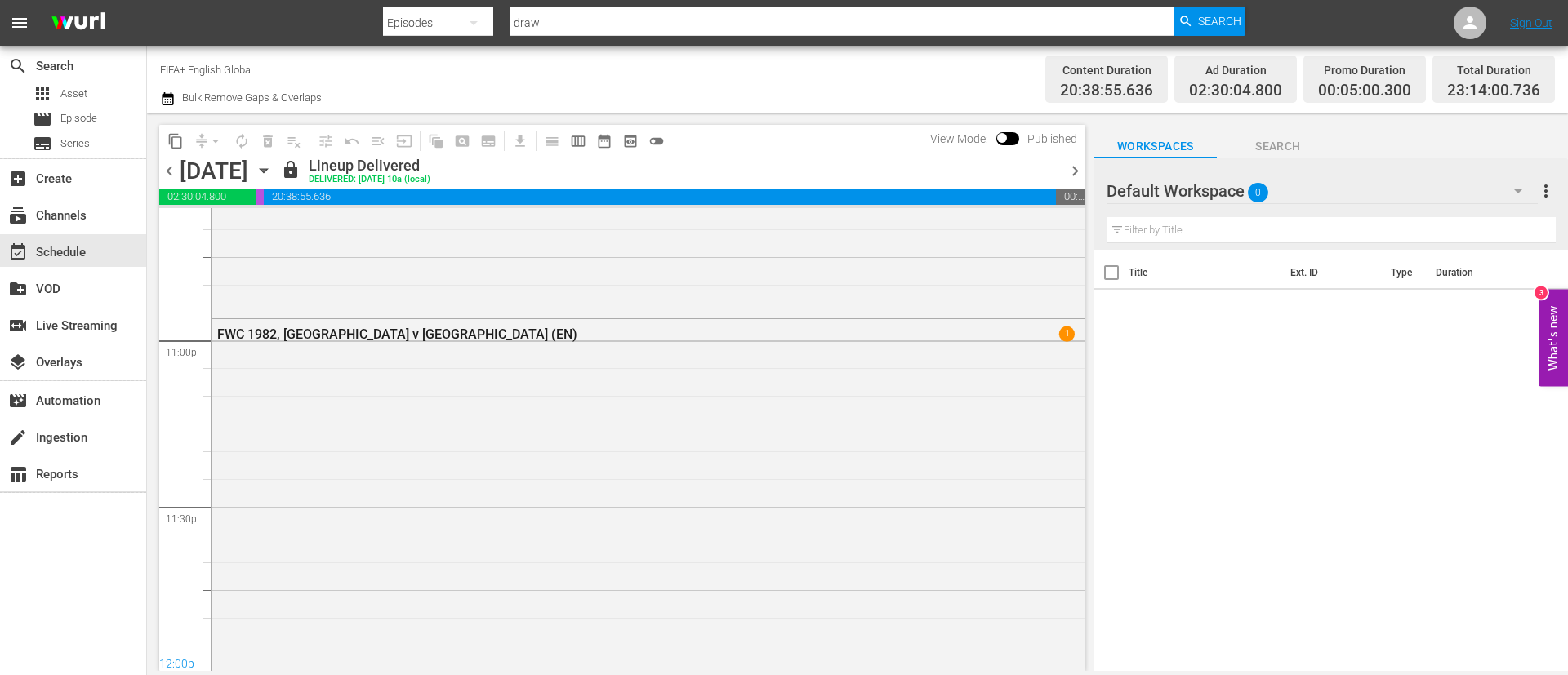
scroll to position [7778, 0]
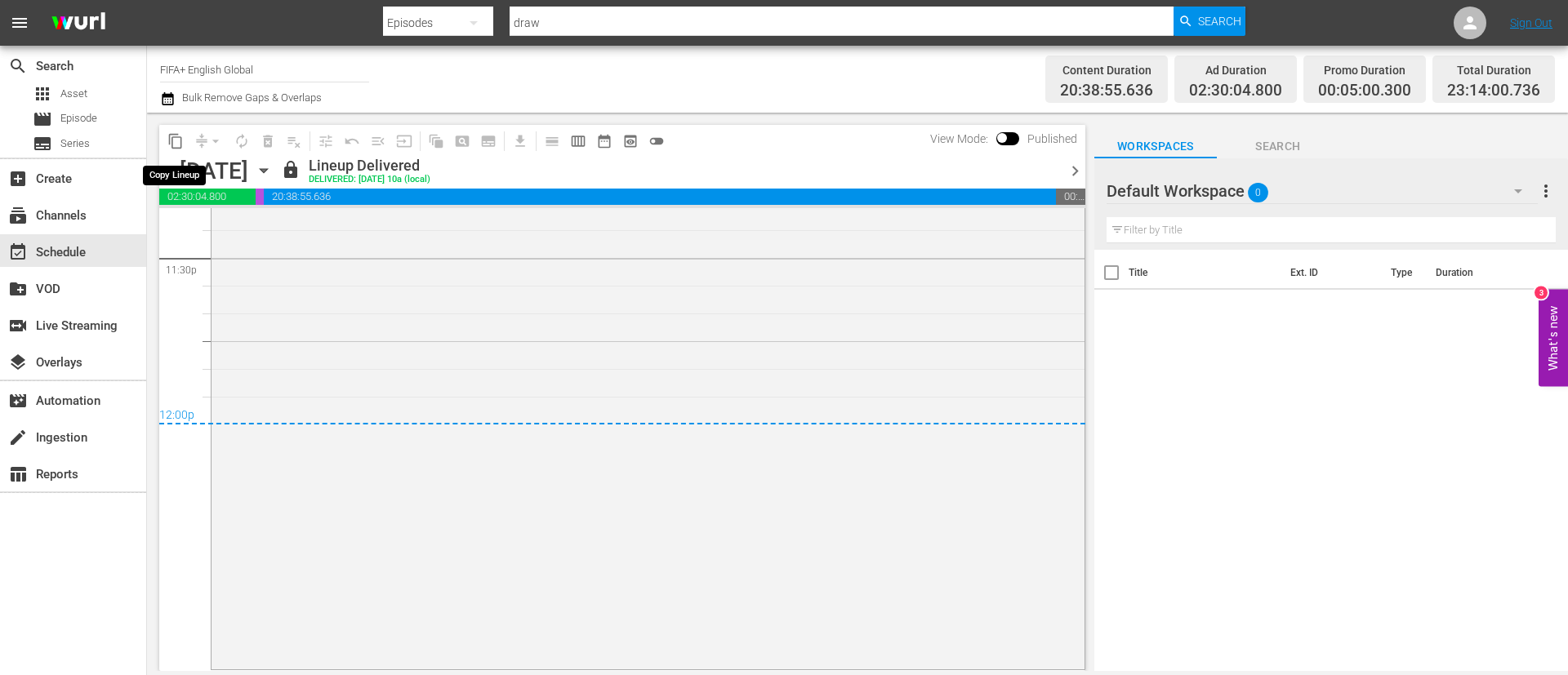
click at [171, 144] on span "content_copy" at bounding box center [175, 141] width 16 height 16
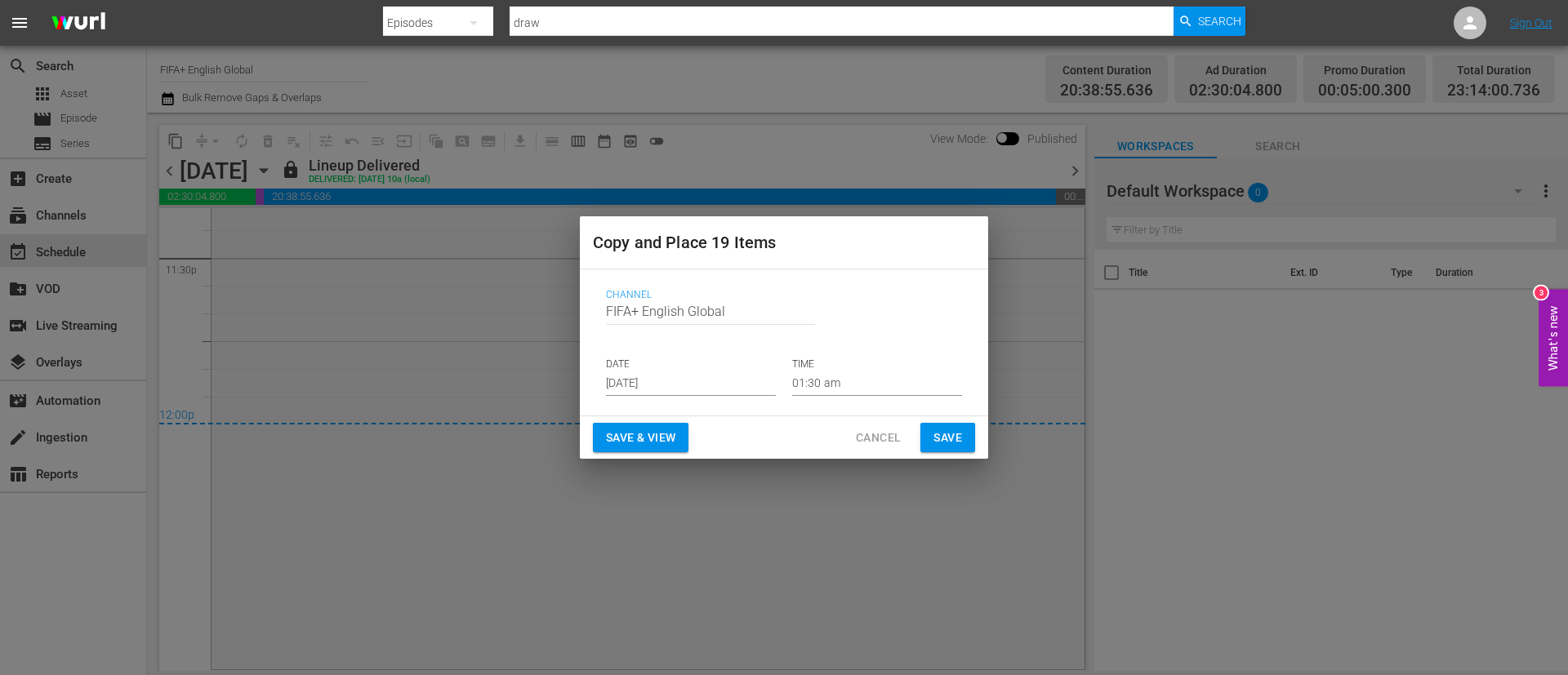
click at [677, 372] on input "Sep 16th 2025" at bounding box center [691, 383] width 170 height 24
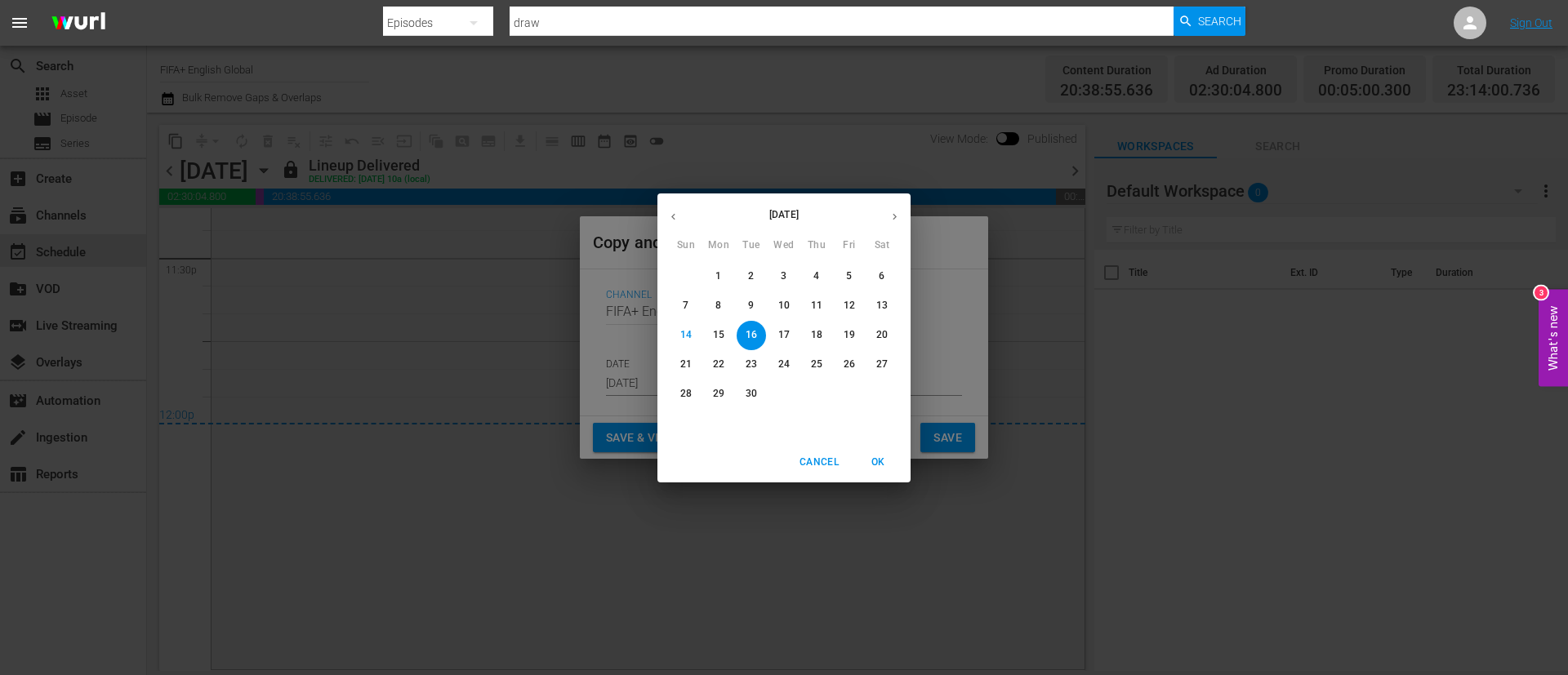
click at [785, 328] on p "17" at bounding box center [784, 335] width 12 height 13
type input "Sep 17th 2025"
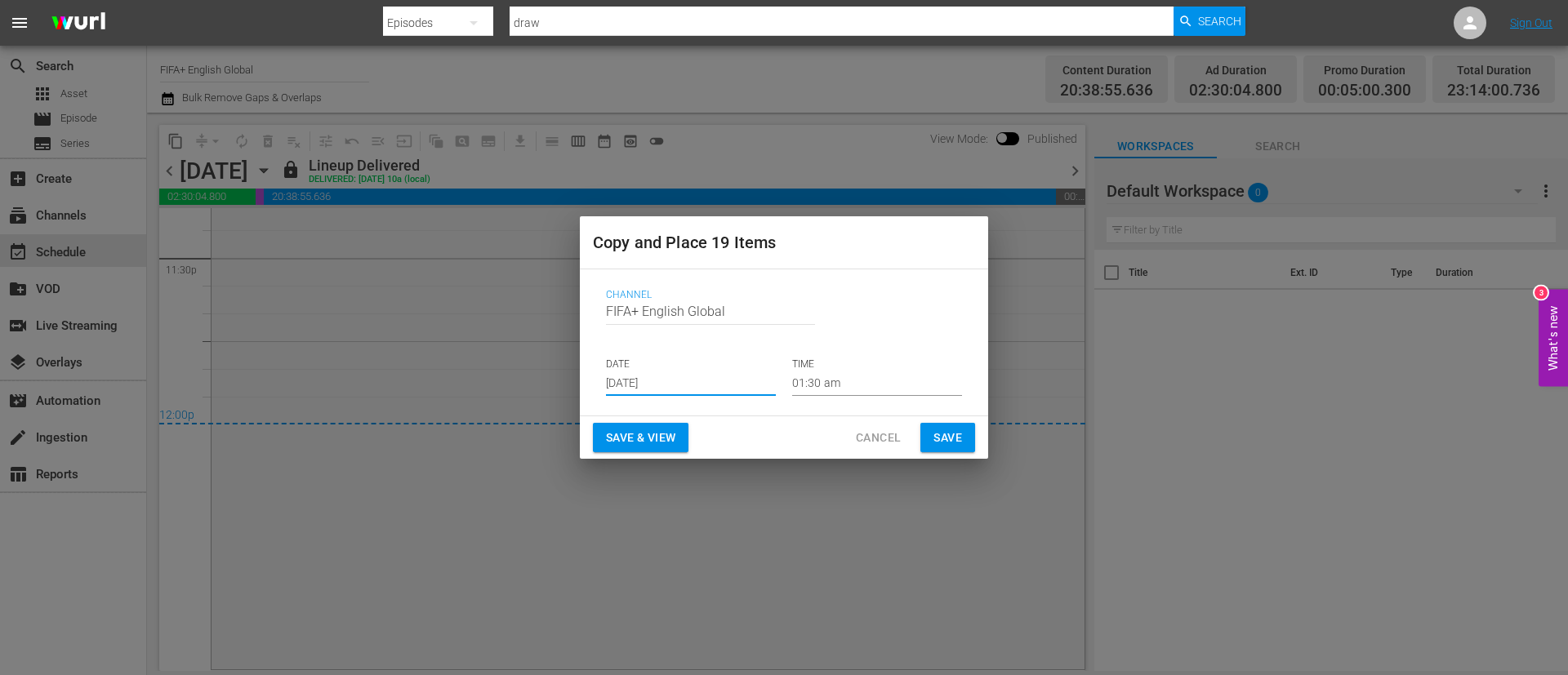
click at [673, 431] on span "Save & View" at bounding box center [641, 438] width 69 height 20
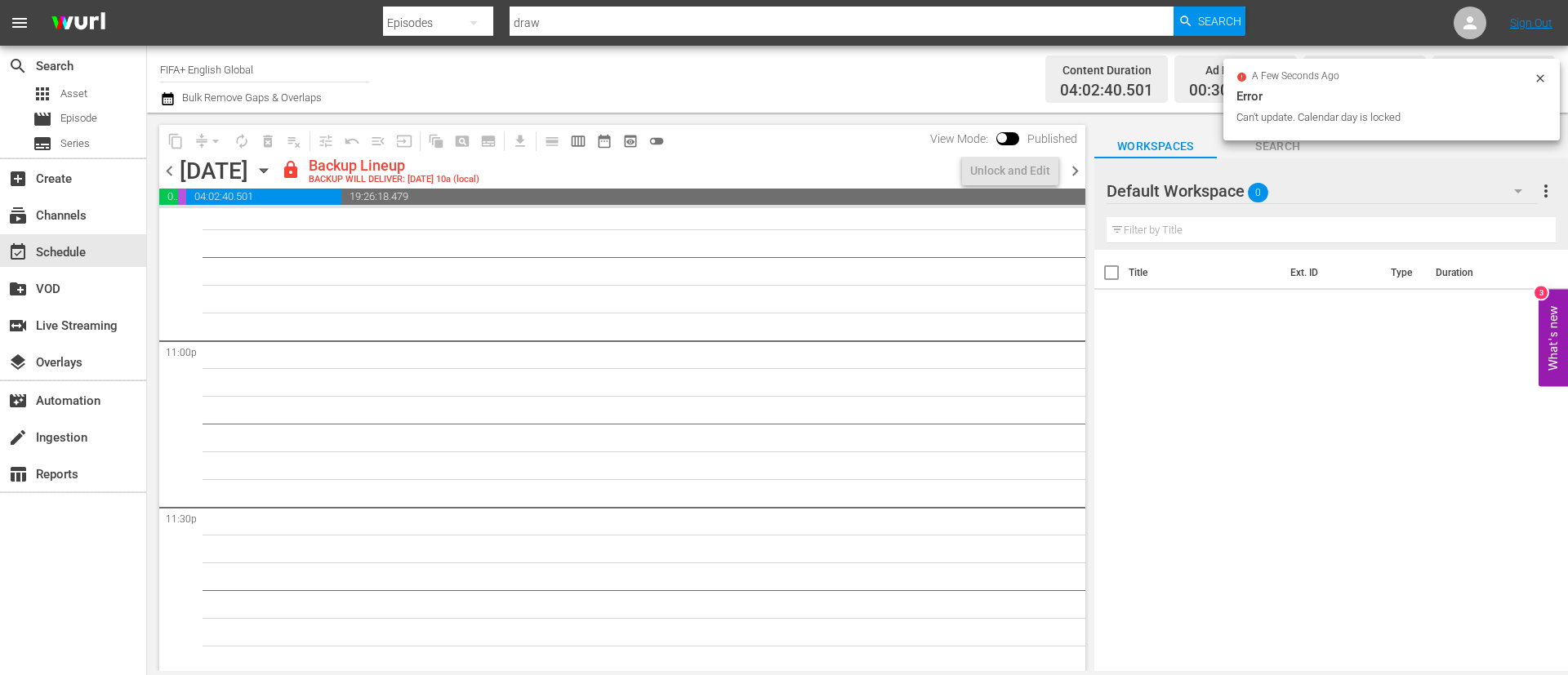
scroll to position [7531, 0]
click at [1036, 160] on div "Unlock and Edit" at bounding box center [1010, 170] width 80 height 29
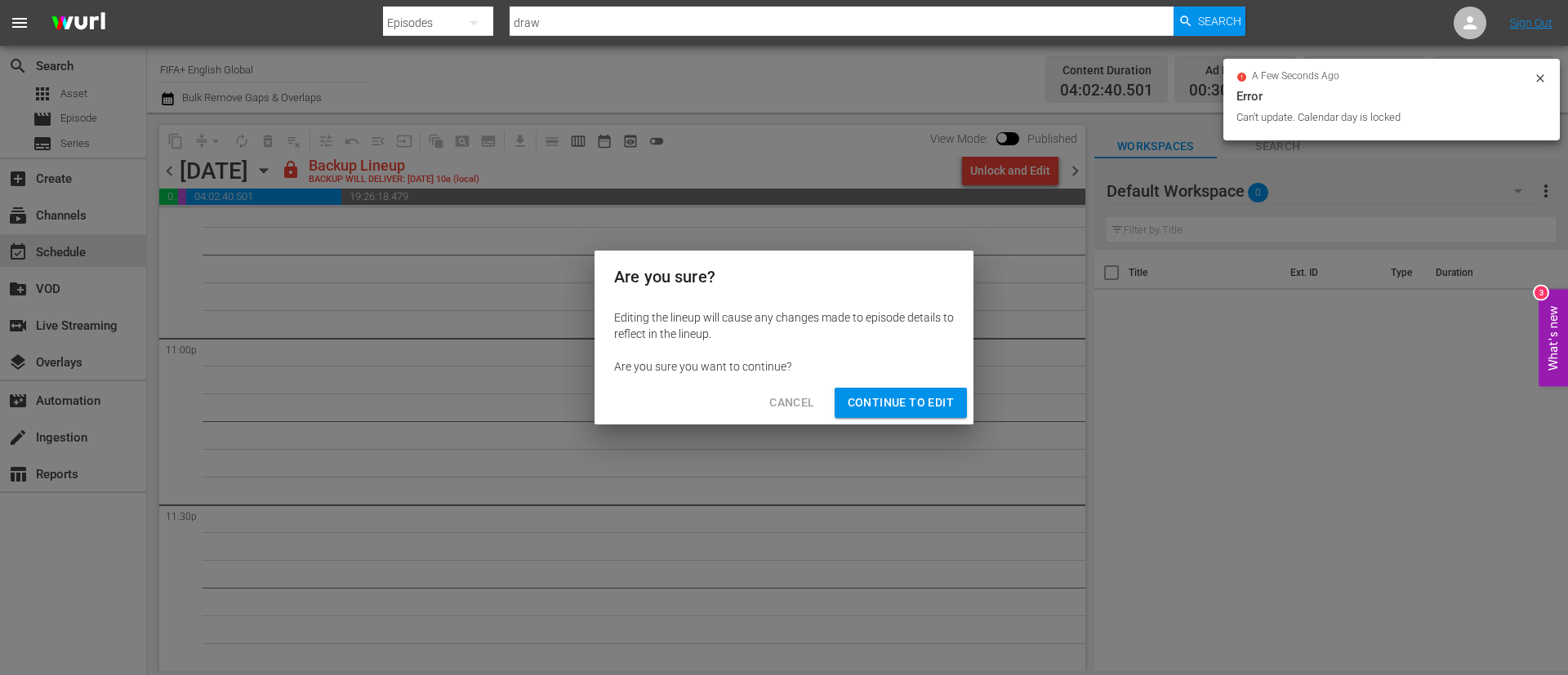
click at [915, 402] on span "Continue to Edit" at bounding box center [901, 403] width 106 height 20
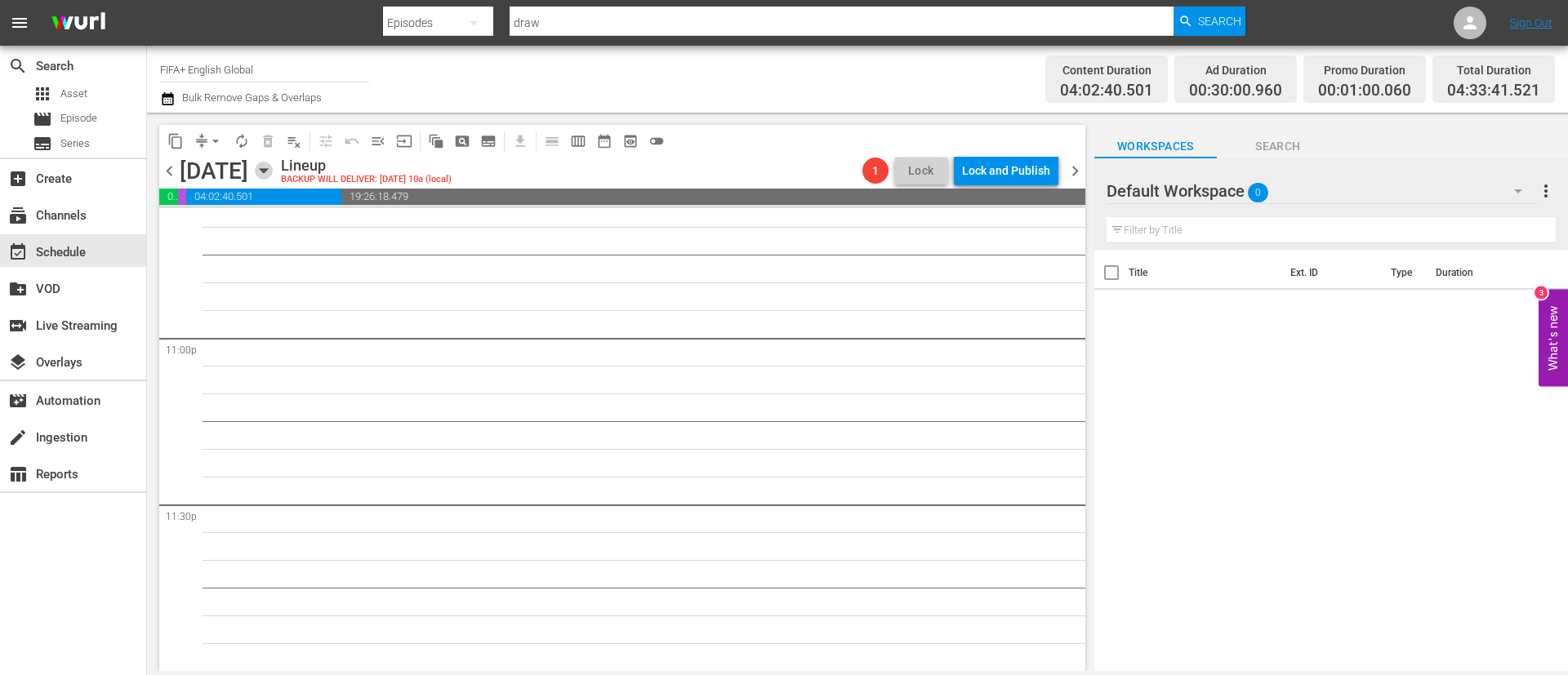
click at [273, 164] on icon "button" at bounding box center [263, 170] width 18 height 18
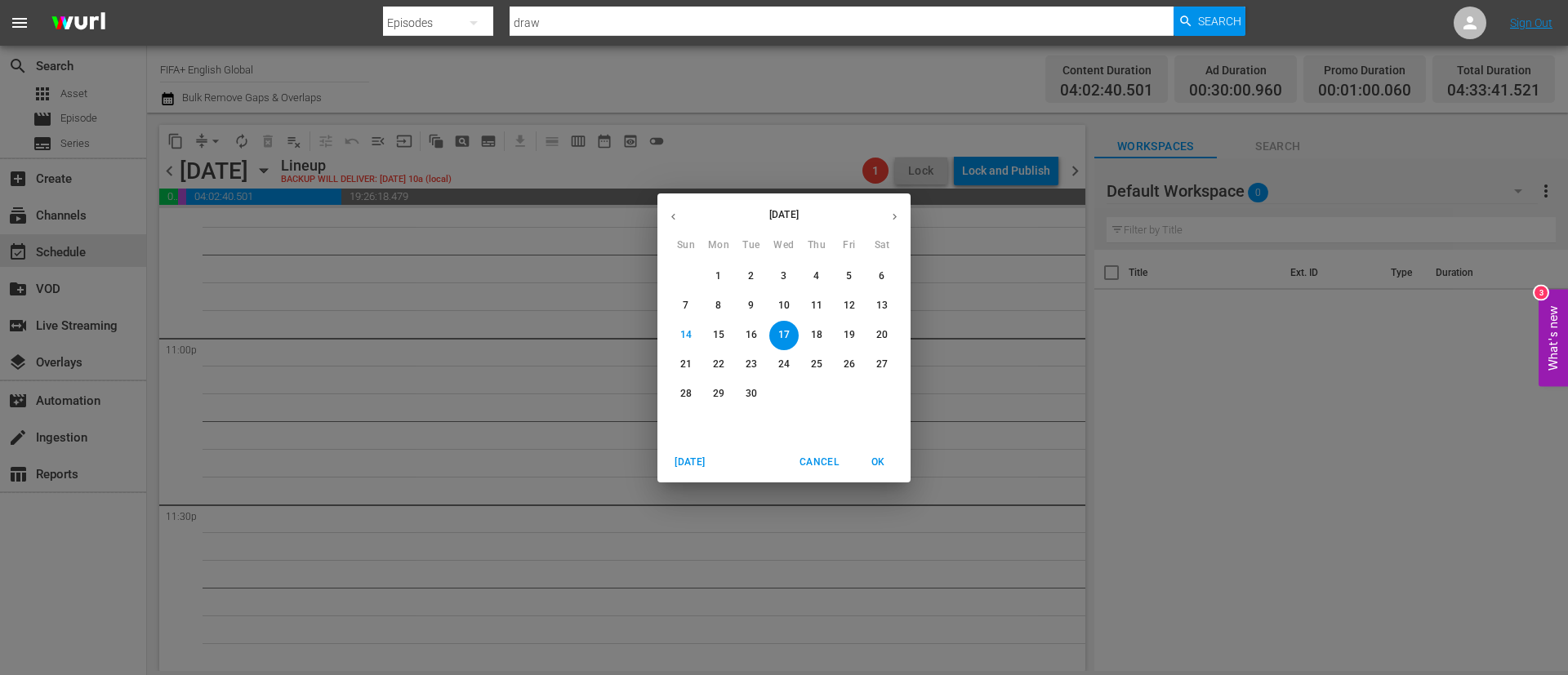
click at [844, 301] on p "12" at bounding box center [850, 306] width 12 height 13
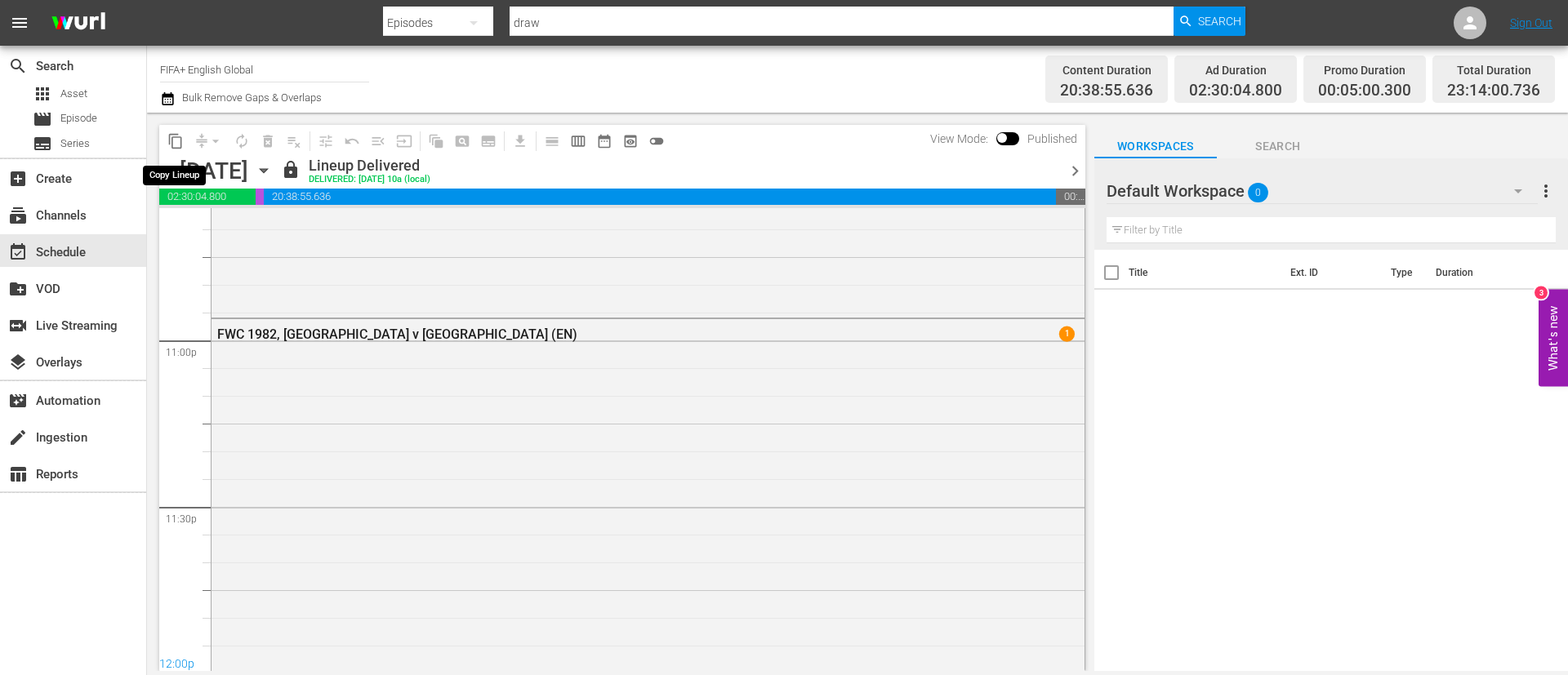
scroll to position [7778, 0]
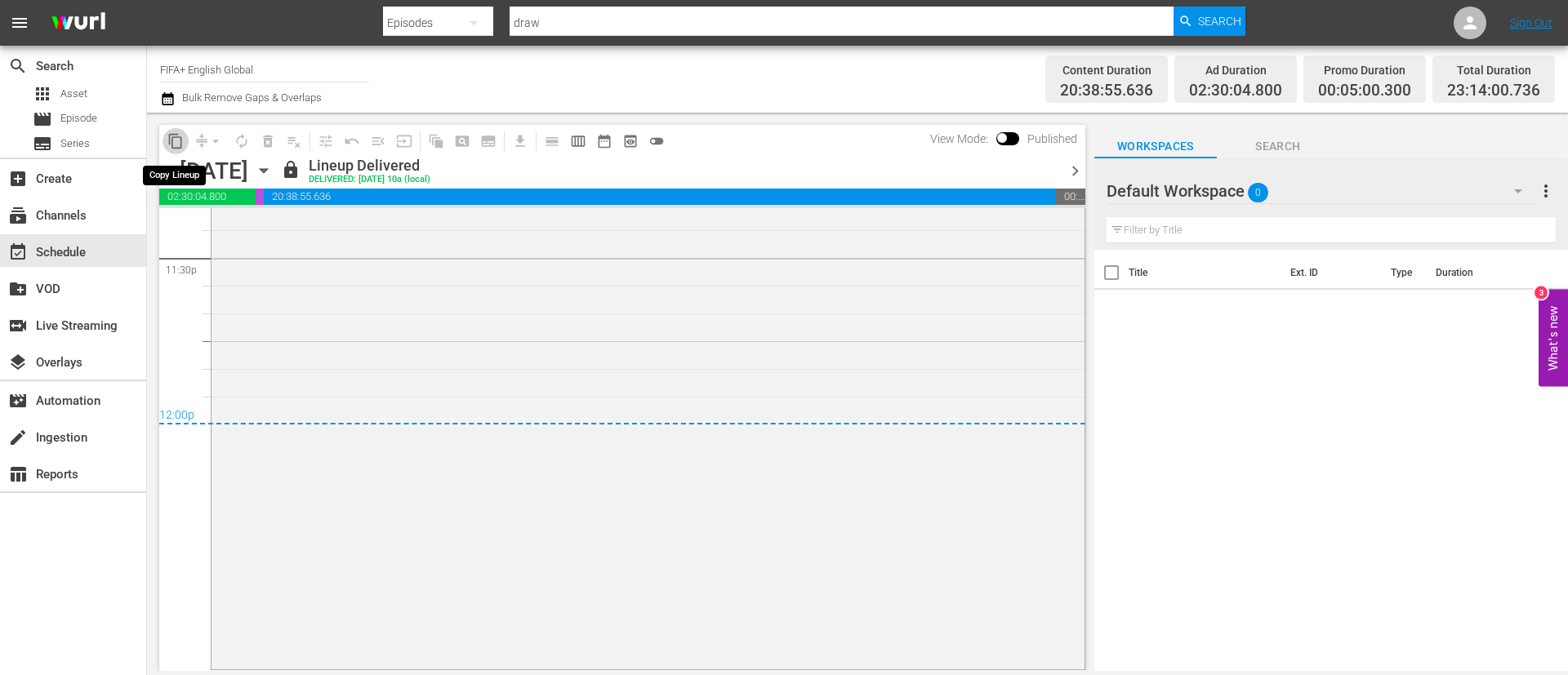
click at [177, 140] on span "content_copy" at bounding box center [175, 141] width 16 height 16
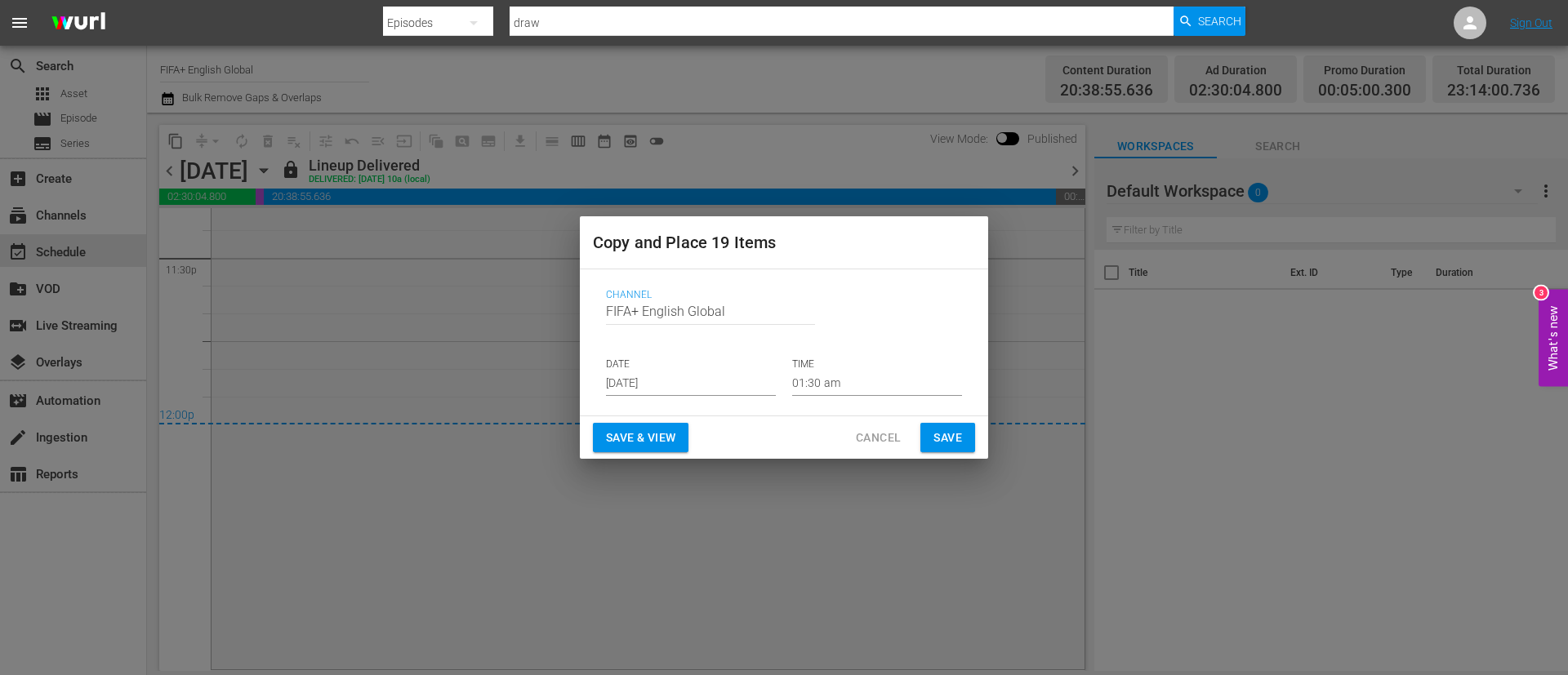
click at [711, 372] on input "Sep 16th 2025" at bounding box center [691, 383] width 170 height 24
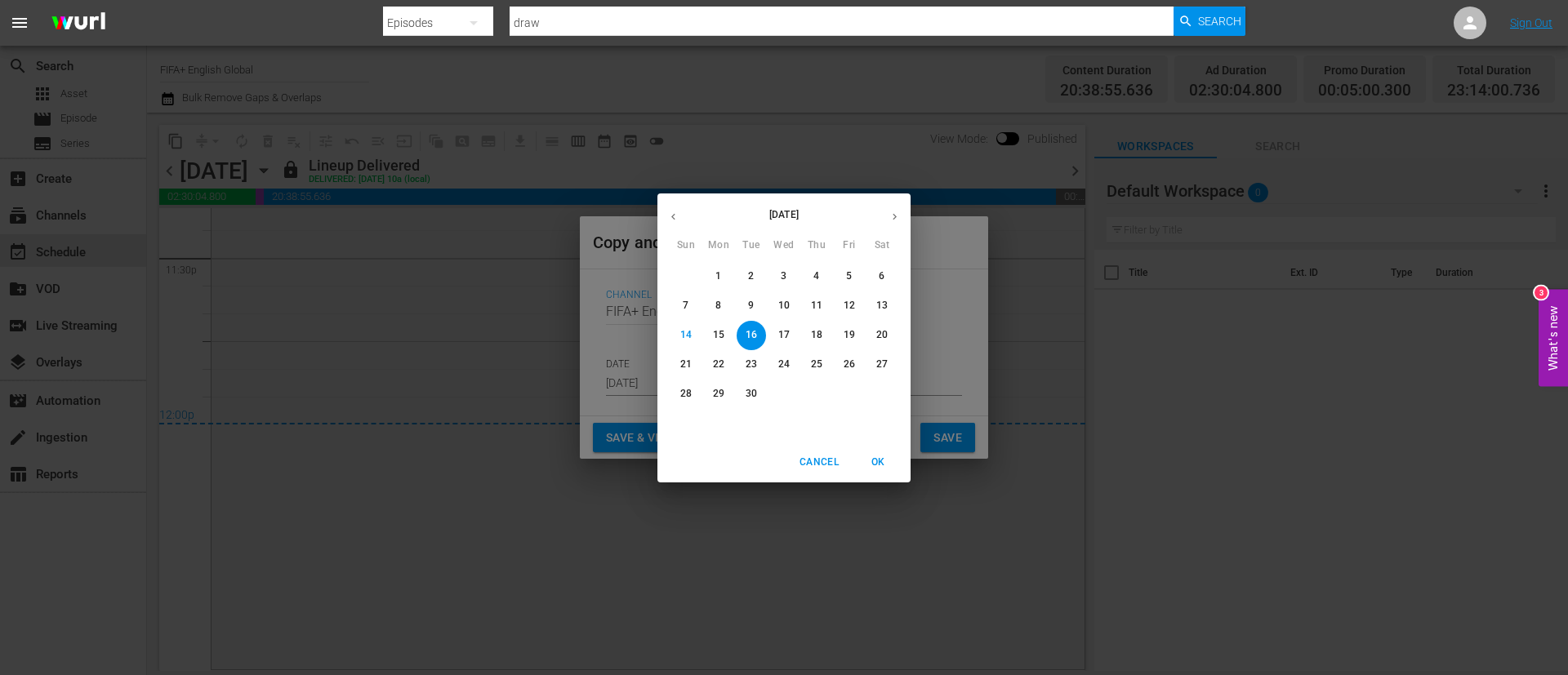
click at [774, 331] on span "17" at bounding box center [784, 335] width 30 height 13
type input "Sep 17th 2025"
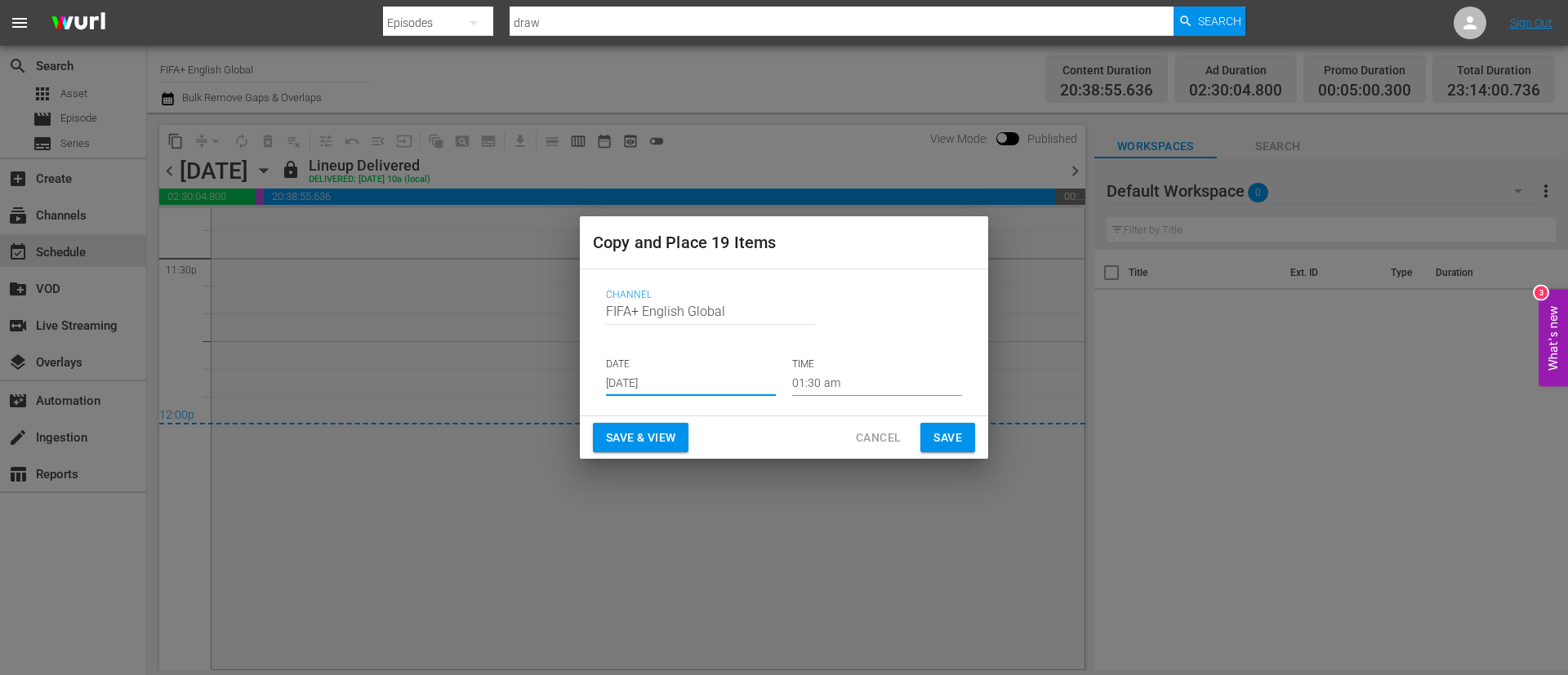
click at [672, 429] on span "Save & View" at bounding box center [641, 438] width 69 height 20
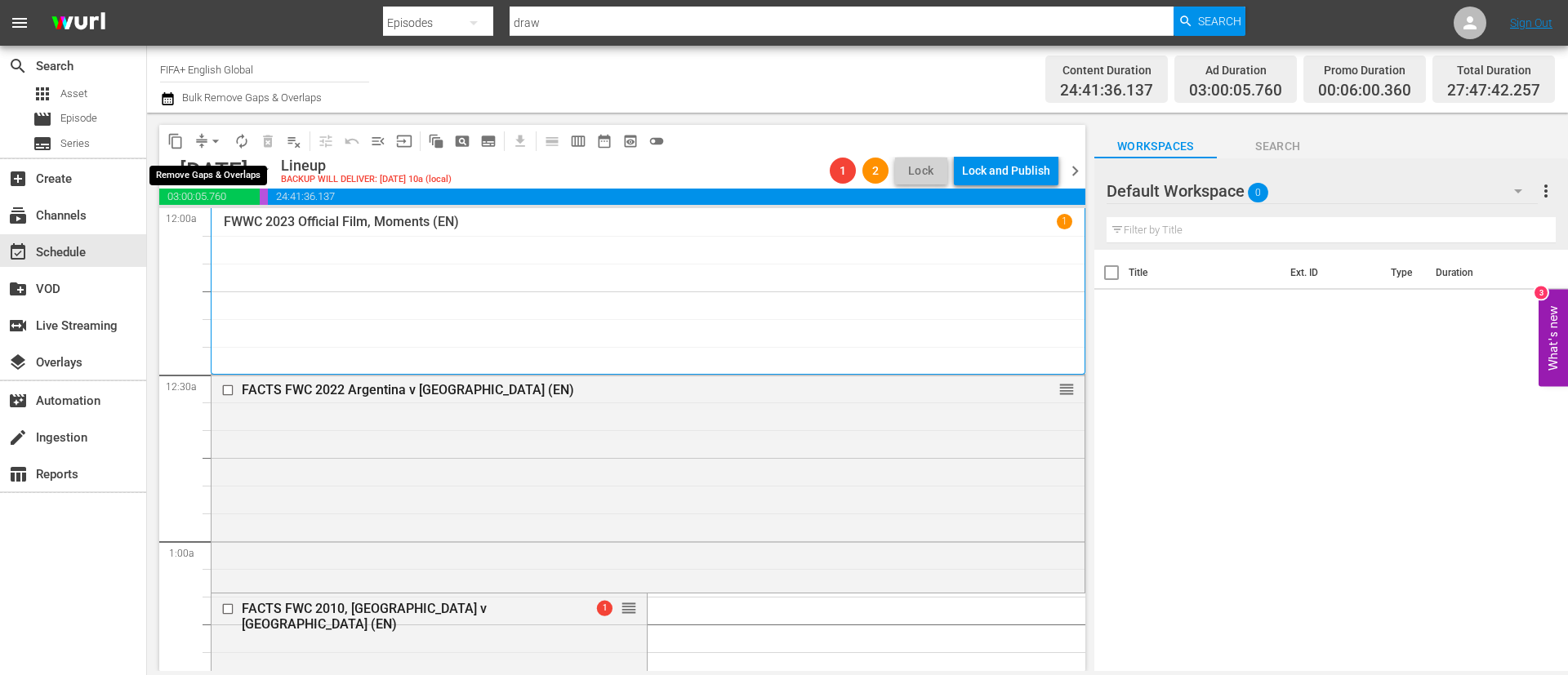
click at [214, 144] on span "arrow_drop_down" at bounding box center [215, 141] width 16 height 16
click at [225, 238] on li "Align to End of Previous Day" at bounding box center [216, 228] width 171 height 27
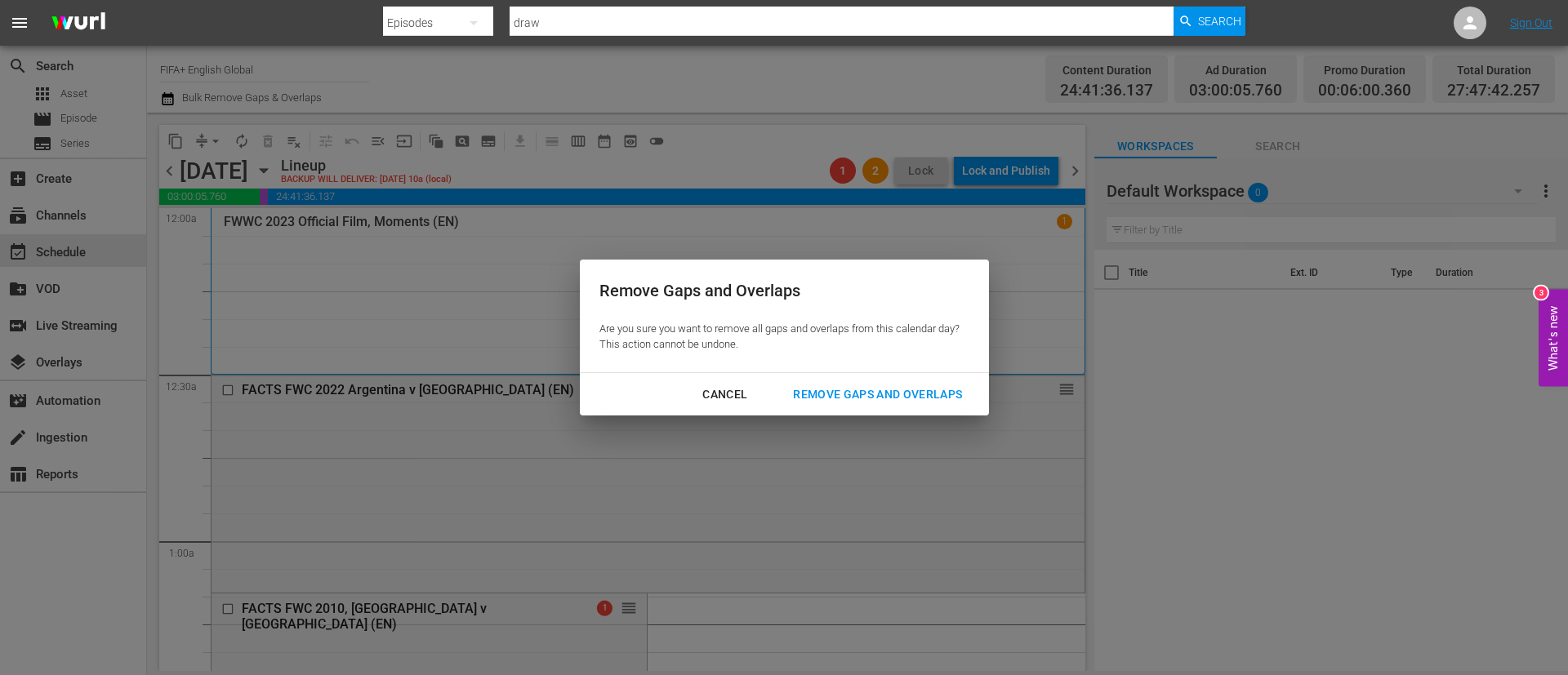
click at [850, 384] on div "Remove Gaps and Overlaps" at bounding box center [878, 394] width 196 height 20
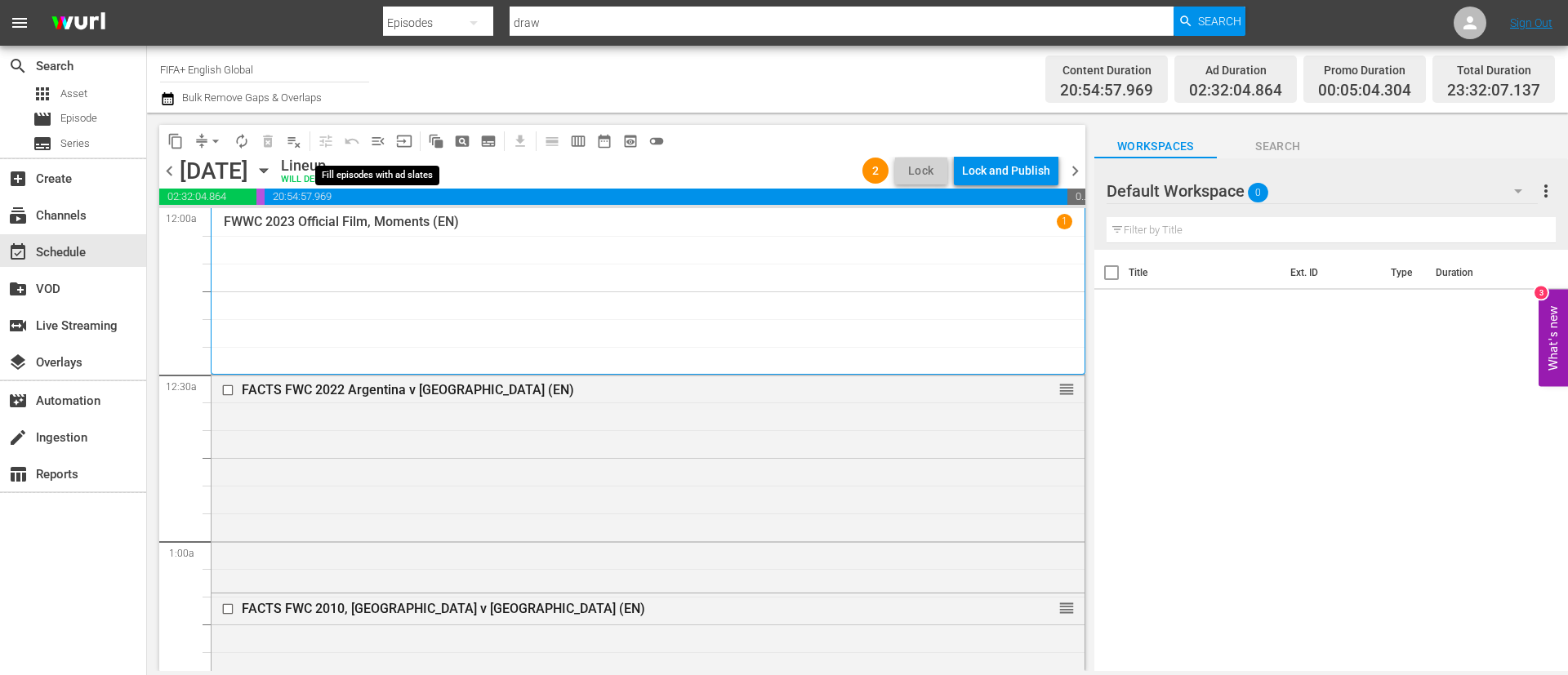
click at [380, 141] on span "menu_open" at bounding box center [378, 141] width 16 height 16
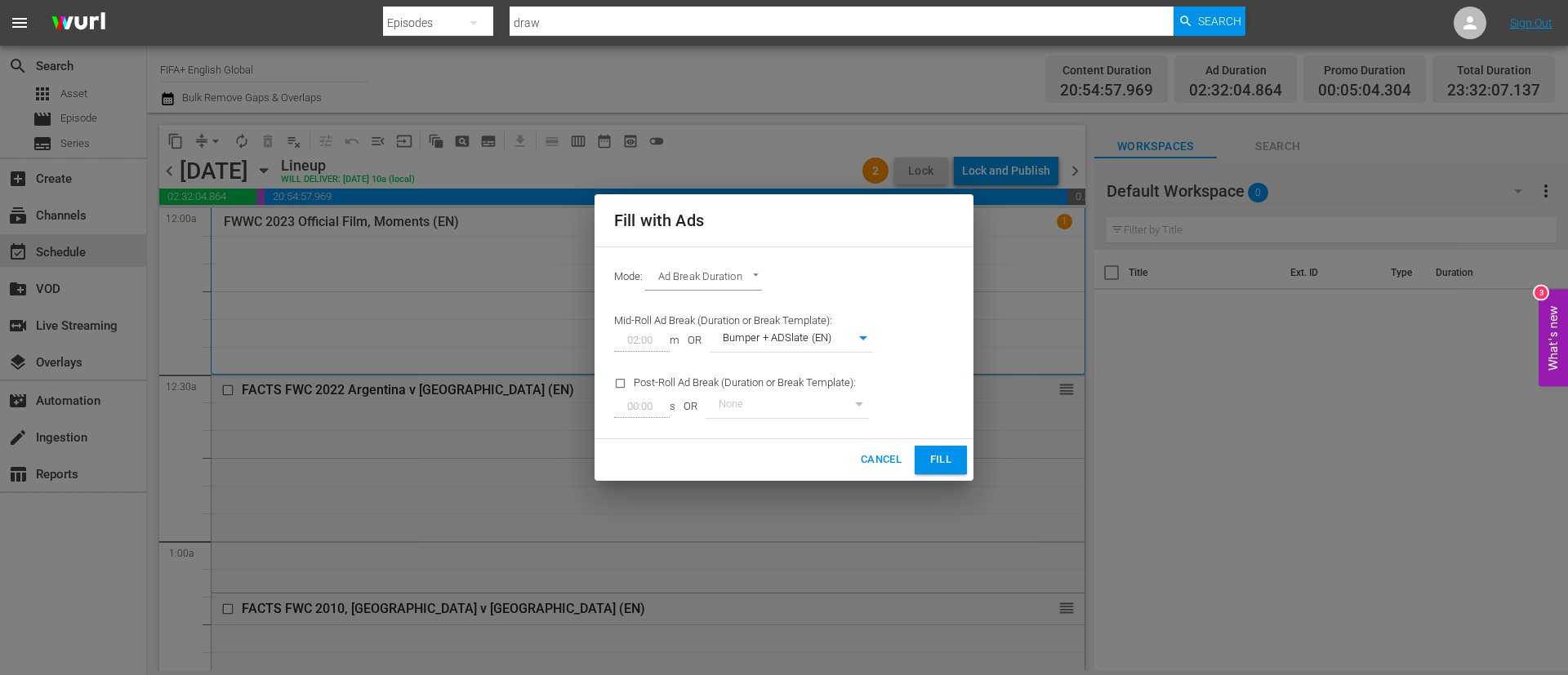
click at [951, 466] on span "Fill" at bounding box center [941, 460] width 26 height 19
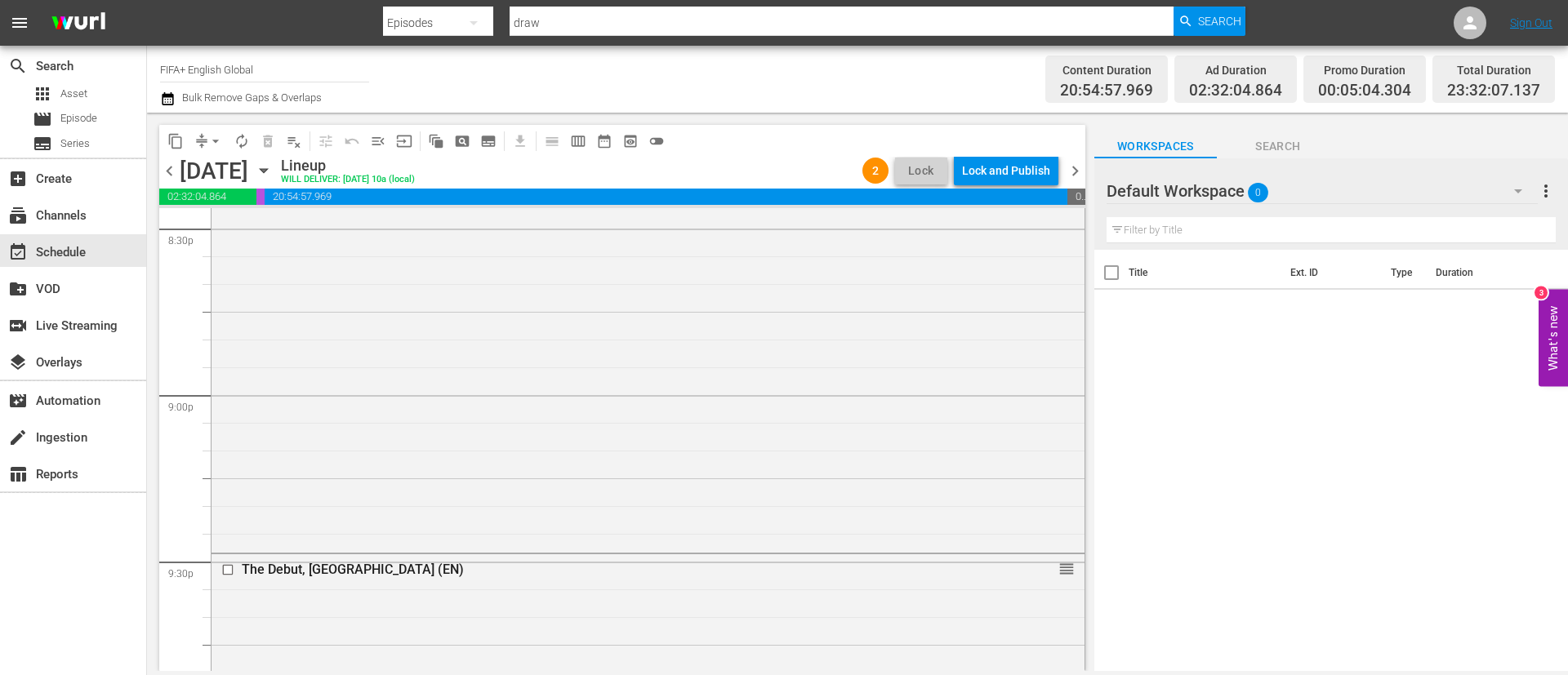
scroll to position [5828, 0]
click at [1000, 168] on div "Lock and Publish" at bounding box center [1006, 170] width 89 height 29
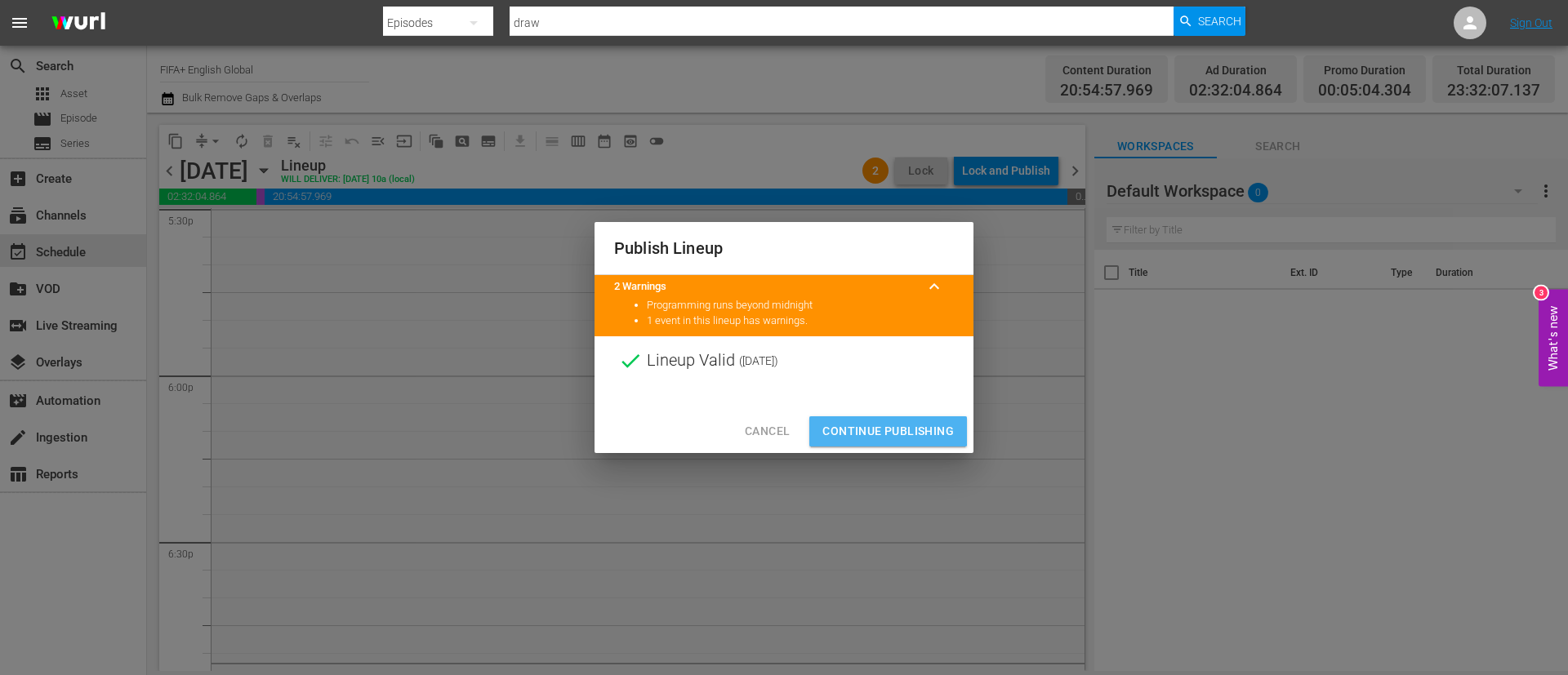
click at [872, 426] on span "Continue Publishing" at bounding box center [889, 431] width 132 height 20
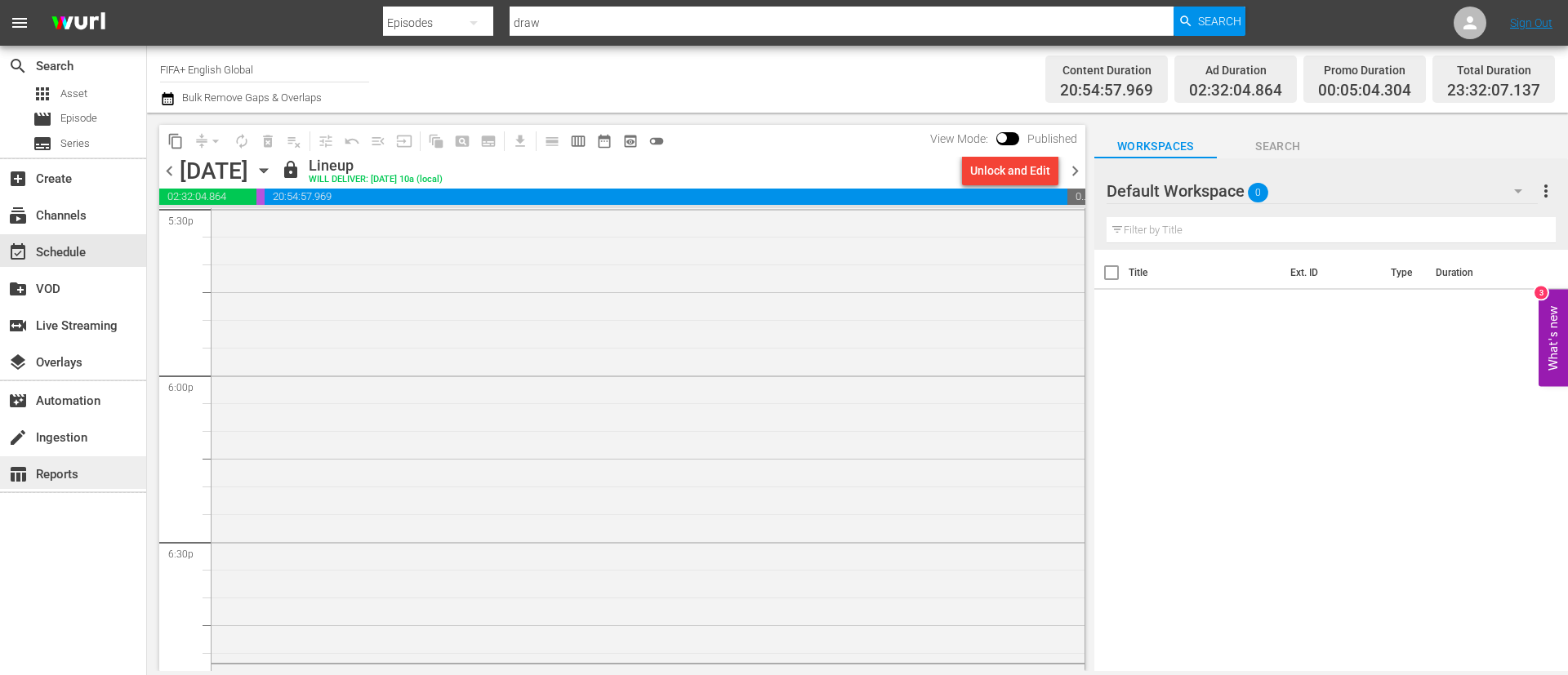
click at [50, 471] on div "table_chart Reports" at bounding box center [46, 471] width 92 height 14
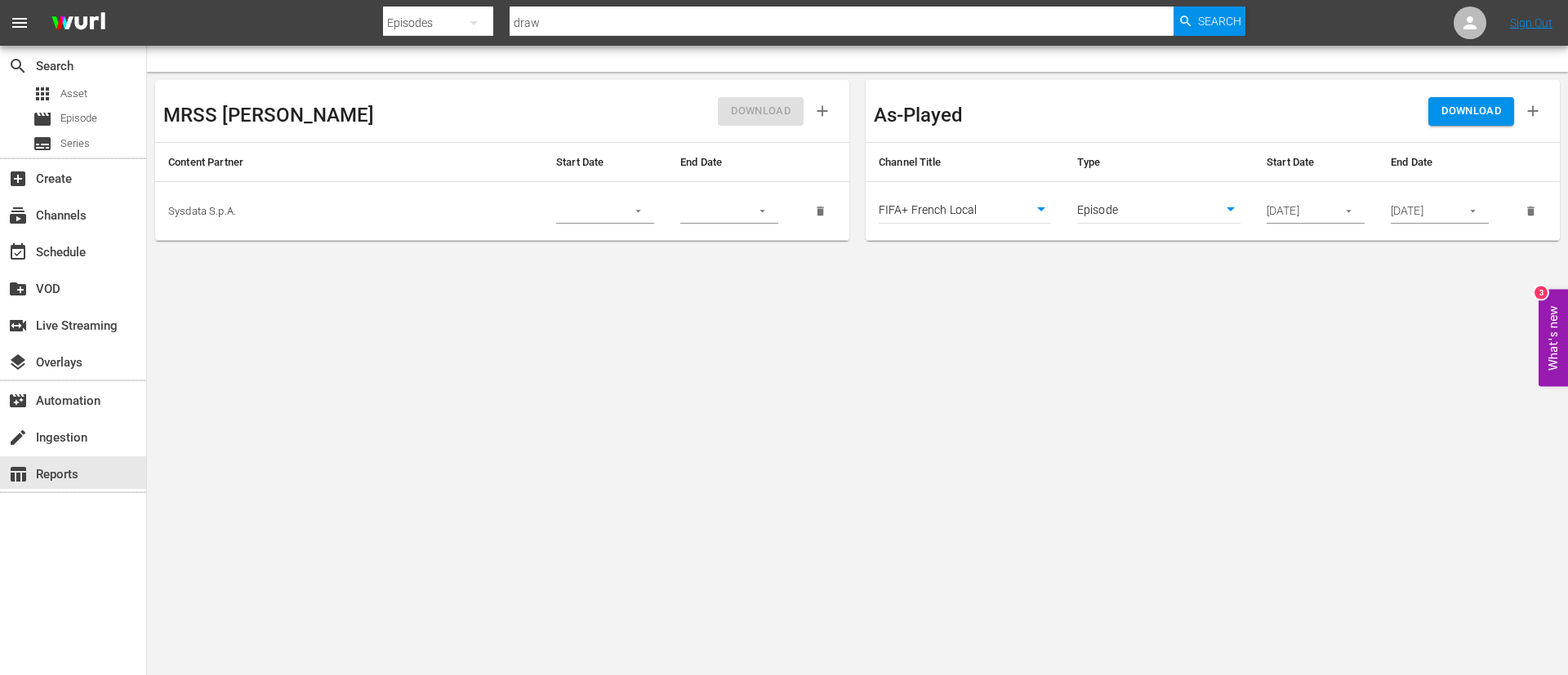
click at [934, 196] on td "FIFA+ French Local 1778" at bounding box center [964, 212] width 198 height 59
click at [936, 206] on body "menu Search By Episodes Search ID, Title, Description, Keywords, or Category dr…" at bounding box center [784, 337] width 1568 height 675
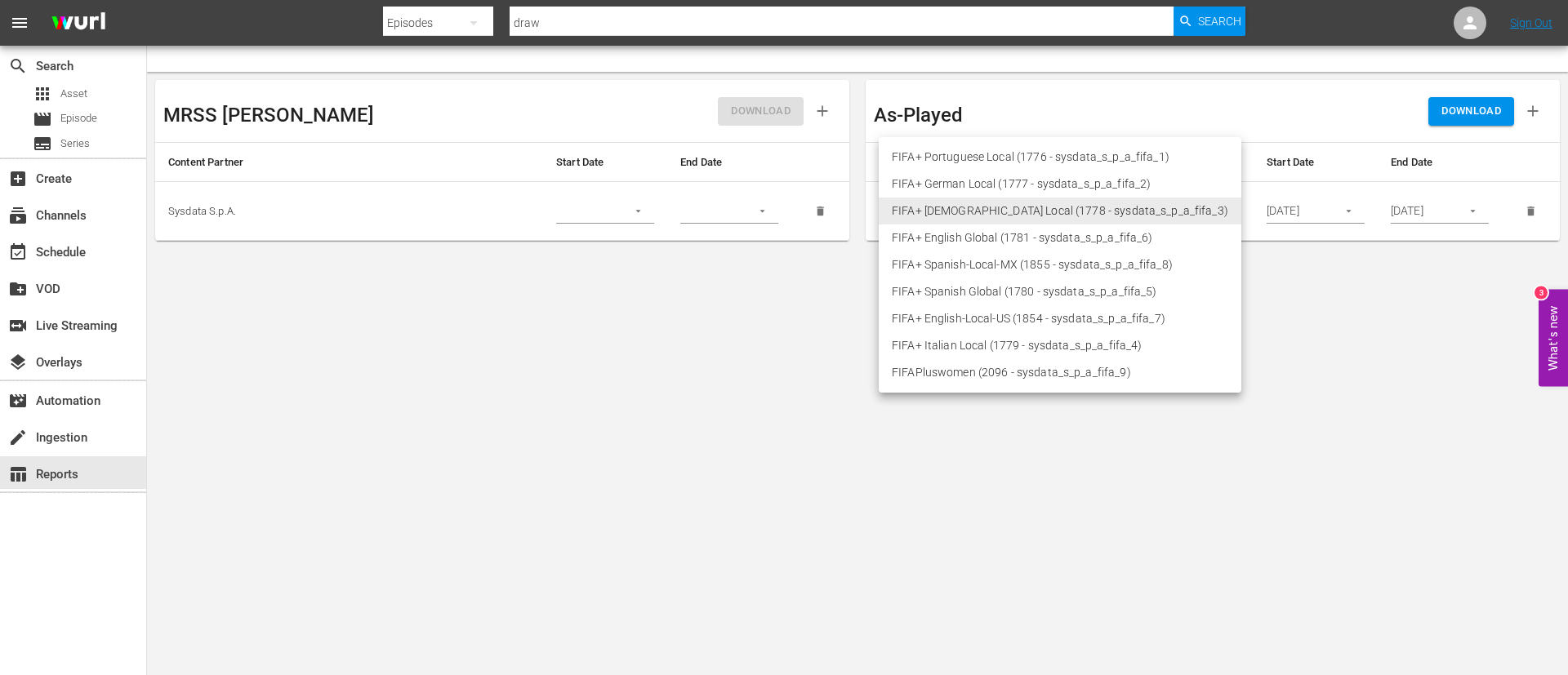
click at [991, 233] on li "FIFA+ English Global (1781 - sysdata_s_p_a_fifa_6)" at bounding box center [1060, 238] width 362 height 27
type input "1781"
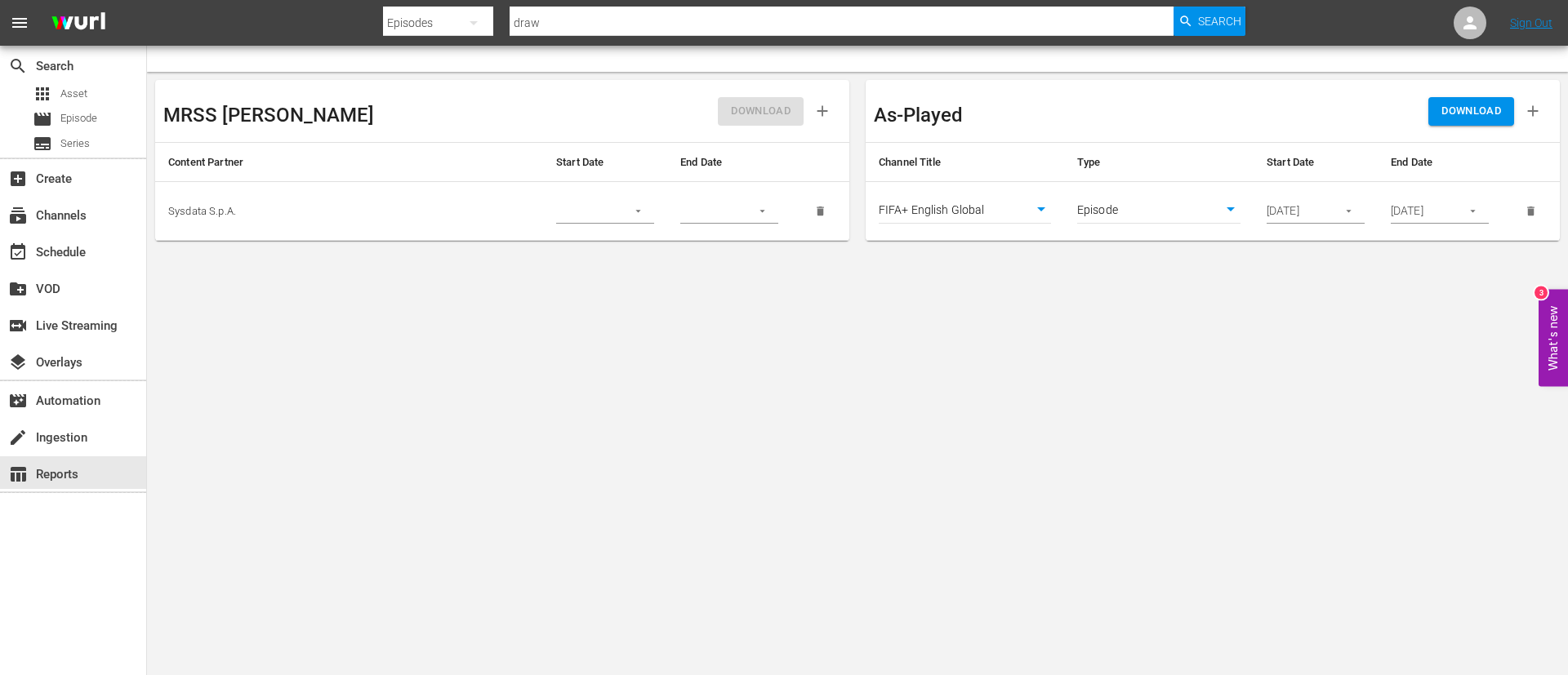
click at [1475, 210] on icon "button" at bounding box center [1473, 211] width 13 height 13
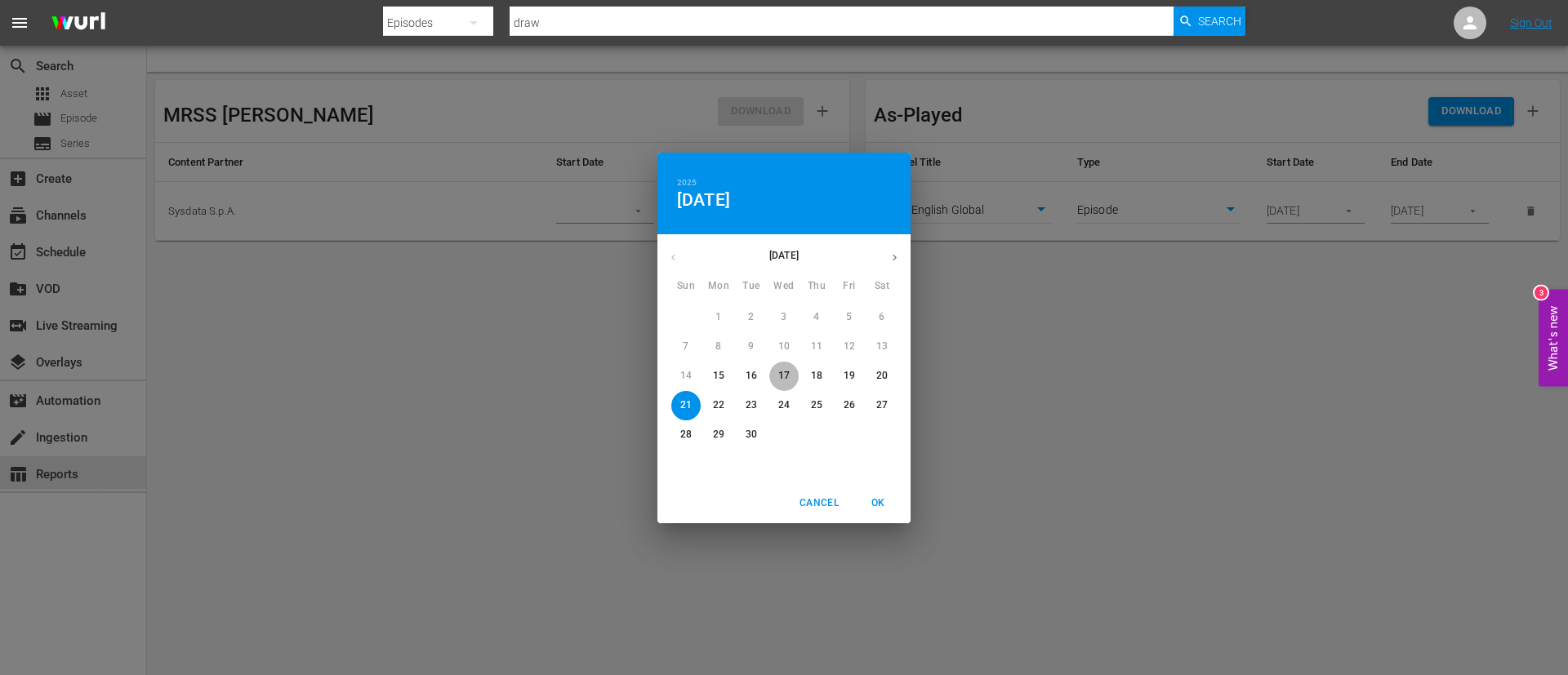
click at [787, 367] on button "17" at bounding box center [784, 376] width 30 height 29
click at [868, 506] on span "OK" at bounding box center [878, 503] width 40 height 17
type input "09/17/2025"
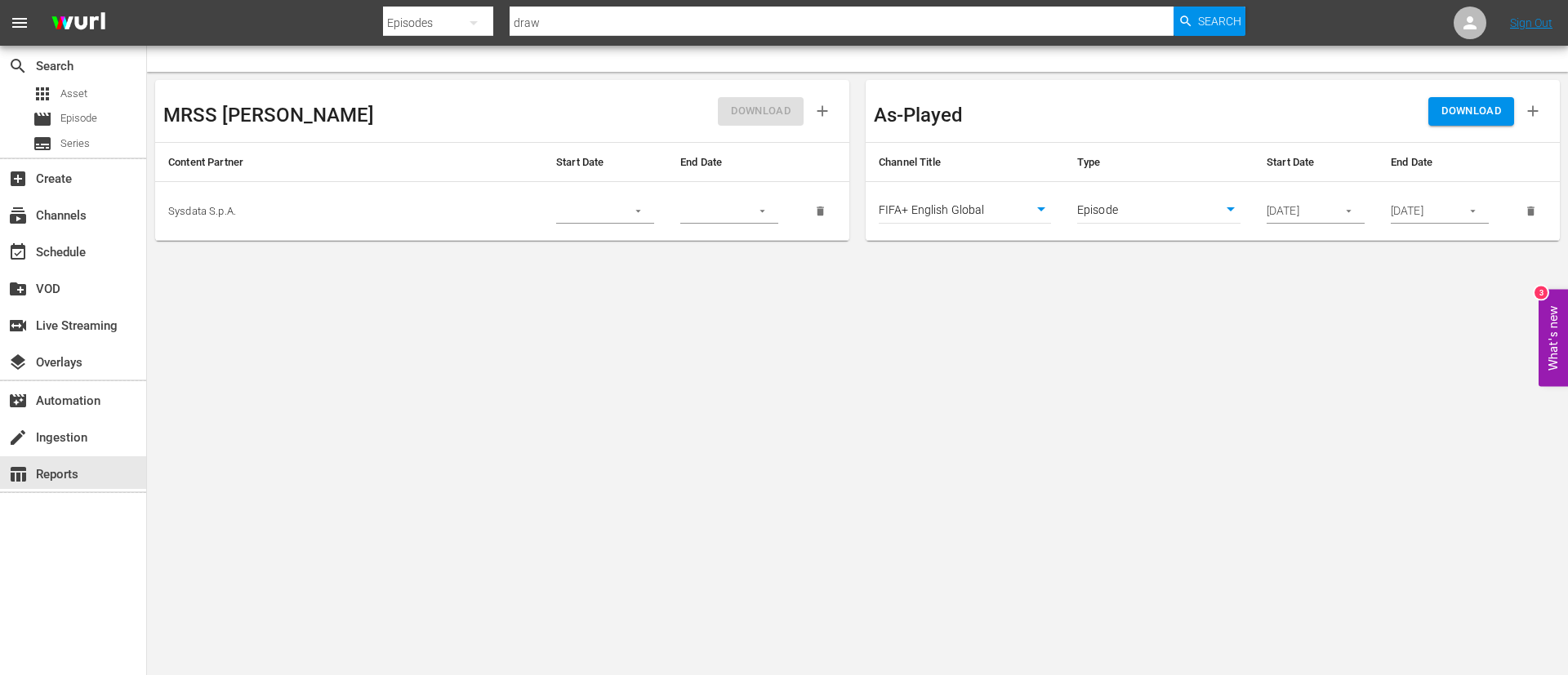
click at [1464, 108] on span "DOWNLOAD" at bounding box center [1471, 111] width 60 height 19
click at [1490, 115] on span "DOWNLOAD" at bounding box center [1471, 111] width 60 height 19
